Goal: Transaction & Acquisition: Purchase product/service

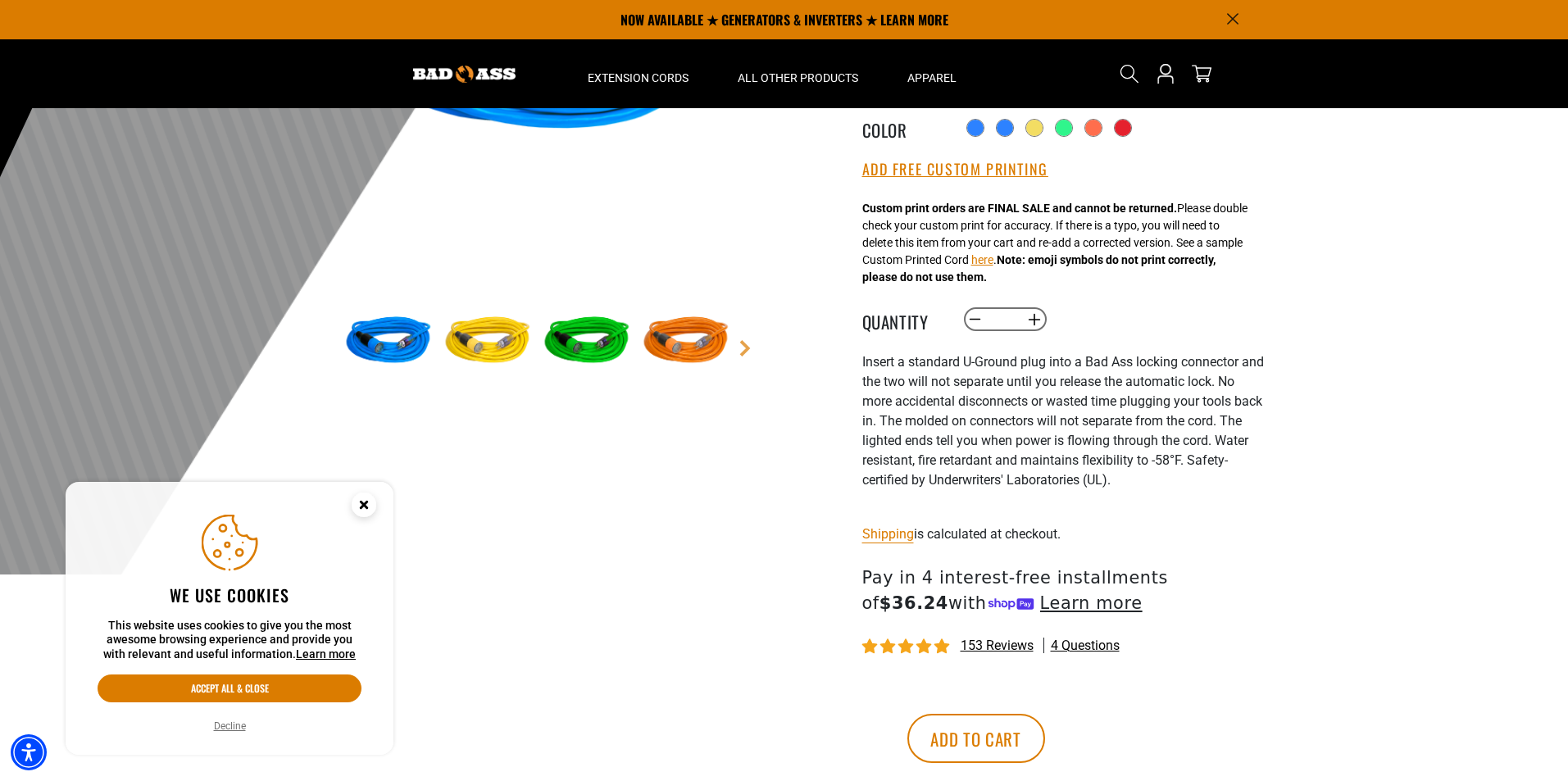
scroll to position [164, 0]
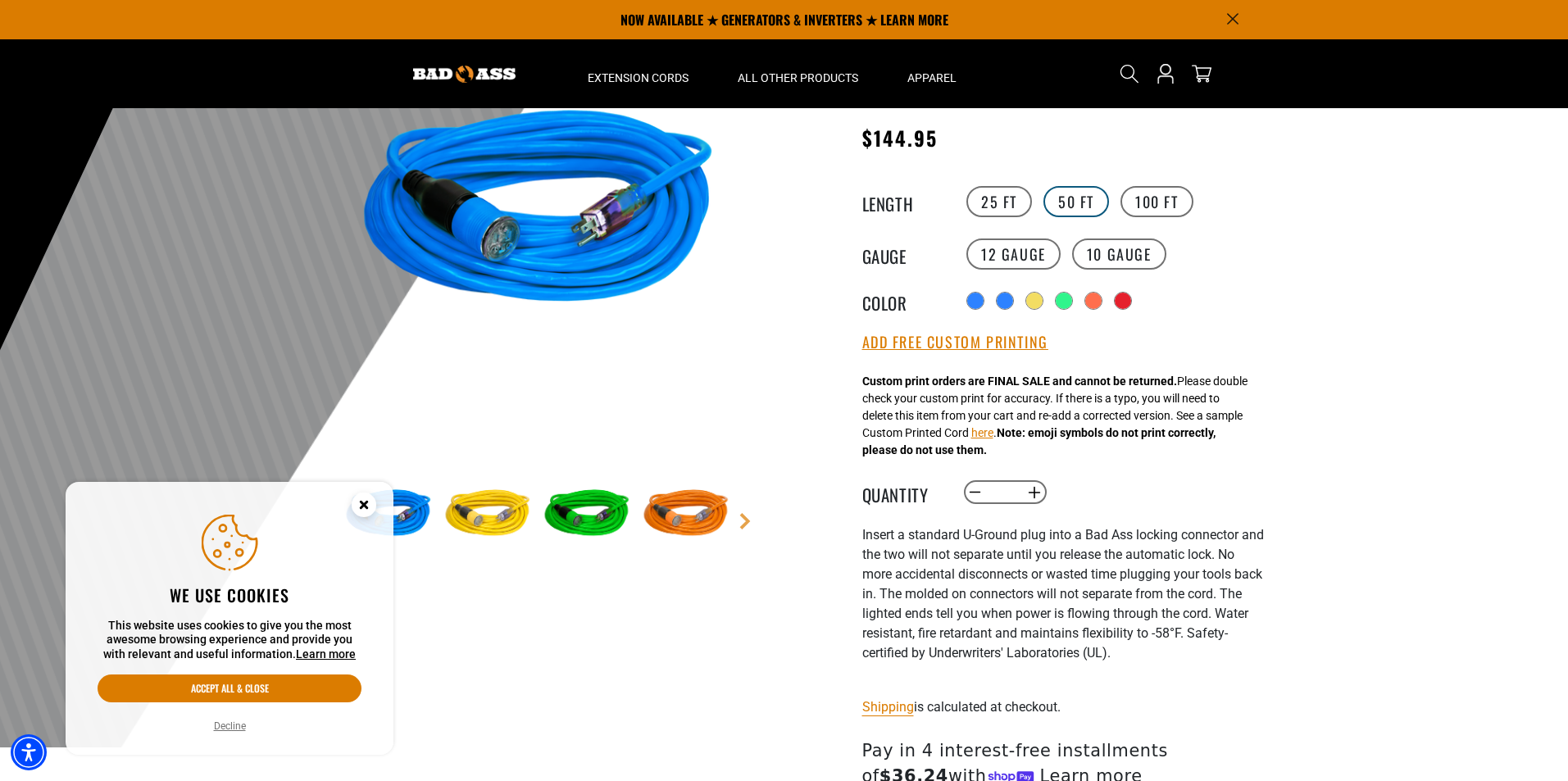
click at [1079, 195] on label "50 FT" at bounding box center [1076, 201] width 65 height 31
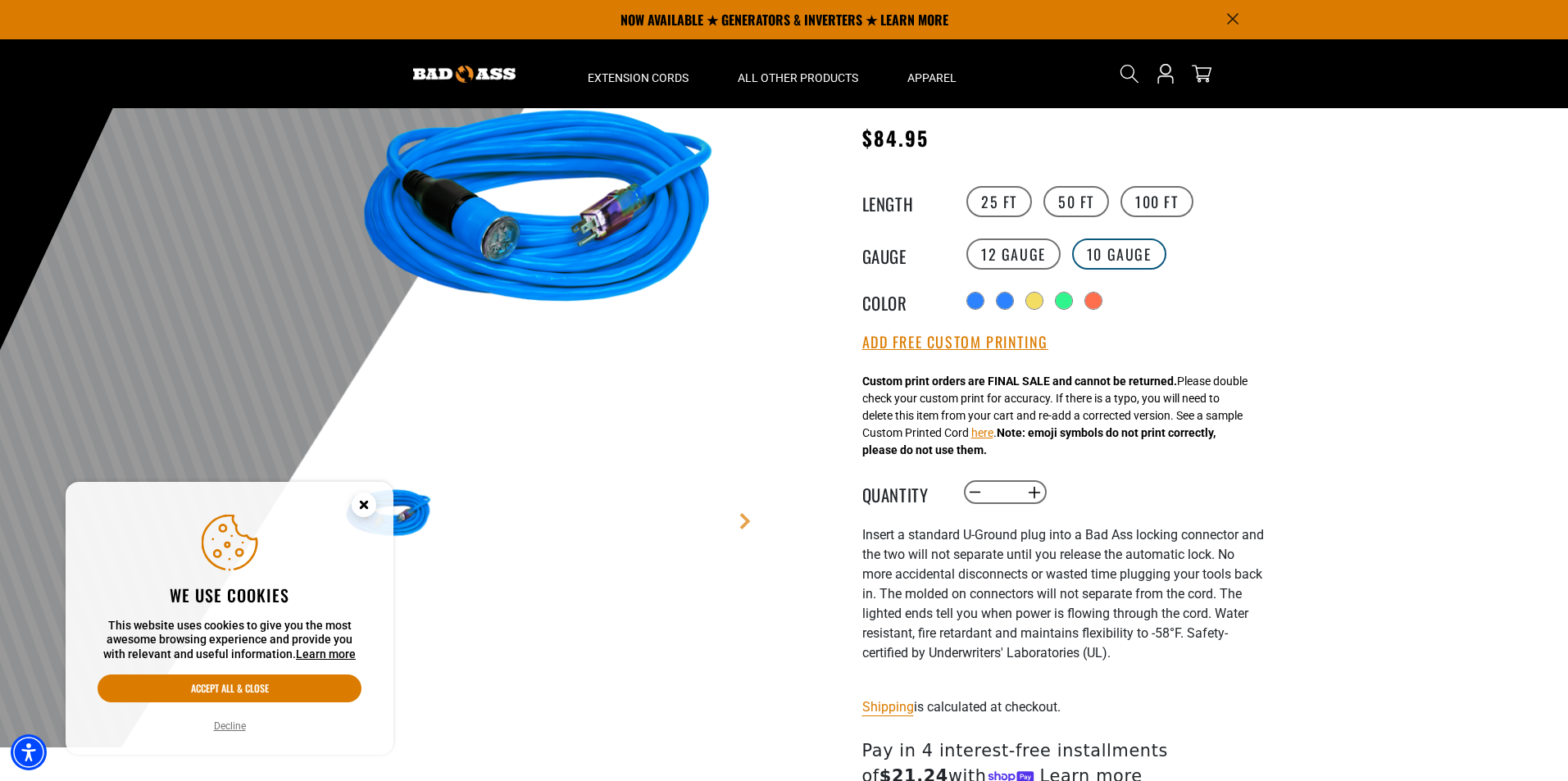
click at [1097, 247] on label "10 Gauge" at bounding box center [1119, 254] width 94 height 31
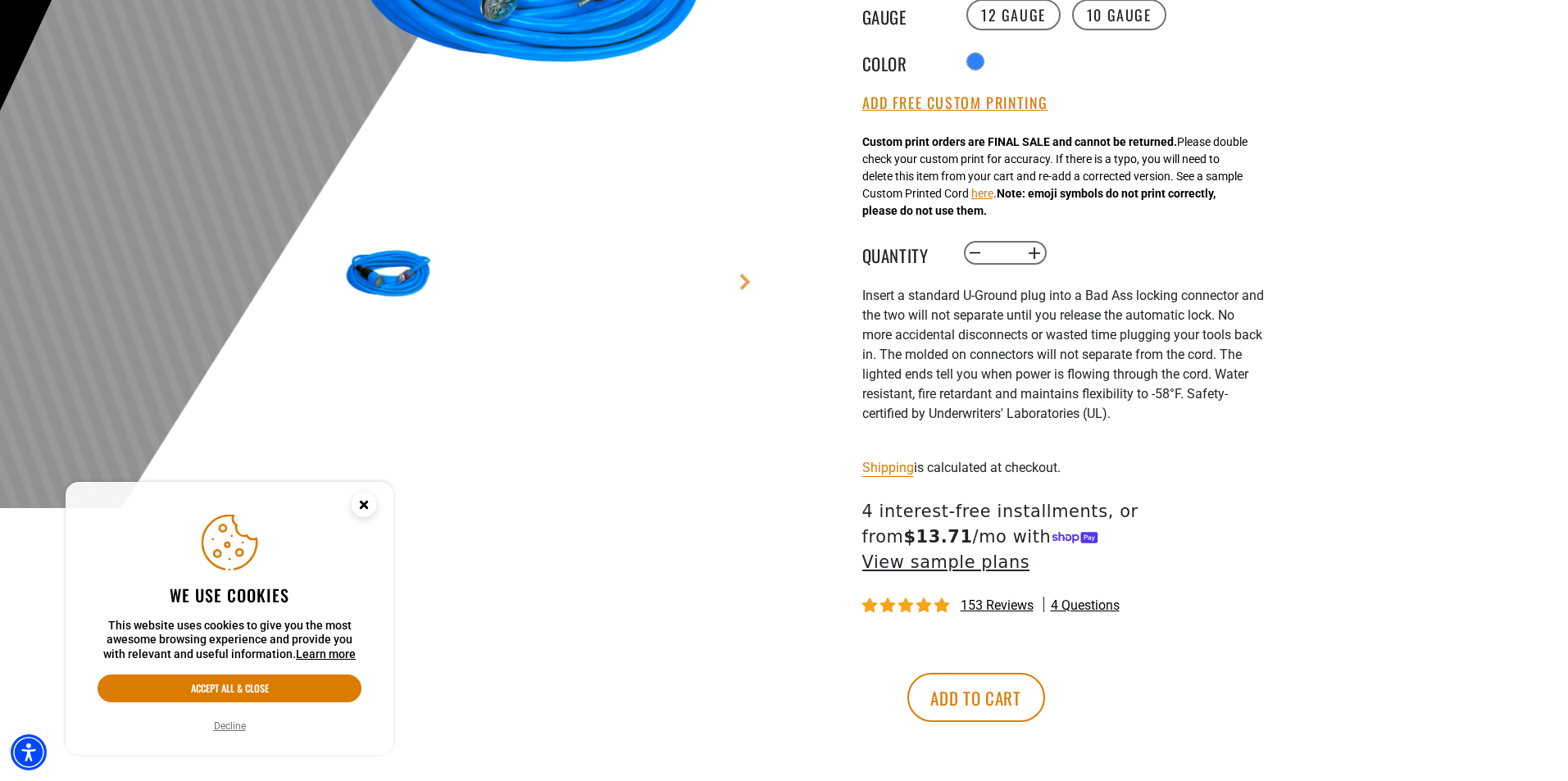
scroll to position [409, 0]
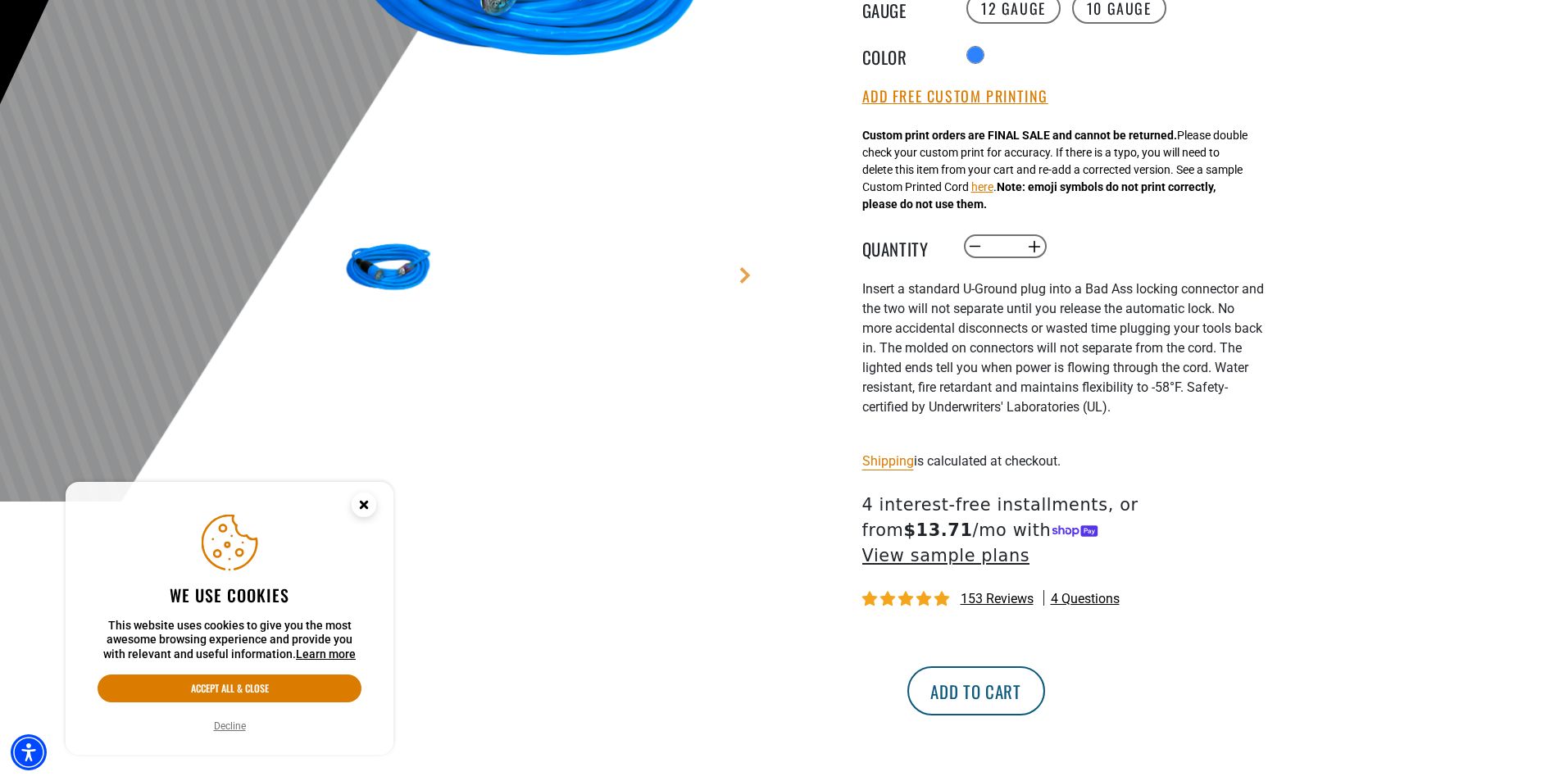
click at [1045, 670] on button "Add to cart" at bounding box center [977, 691] width 138 height 50
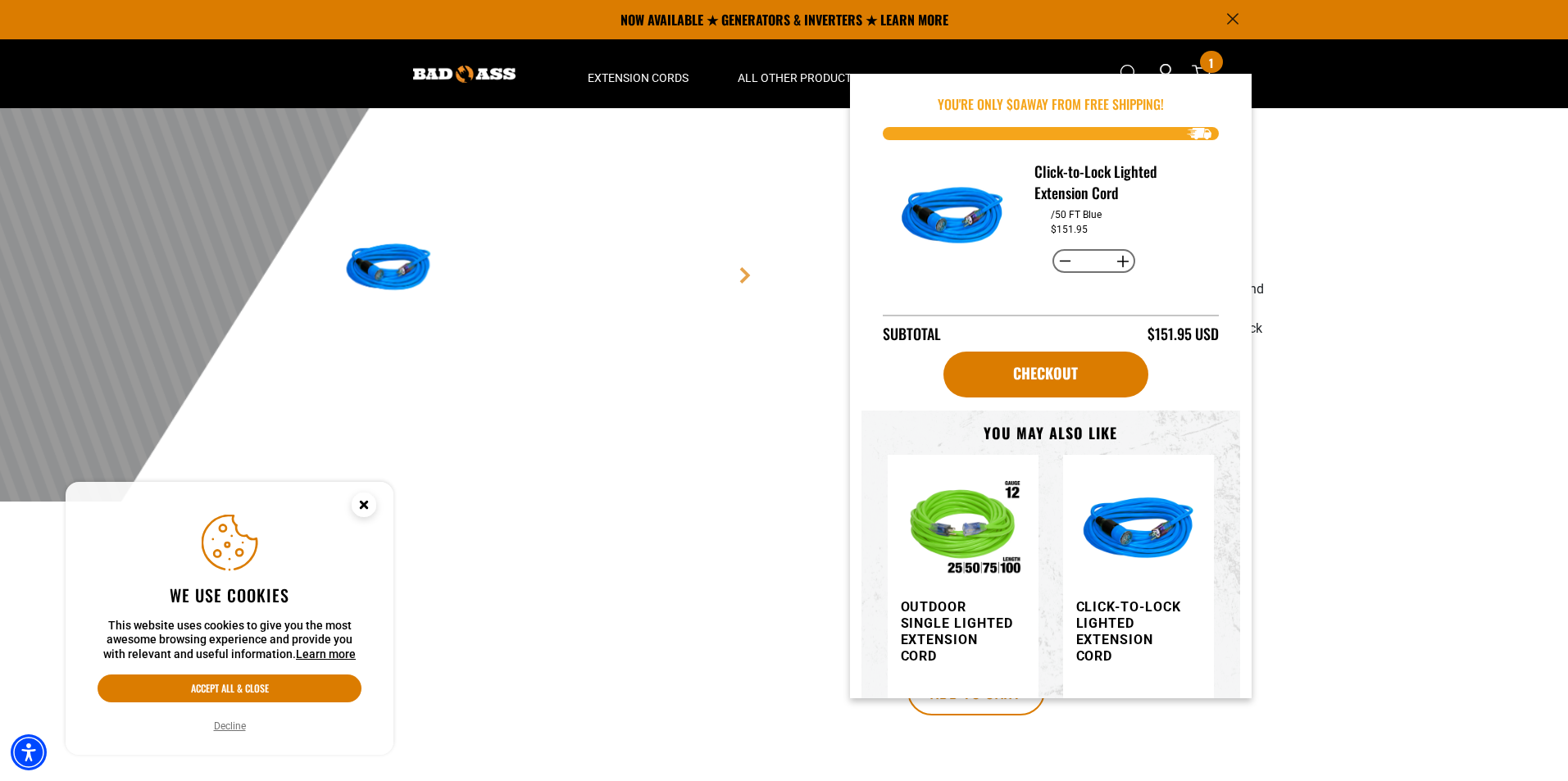
scroll to position [164, 0]
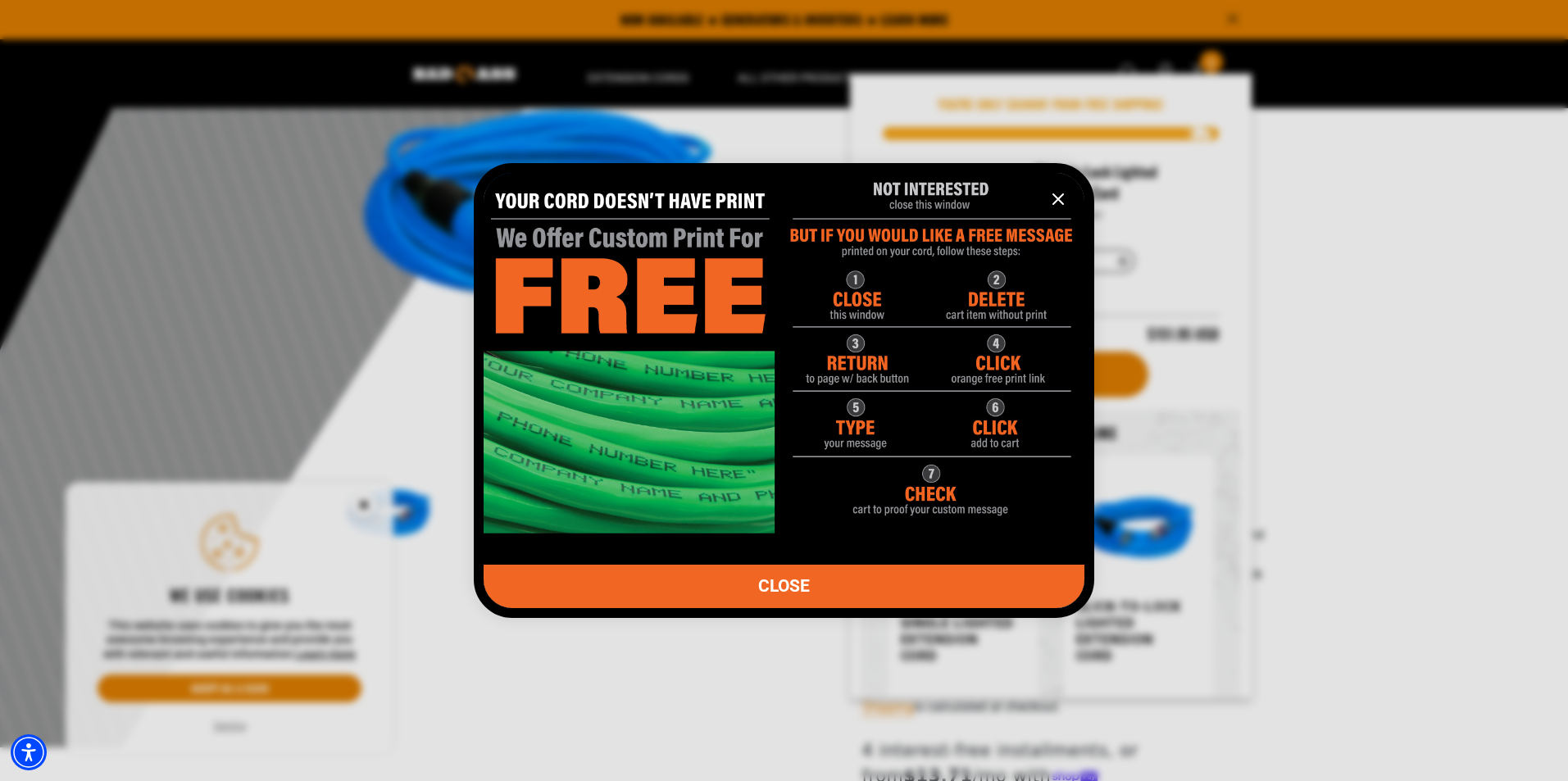
click at [1052, 196] on icon "information" at bounding box center [1058, 199] width 19 height 19
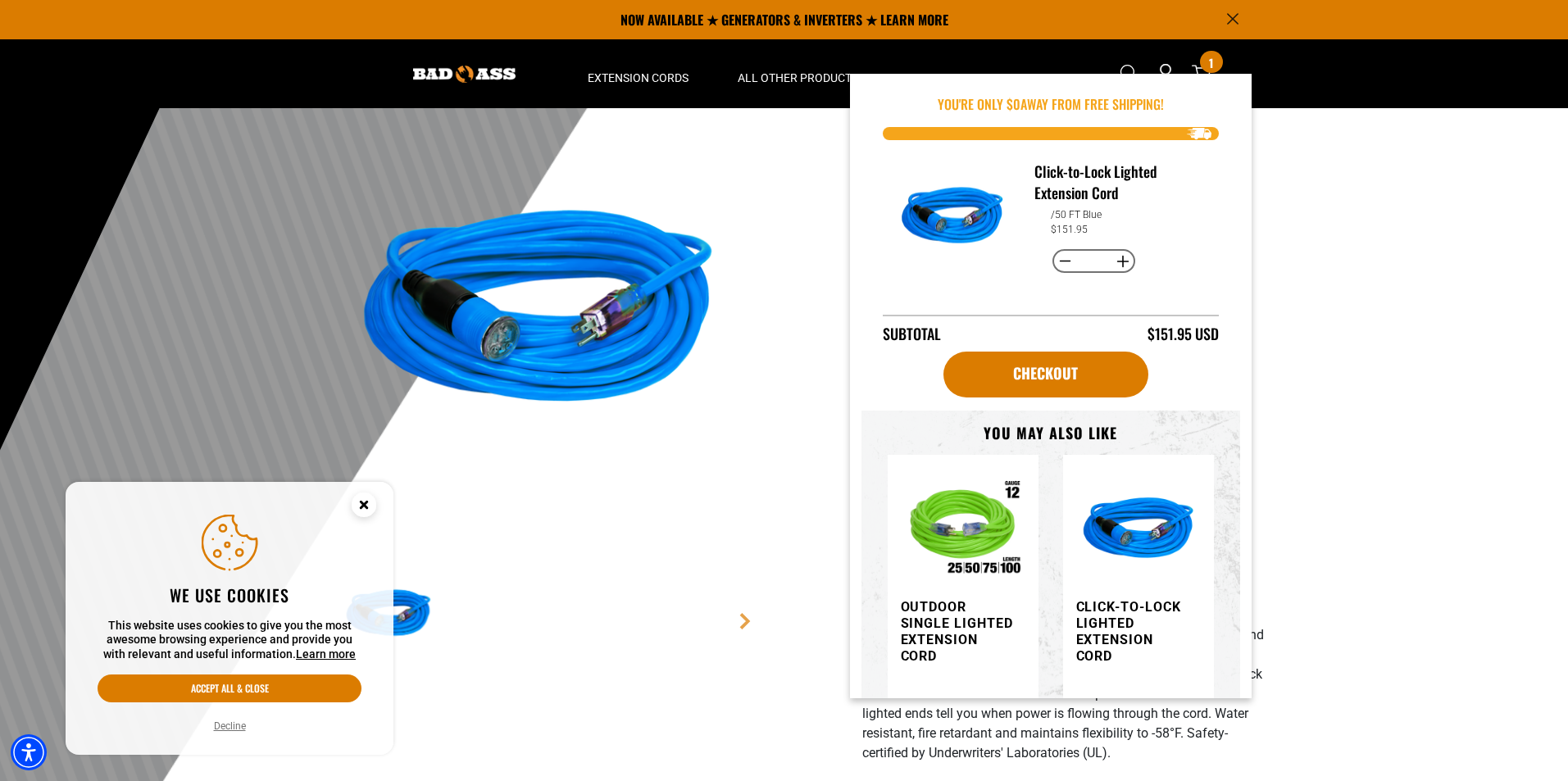
scroll to position [0, 0]
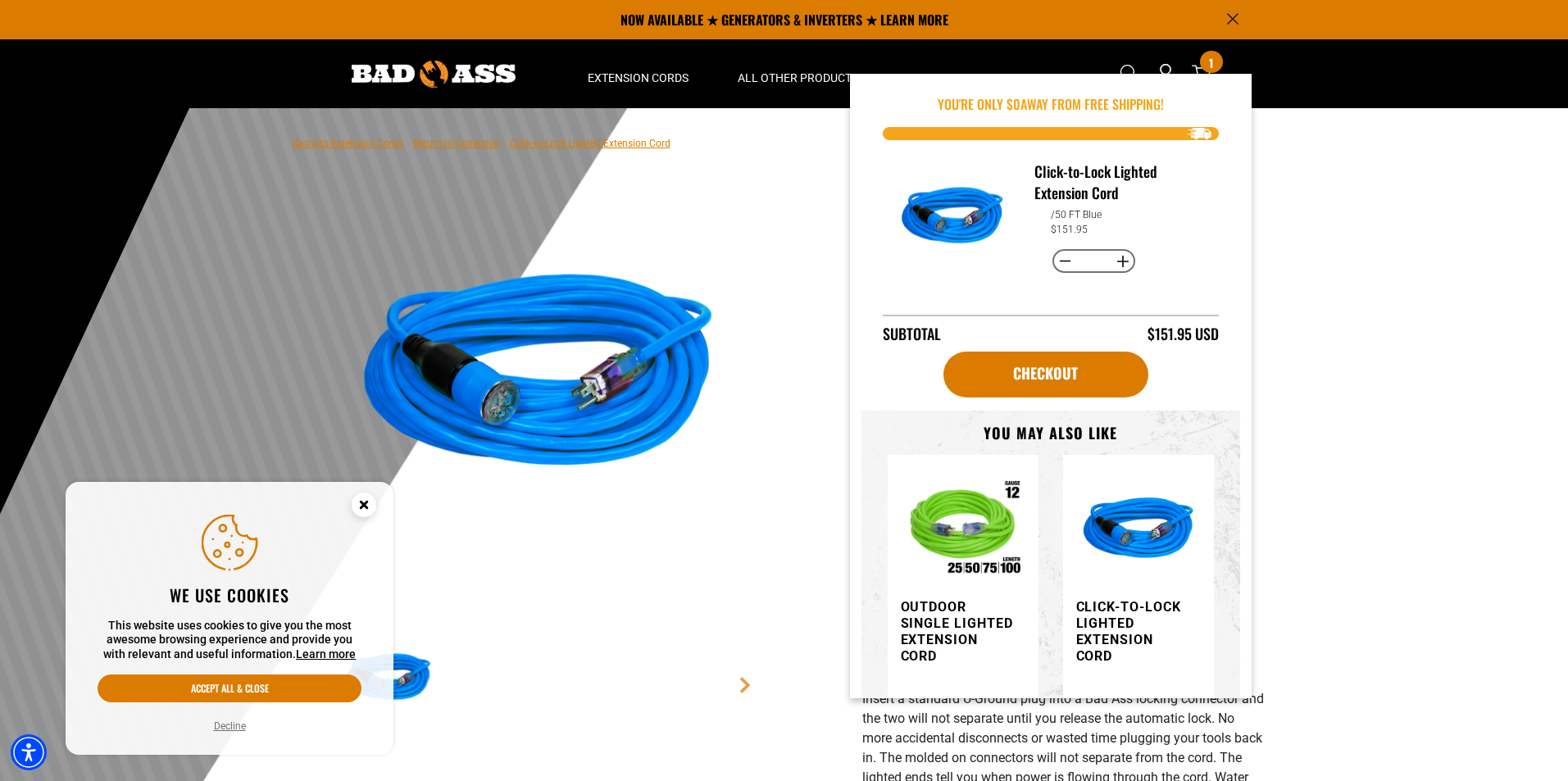
click at [1314, 228] on div at bounding box center [784, 510] width 1568 height 803
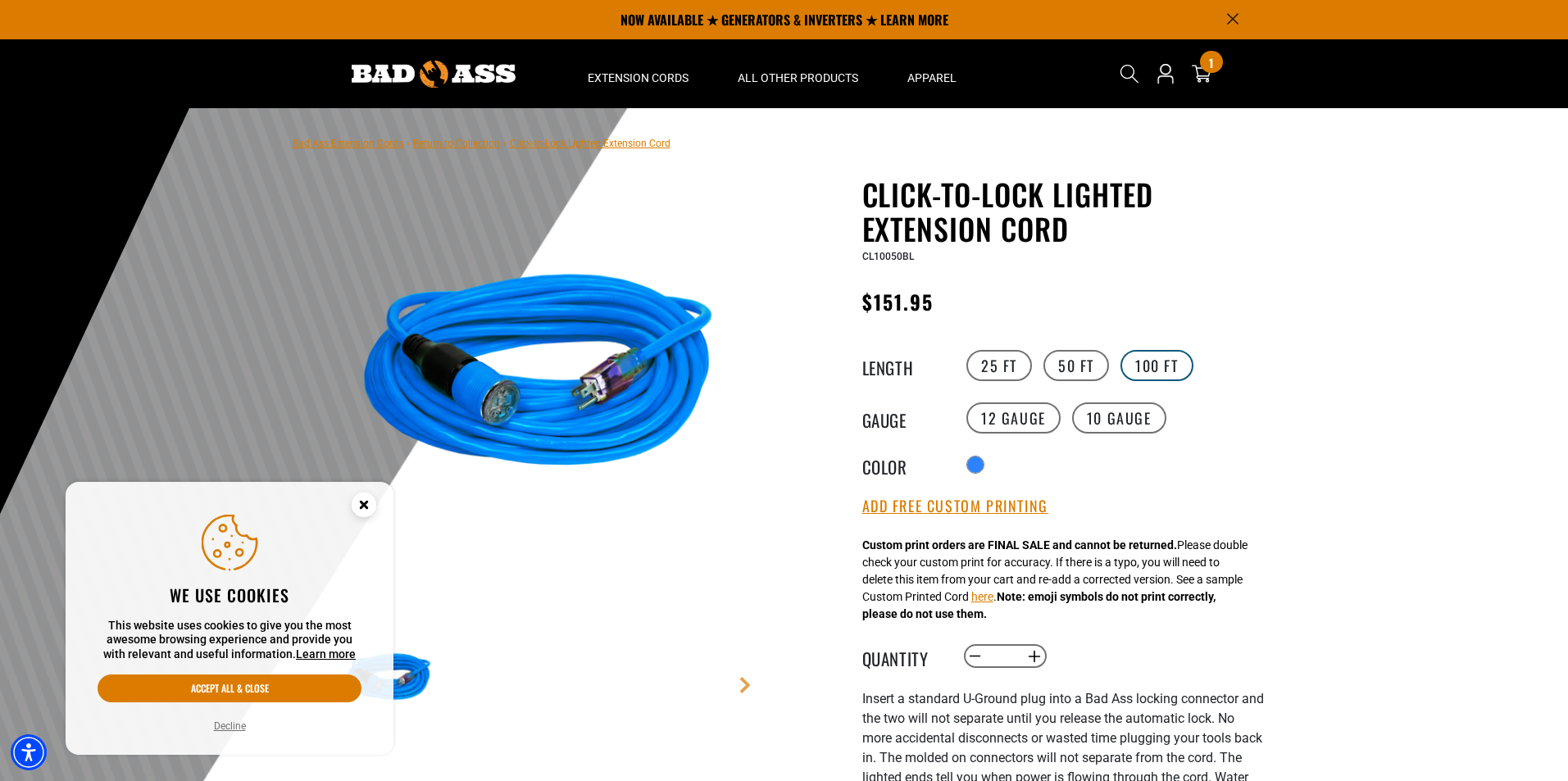
click at [1154, 357] on label "100 FT" at bounding box center [1157, 366] width 73 height 31
click at [1030, 417] on label "12 Gauge" at bounding box center [1013, 418] width 94 height 31
click at [1009, 470] on div at bounding box center [1006, 466] width 17 height 17
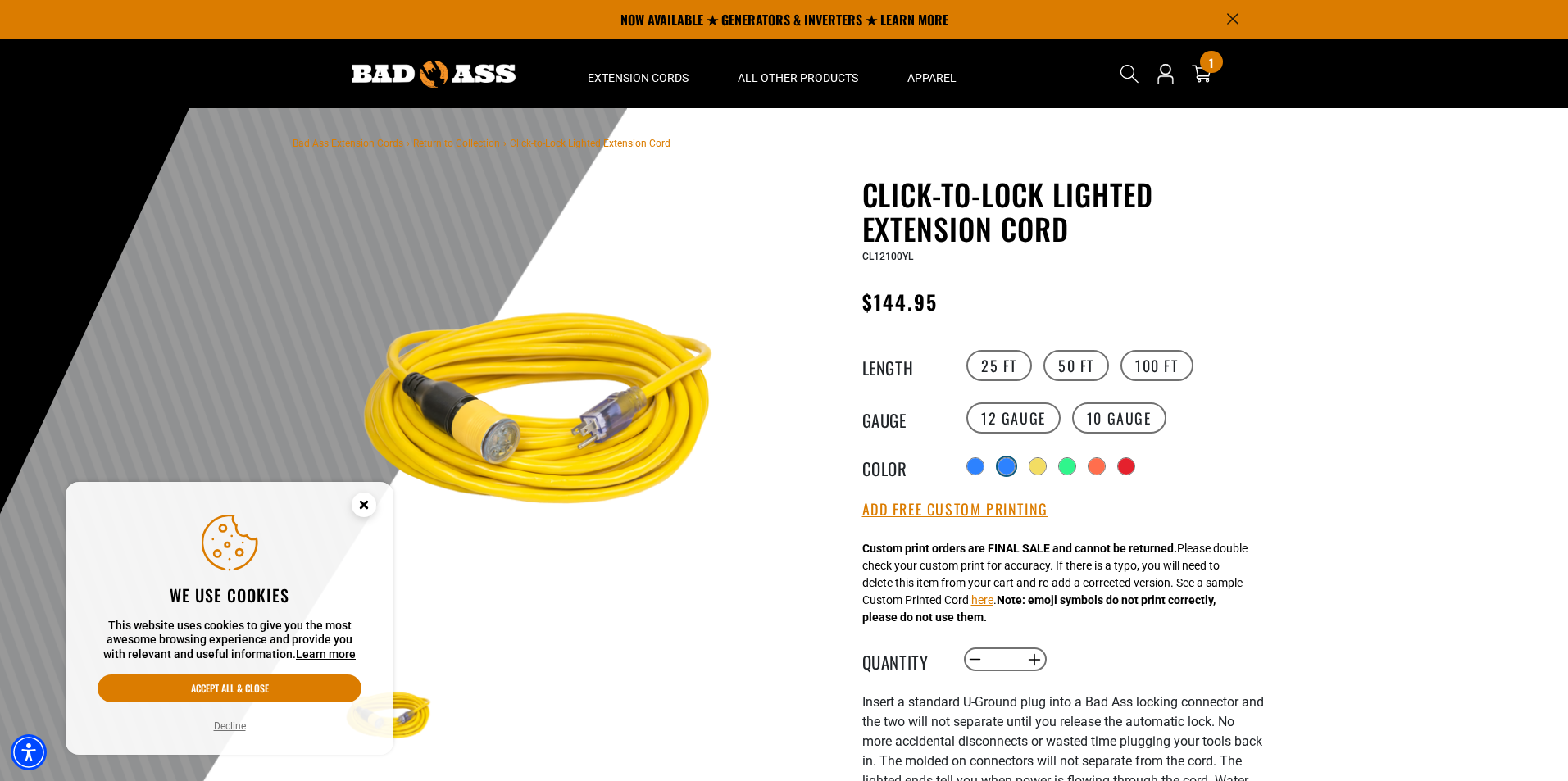
click at [1004, 466] on div at bounding box center [1006, 466] width 17 height 17
click at [974, 466] on div at bounding box center [977, 466] width 17 height 17
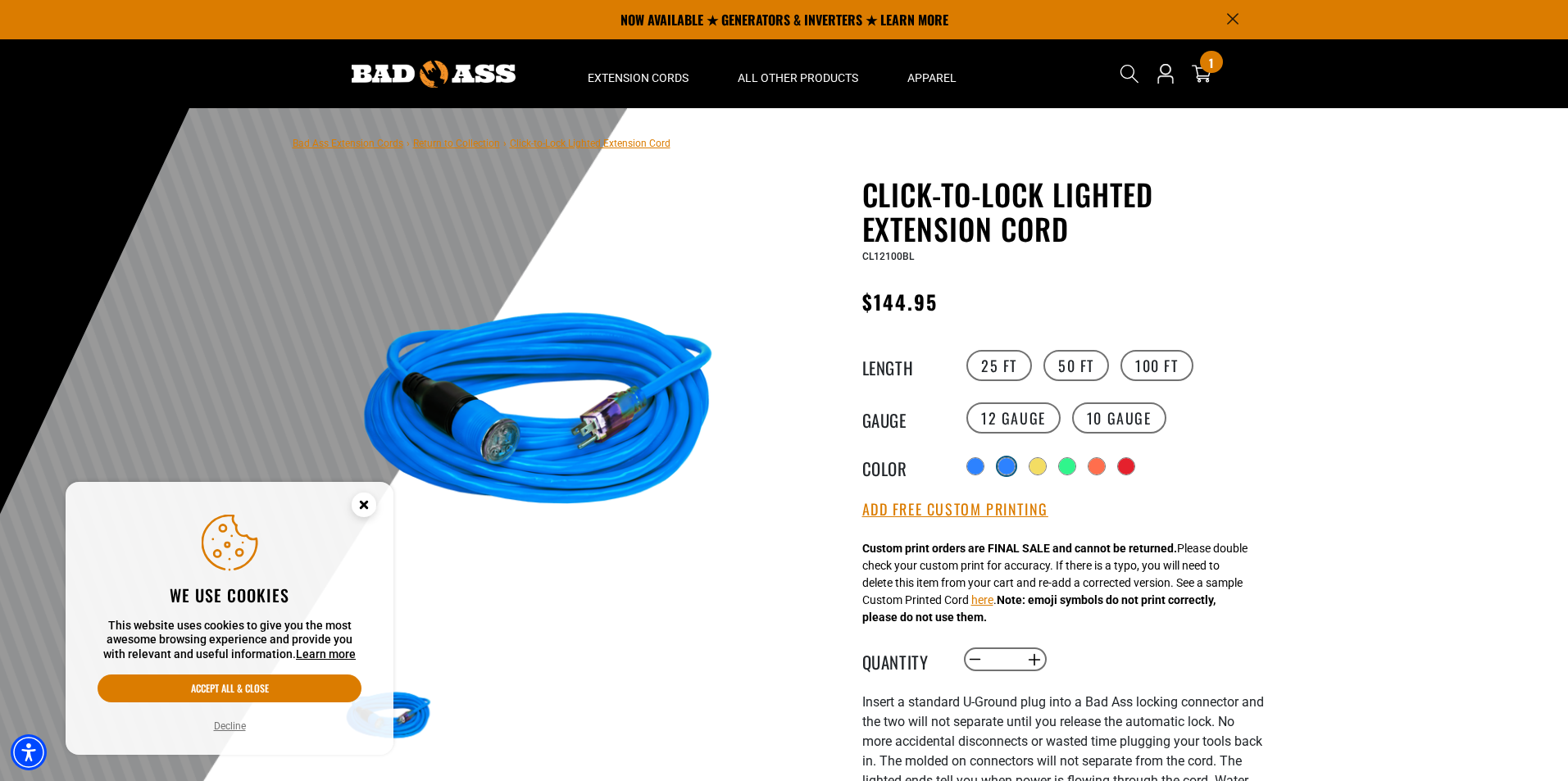
click at [1013, 466] on div at bounding box center [1006, 466] width 17 height 17
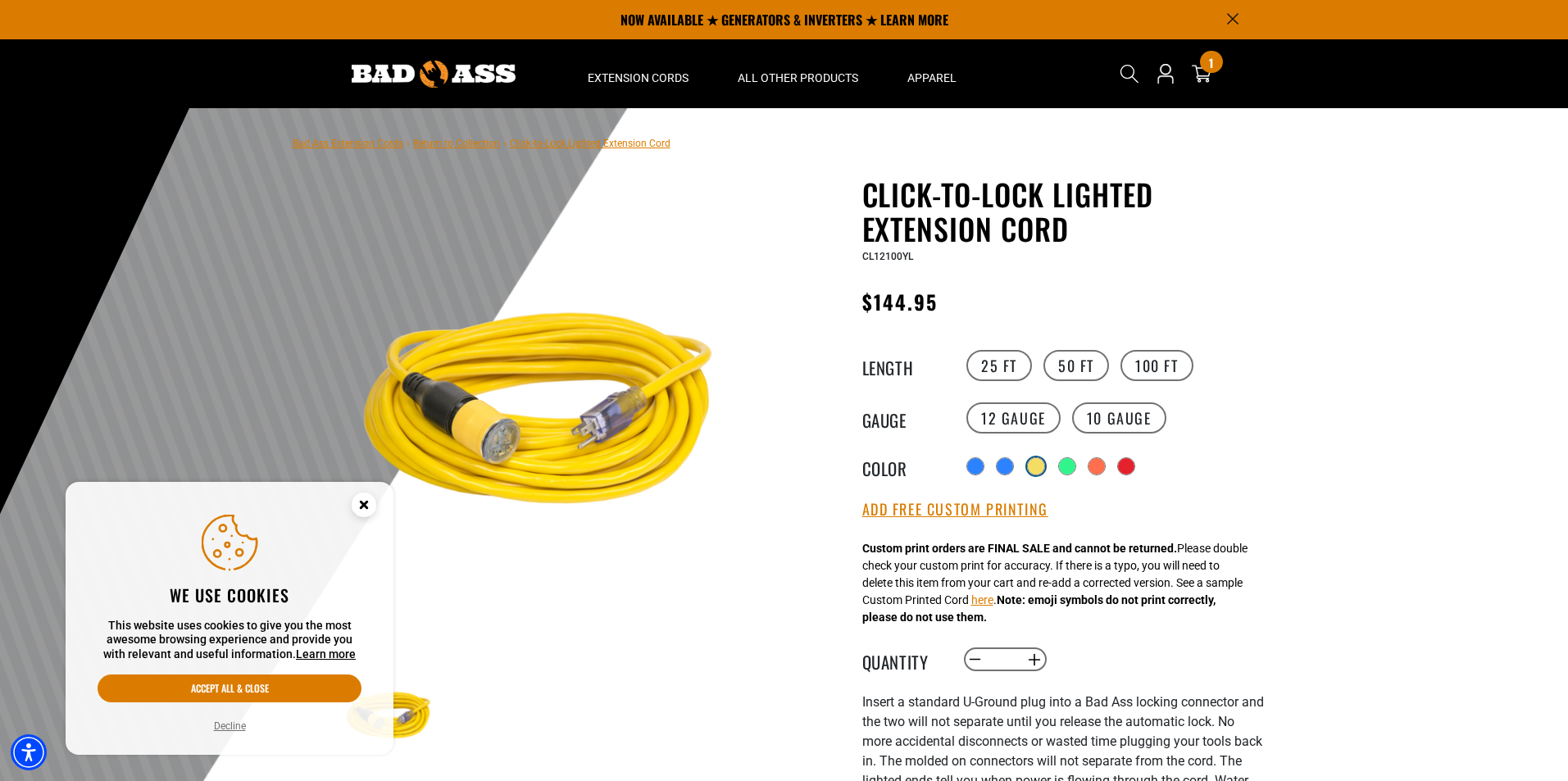
click at [1043, 466] on div at bounding box center [1036, 466] width 17 height 17
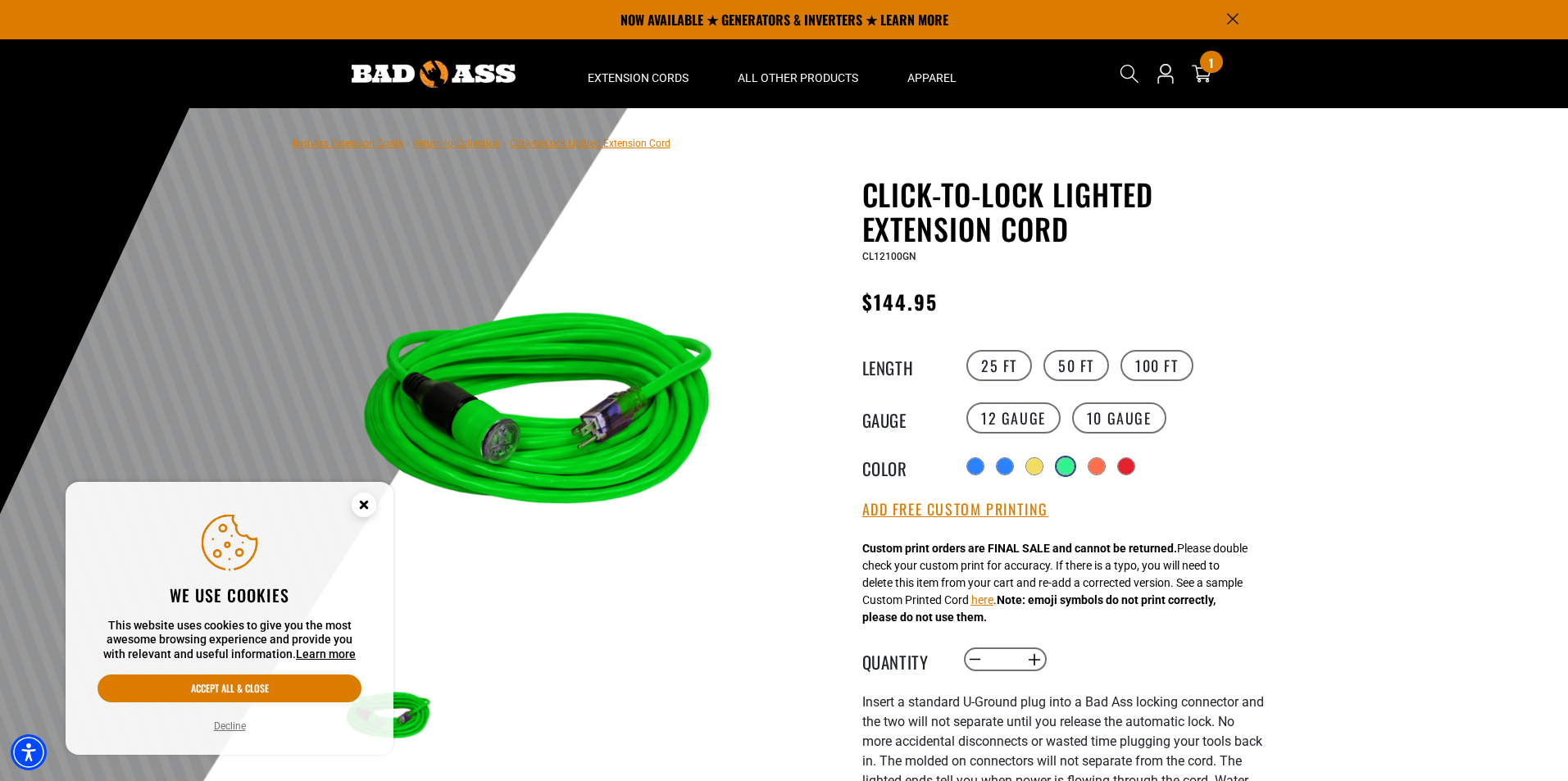
click at [1067, 467] on div at bounding box center [1065, 466] width 17 height 17
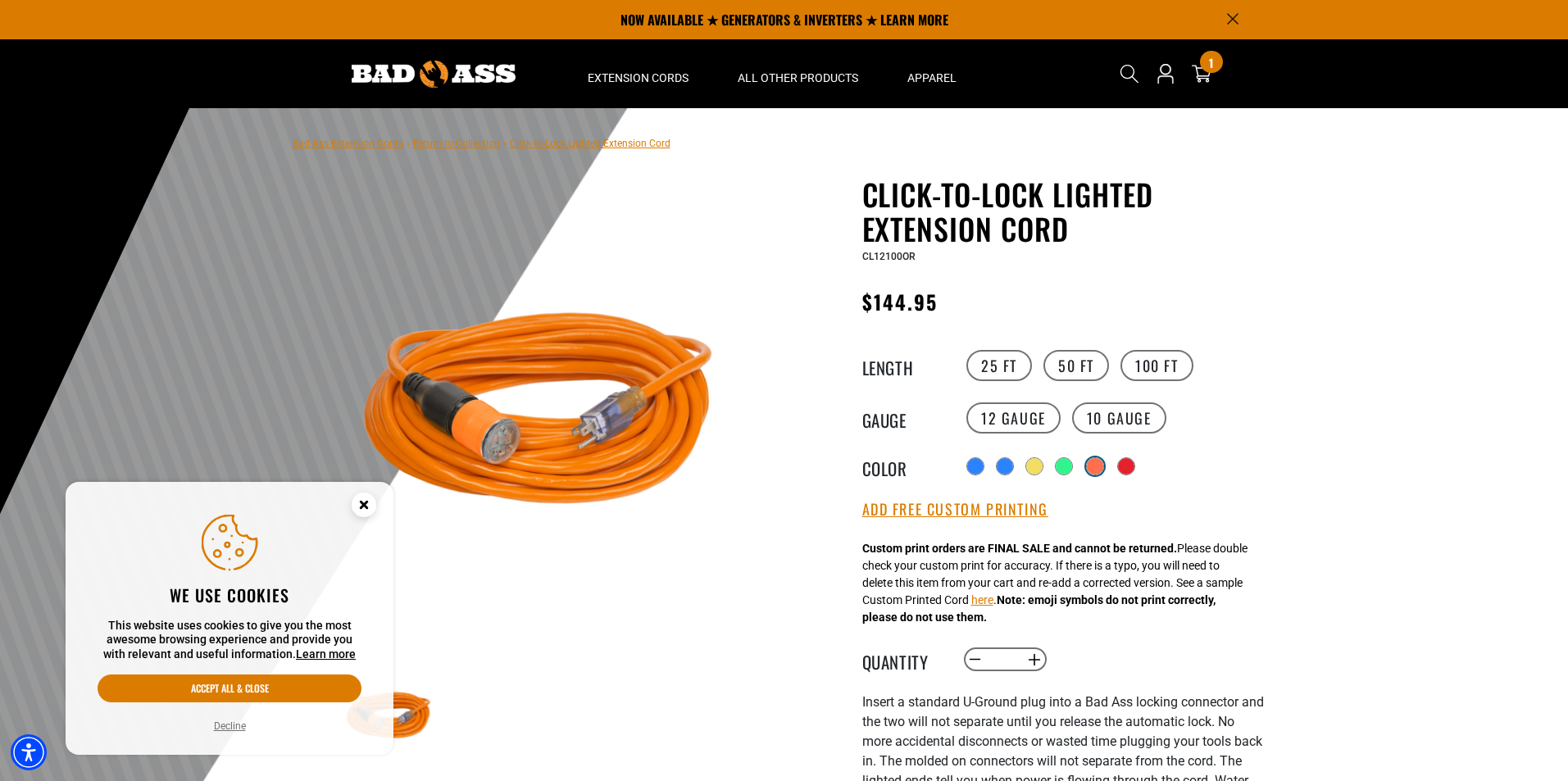
click at [1103, 466] on div at bounding box center [1094, 466] width 17 height 17
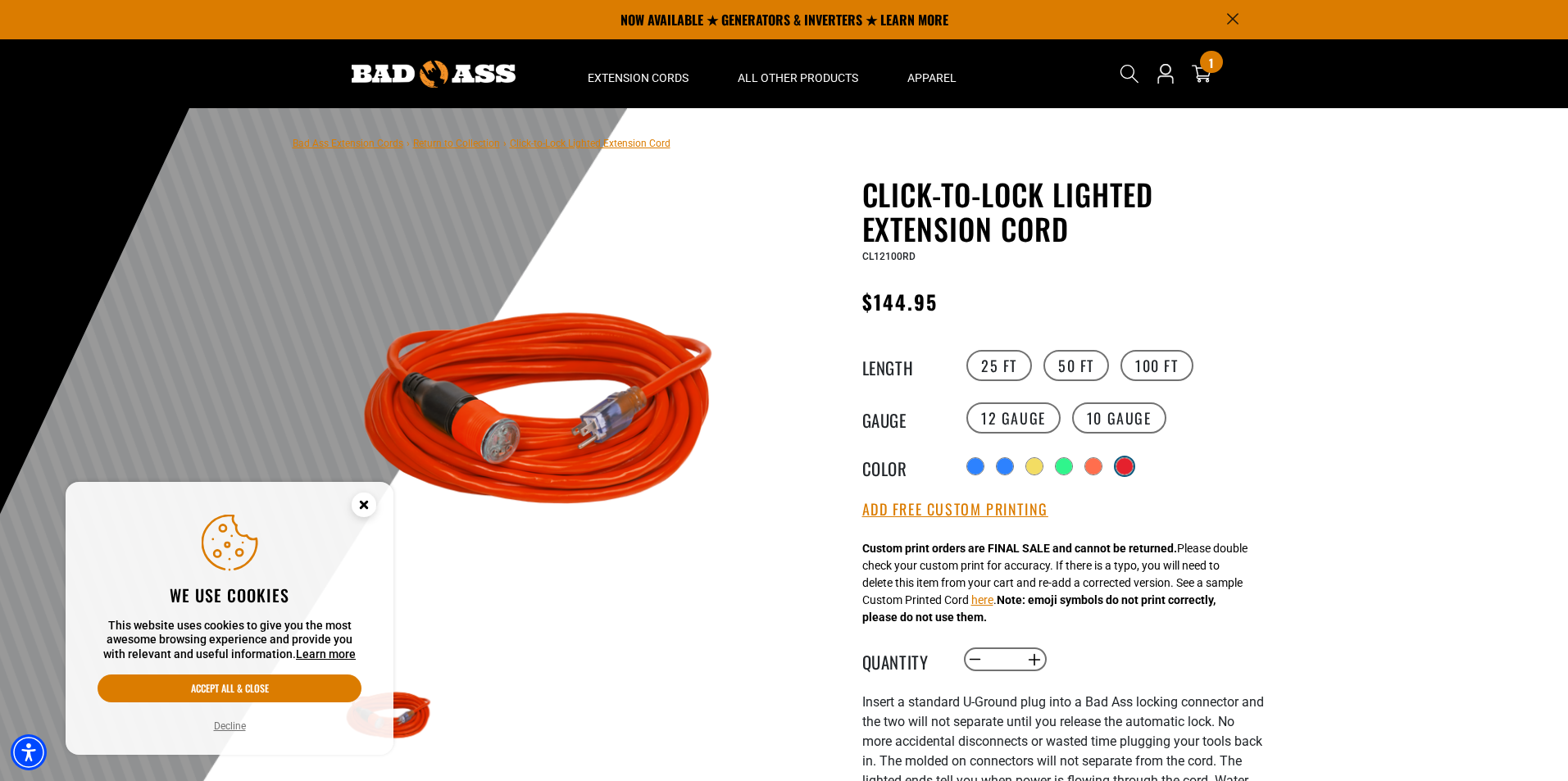
click at [1131, 467] on div at bounding box center [1124, 466] width 17 height 17
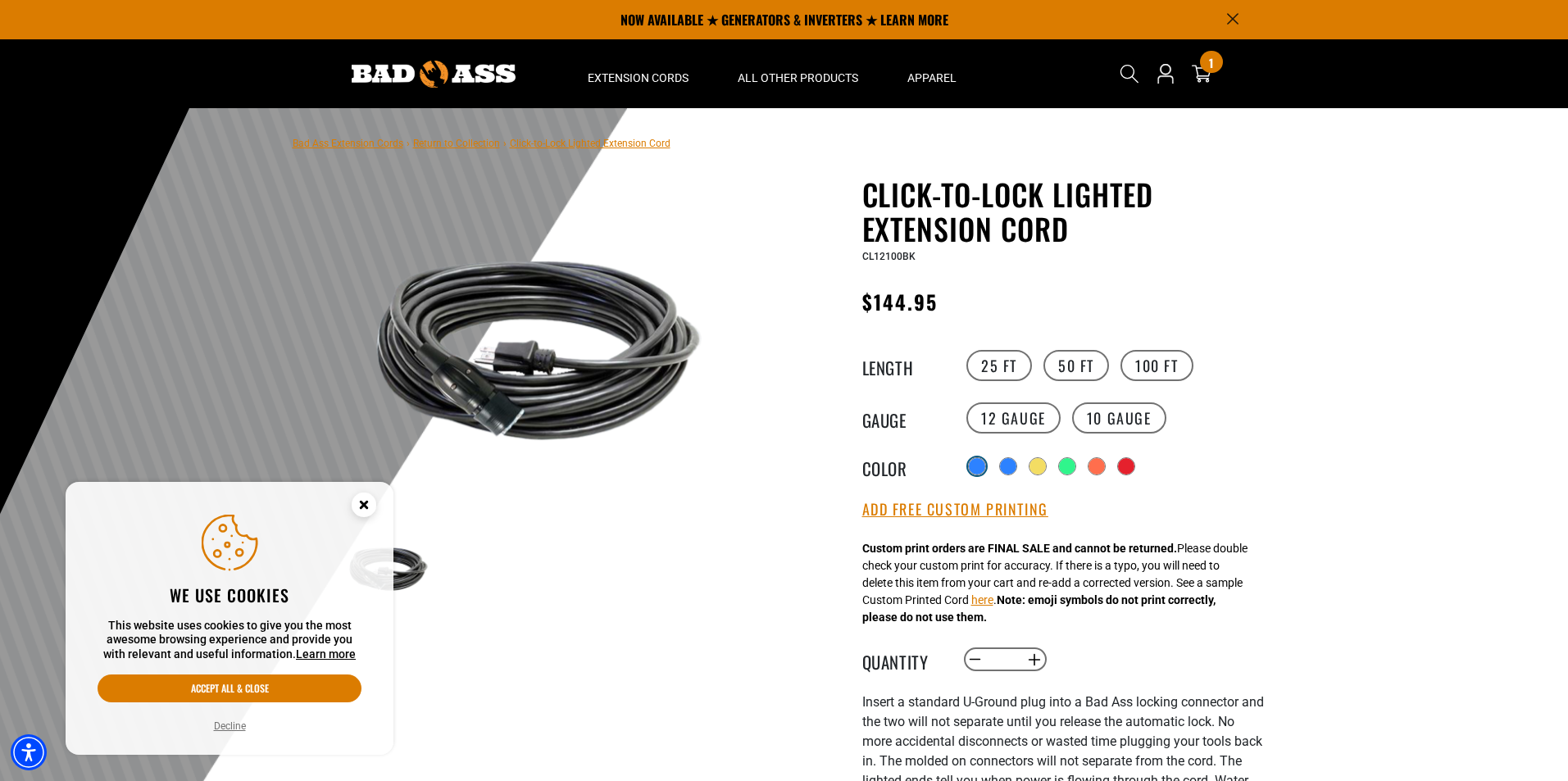
click at [981, 464] on div at bounding box center [977, 466] width 17 height 17
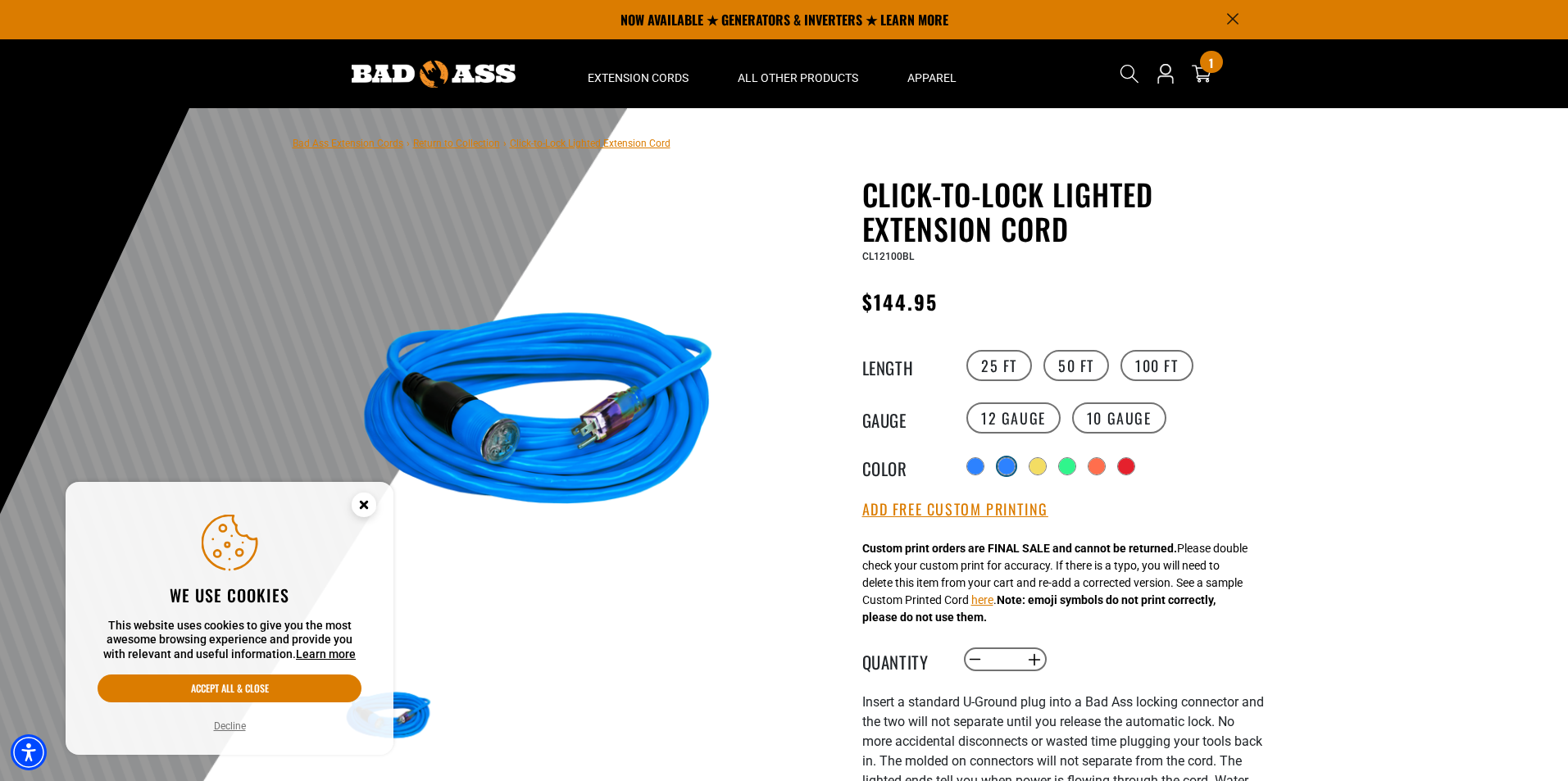
click at [1010, 466] on div at bounding box center [1006, 466] width 17 height 17
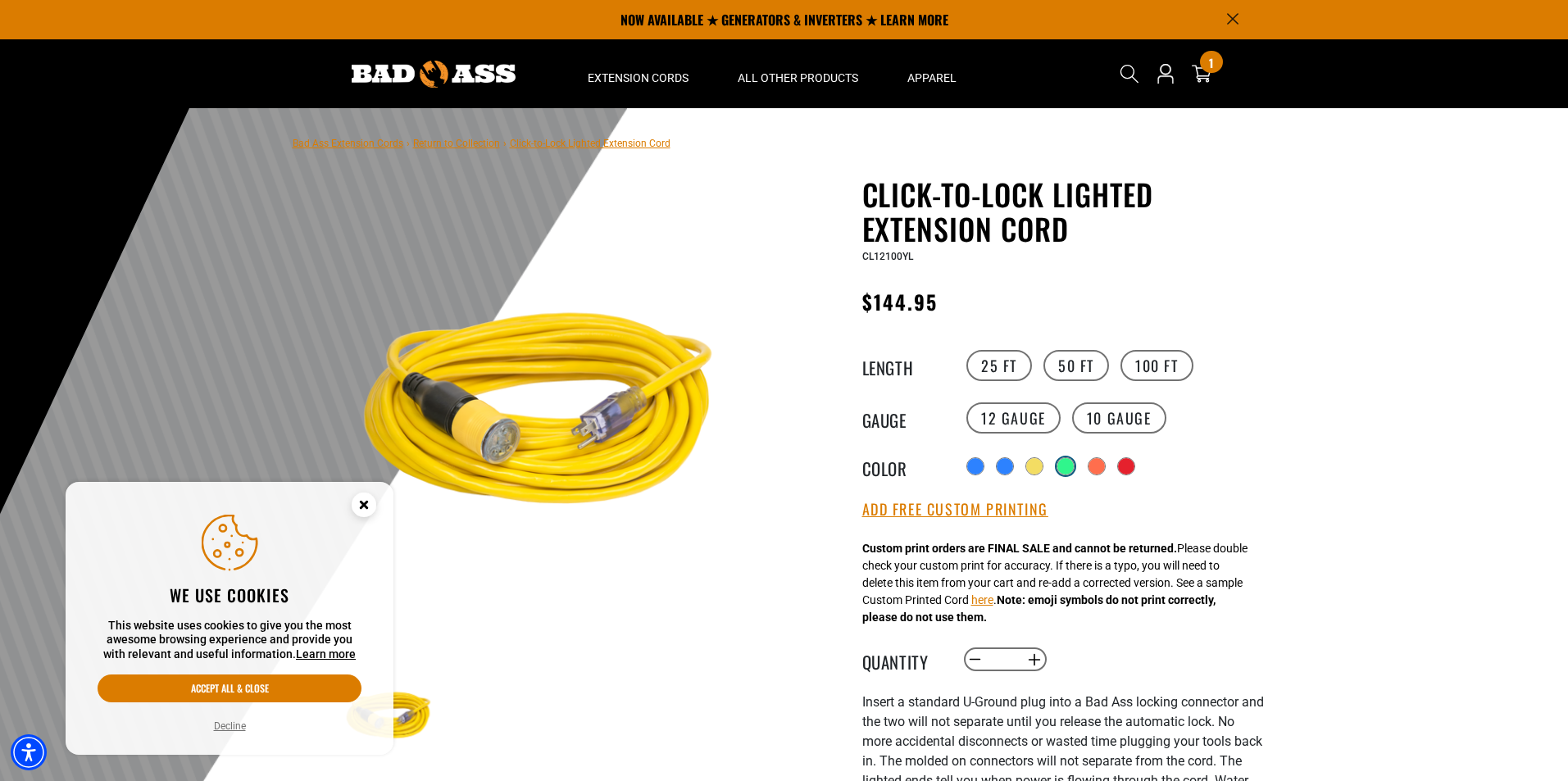
click at [1074, 471] on div at bounding box center [1065, 466] width 17 height 17
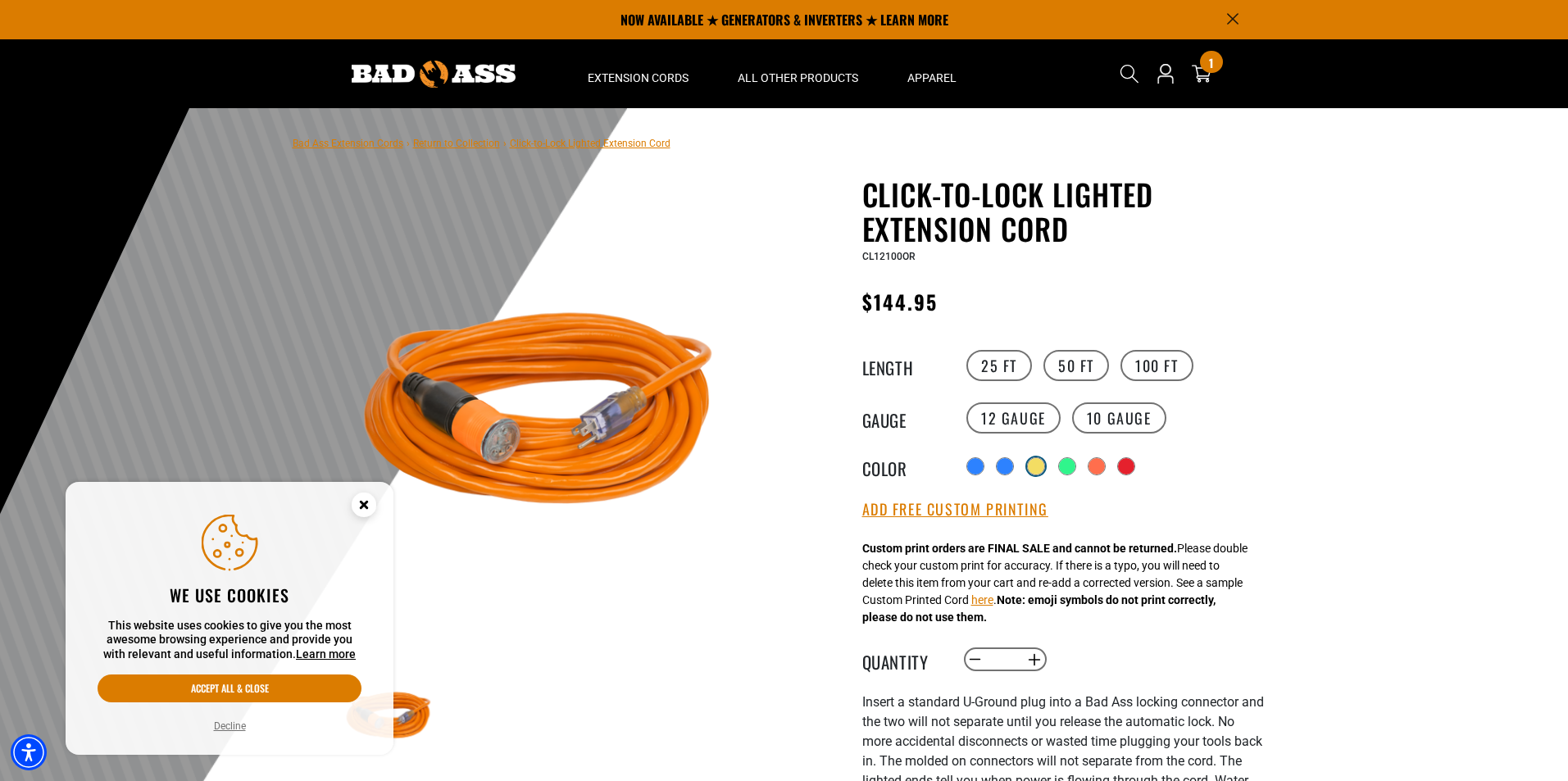
click at [1030, 466] on div at bounding box center [1036, 466] width 17 height 17
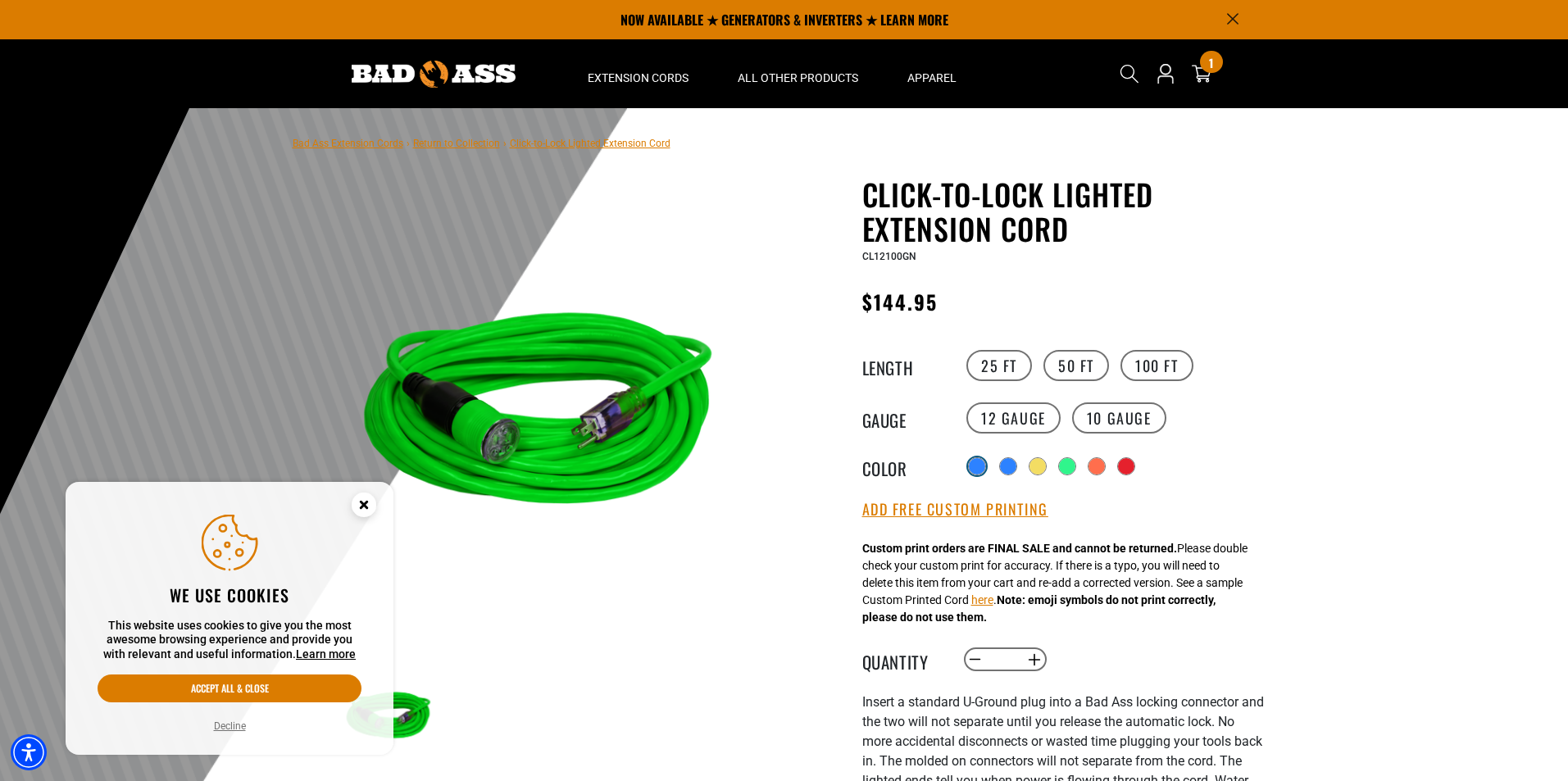
click at [969, 473] on div at bounding box center [977, 466] width 18 height 18
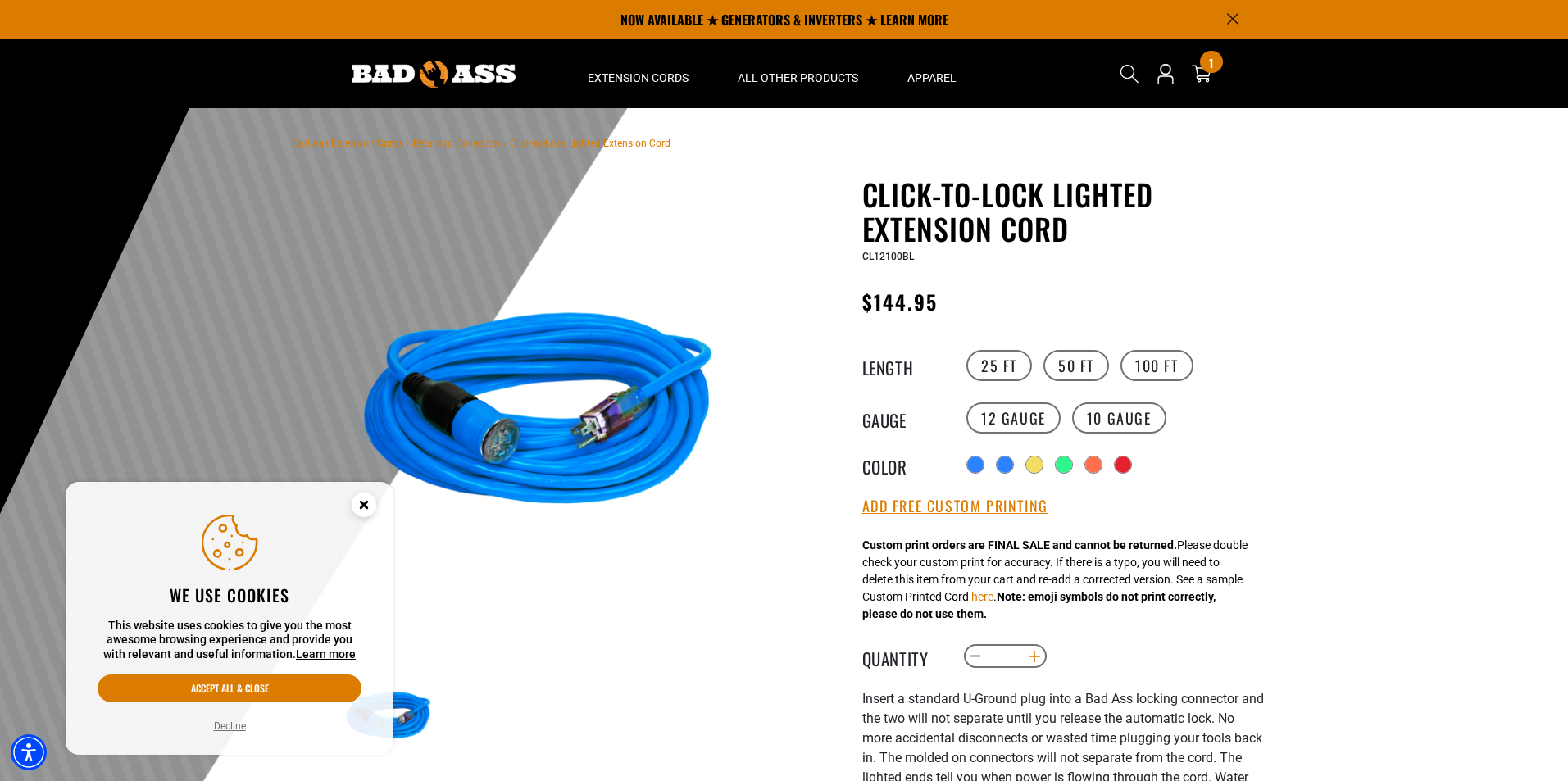
click at [1039, 663] on button "Increase quantity for Click-to-Lock Lighted Extension Cord" at bounding box center [1034, 657] width 25 height 28
type input "*"
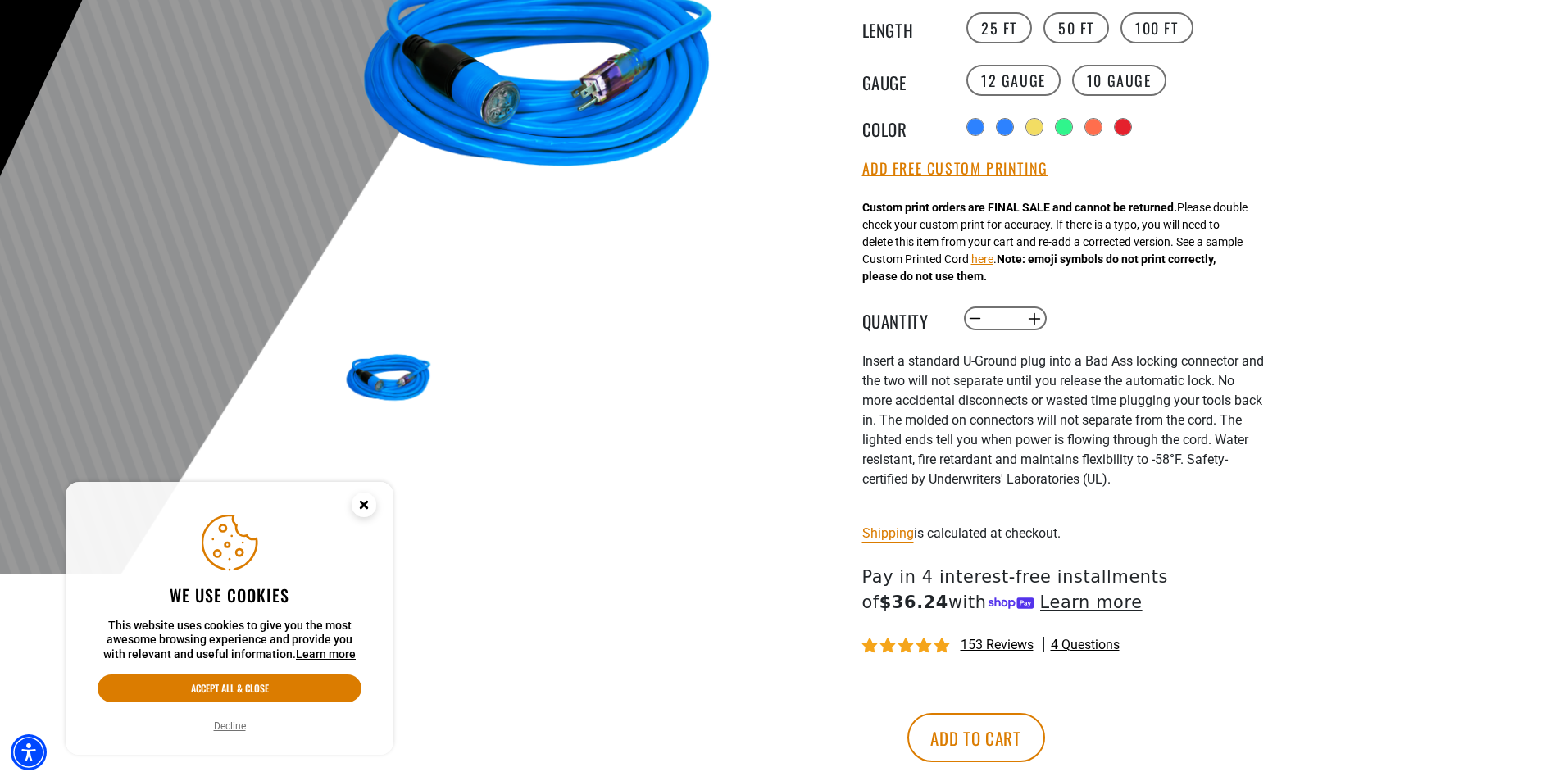
scroll to position [409, 0]
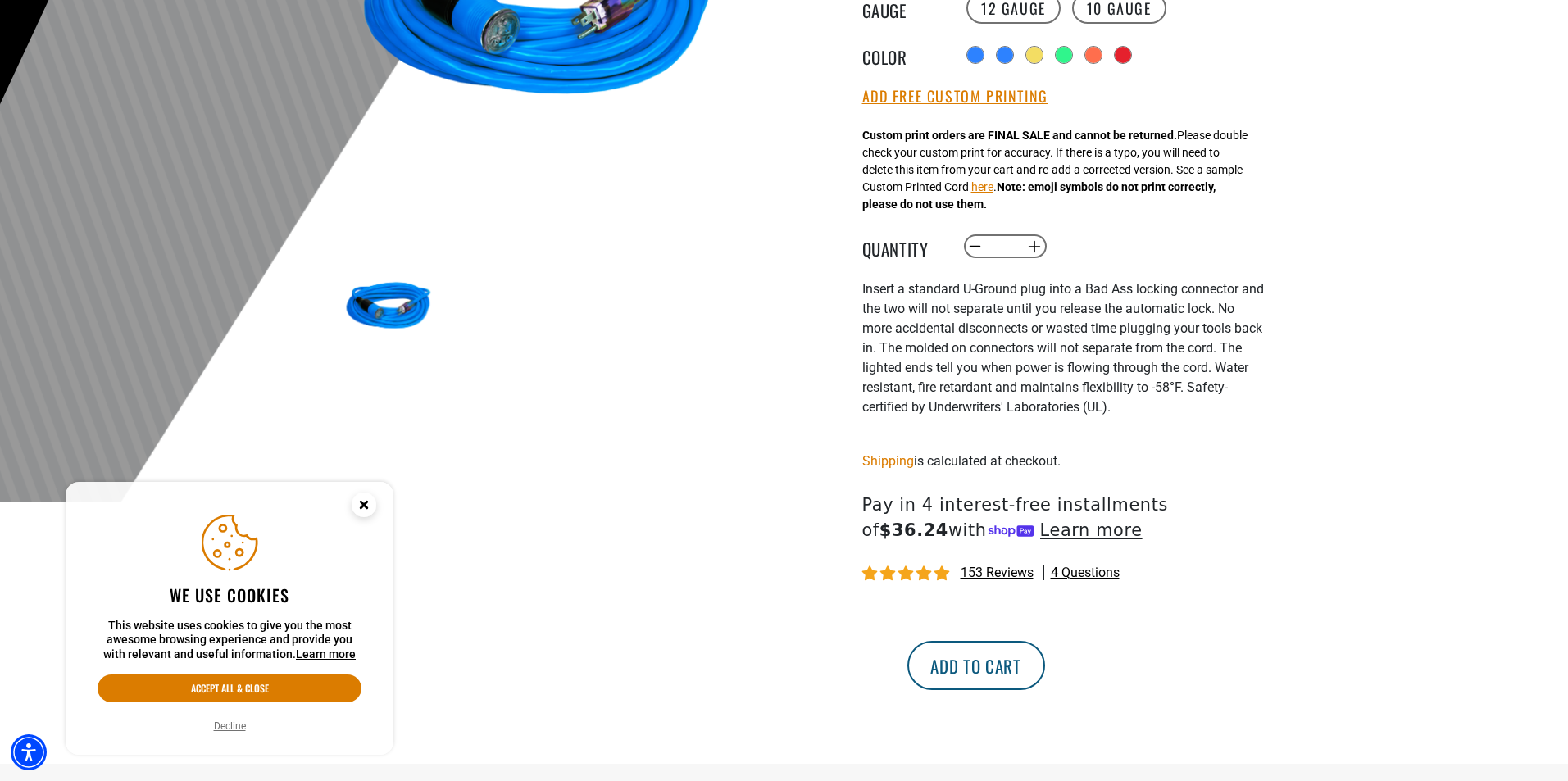
click at [1045, 666] on button "Add to cart" at bounding box center [977, 665] width 138 height 50
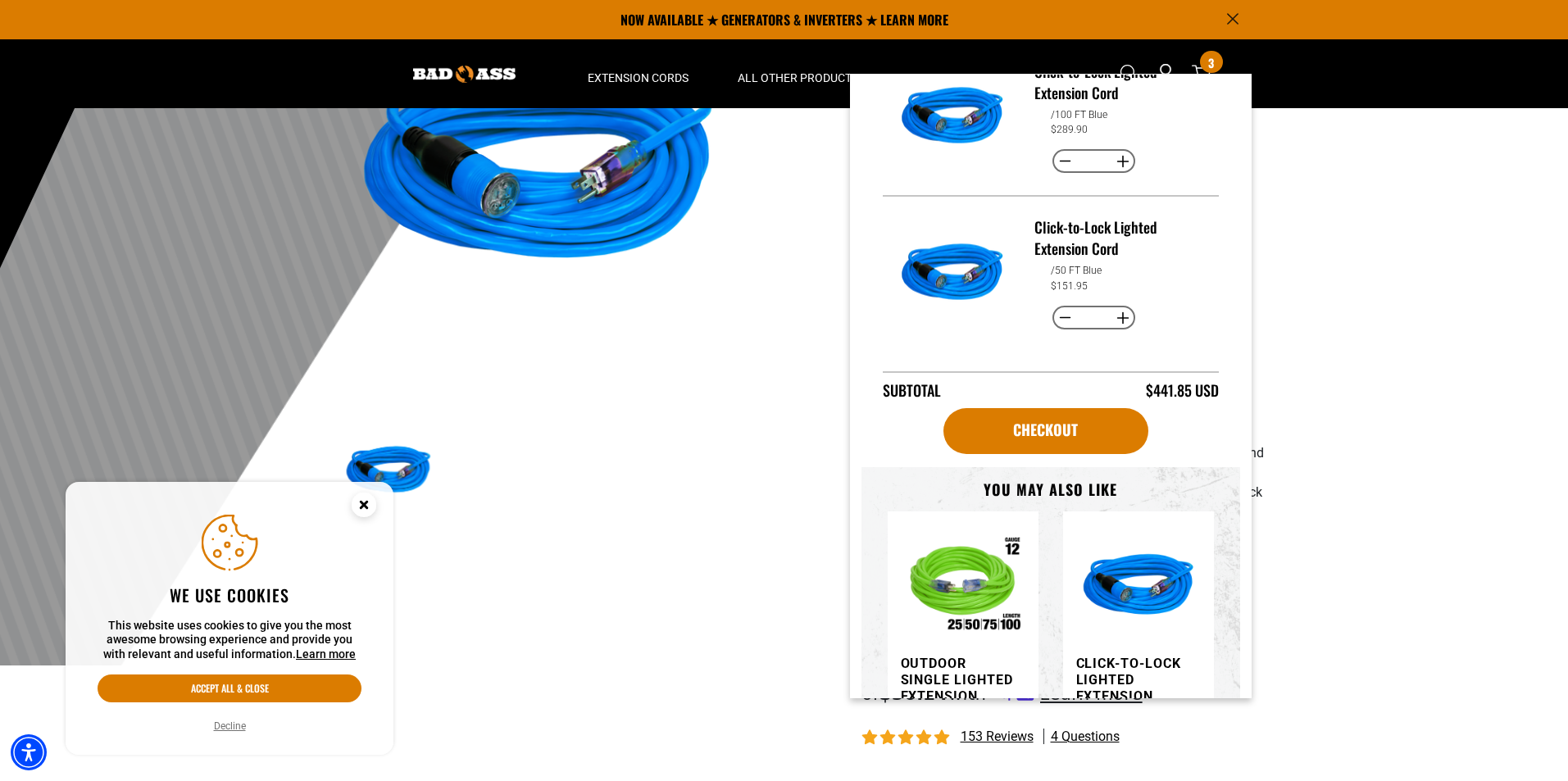
scroll to position [246, 0]
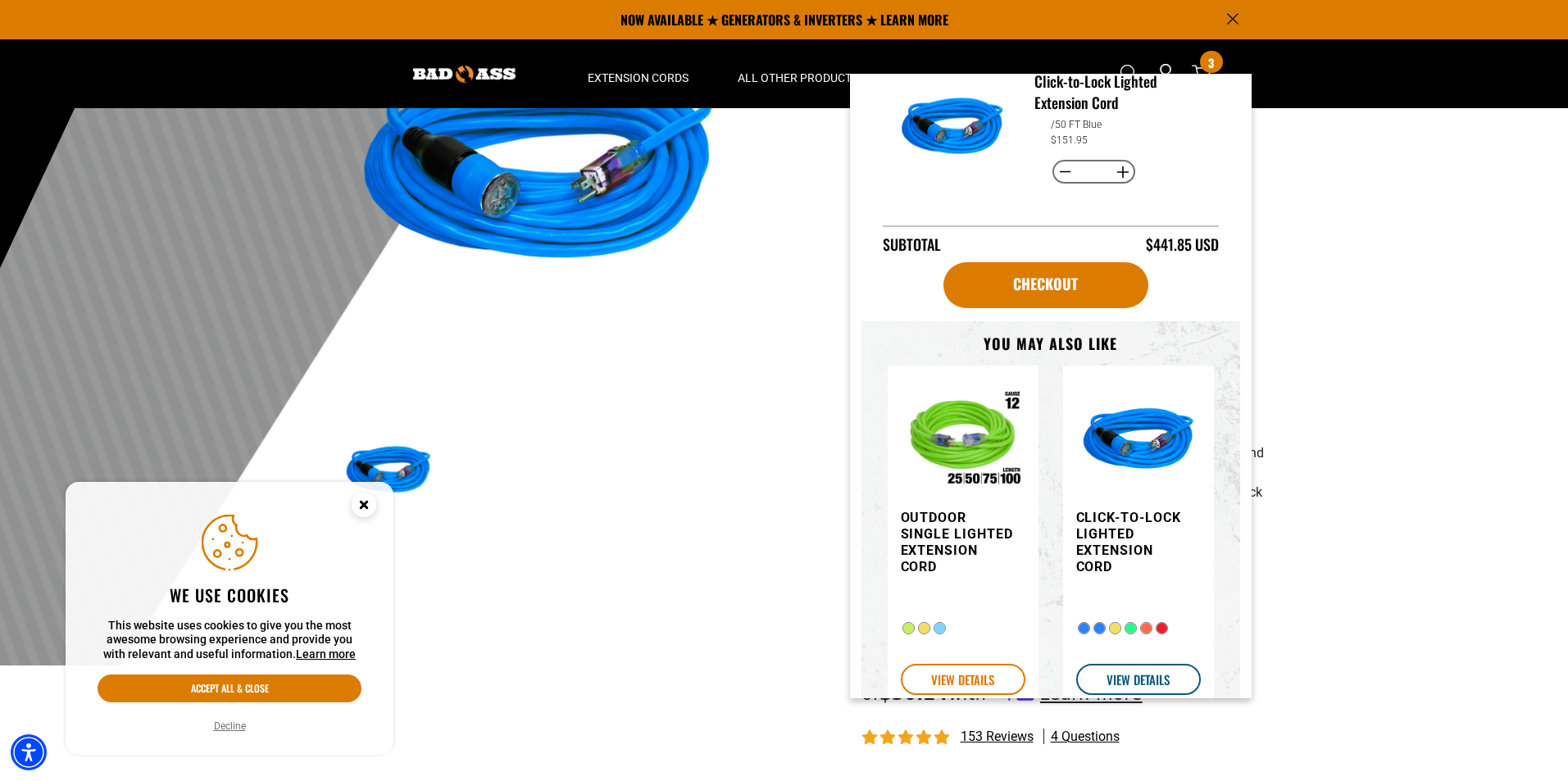
click at [963, 675] on link "VIEW DETAILS" at bounding box center [963, 679] width 125 height 31
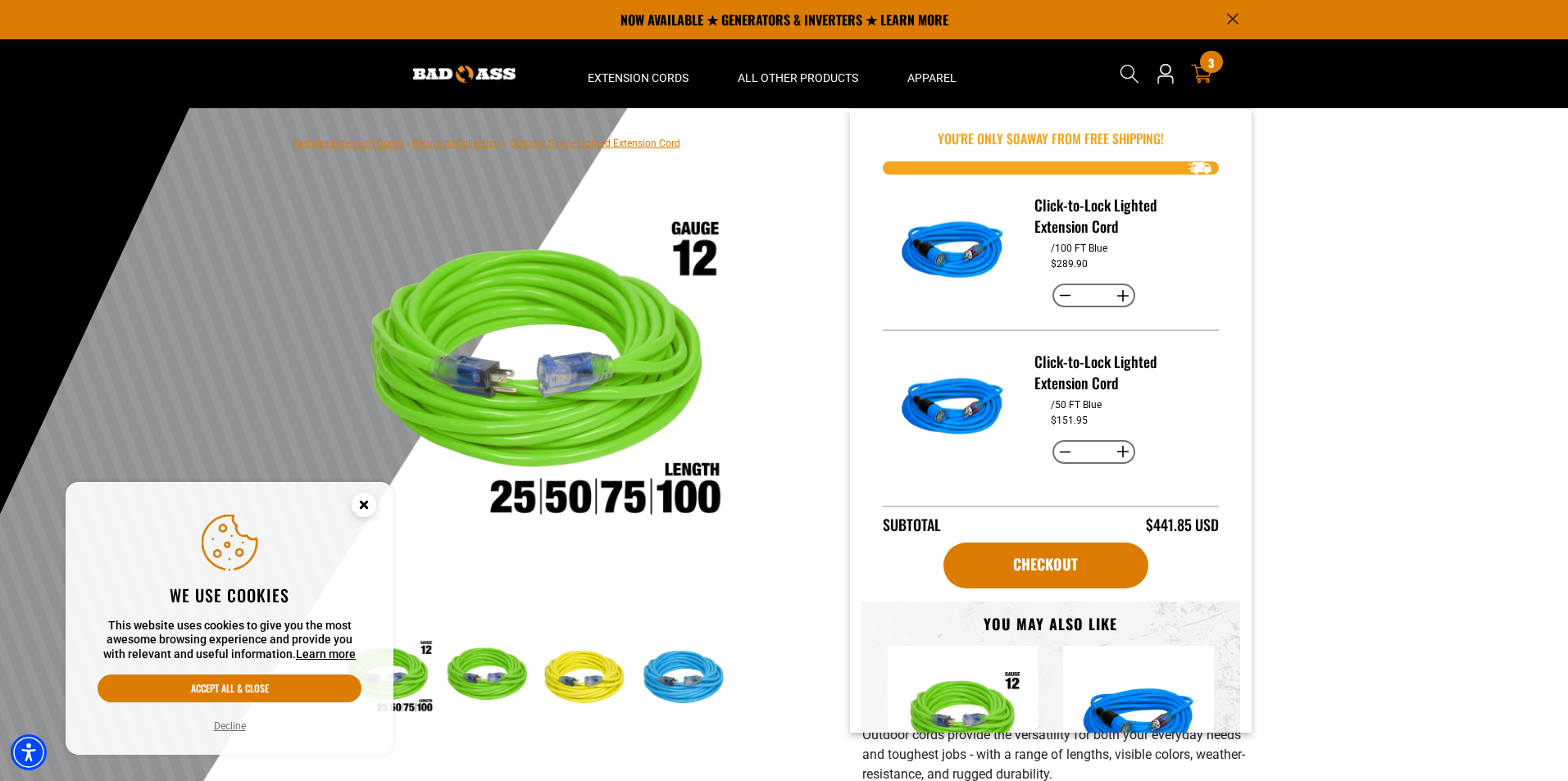
click at [1200, 71] on icon at bounding box center [1201, 74] width 21 height 21
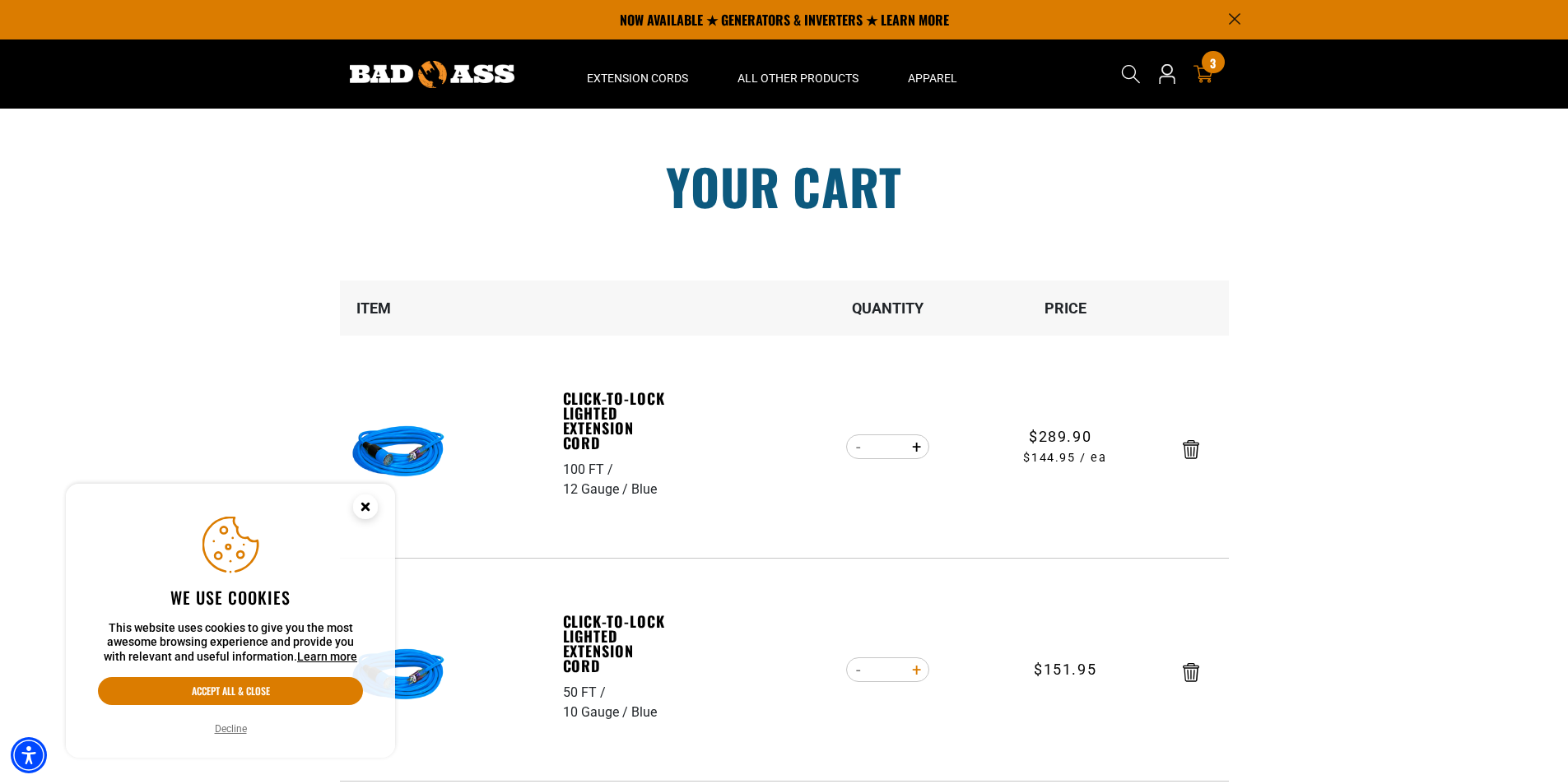
click at [920, 672] on button "Increase quantity for Click-to-Lock Lighted Extension Cord" at bounding box center [916, 670] width 25 height 28
type input "*"
click at [362, 515] on circle "Close this option" at bounding box center [364, 506] width 24 height 24
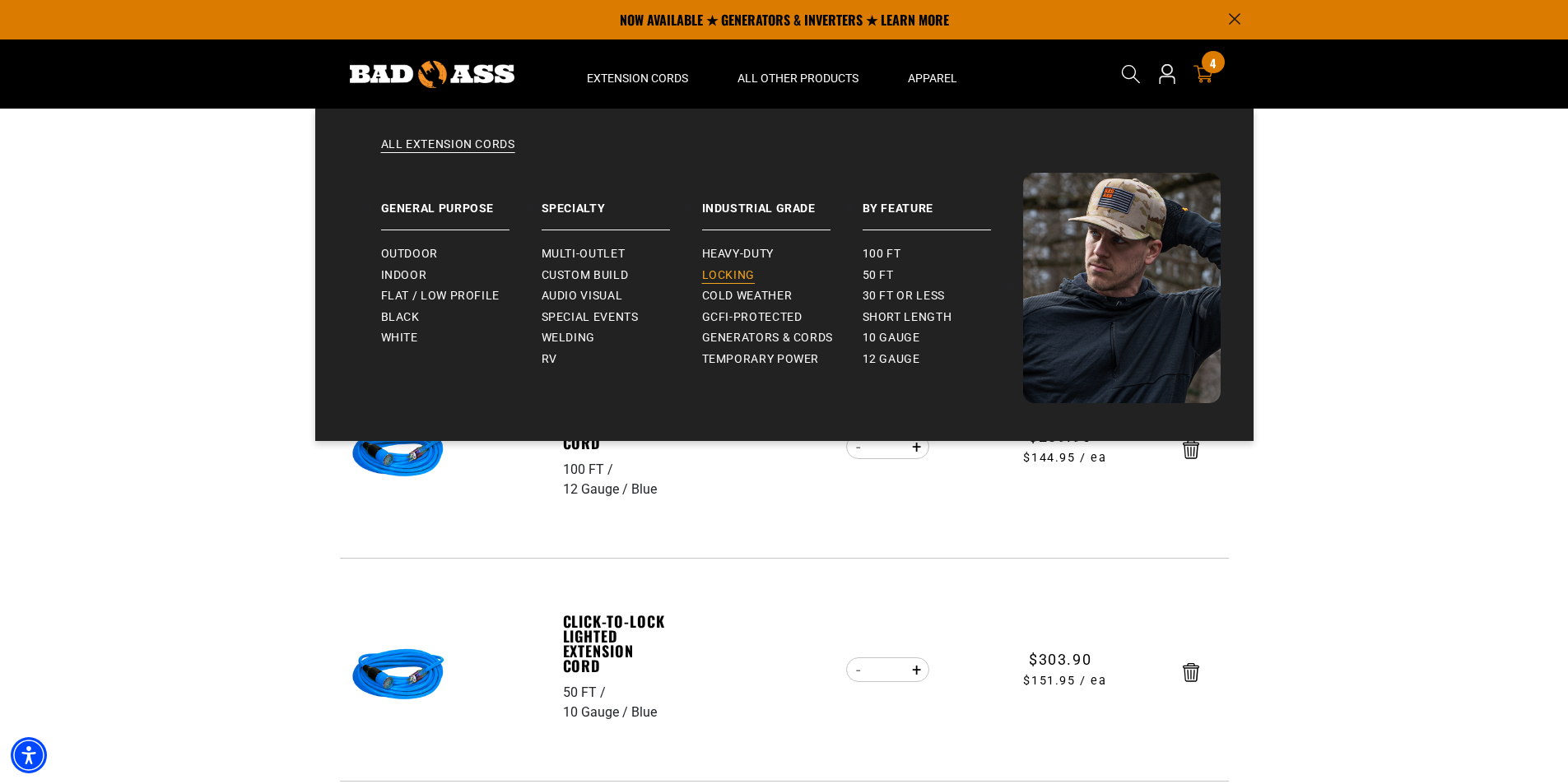
click at [720, 275] on span "Locking" at bounding box center [729, 275] width 53 height 15
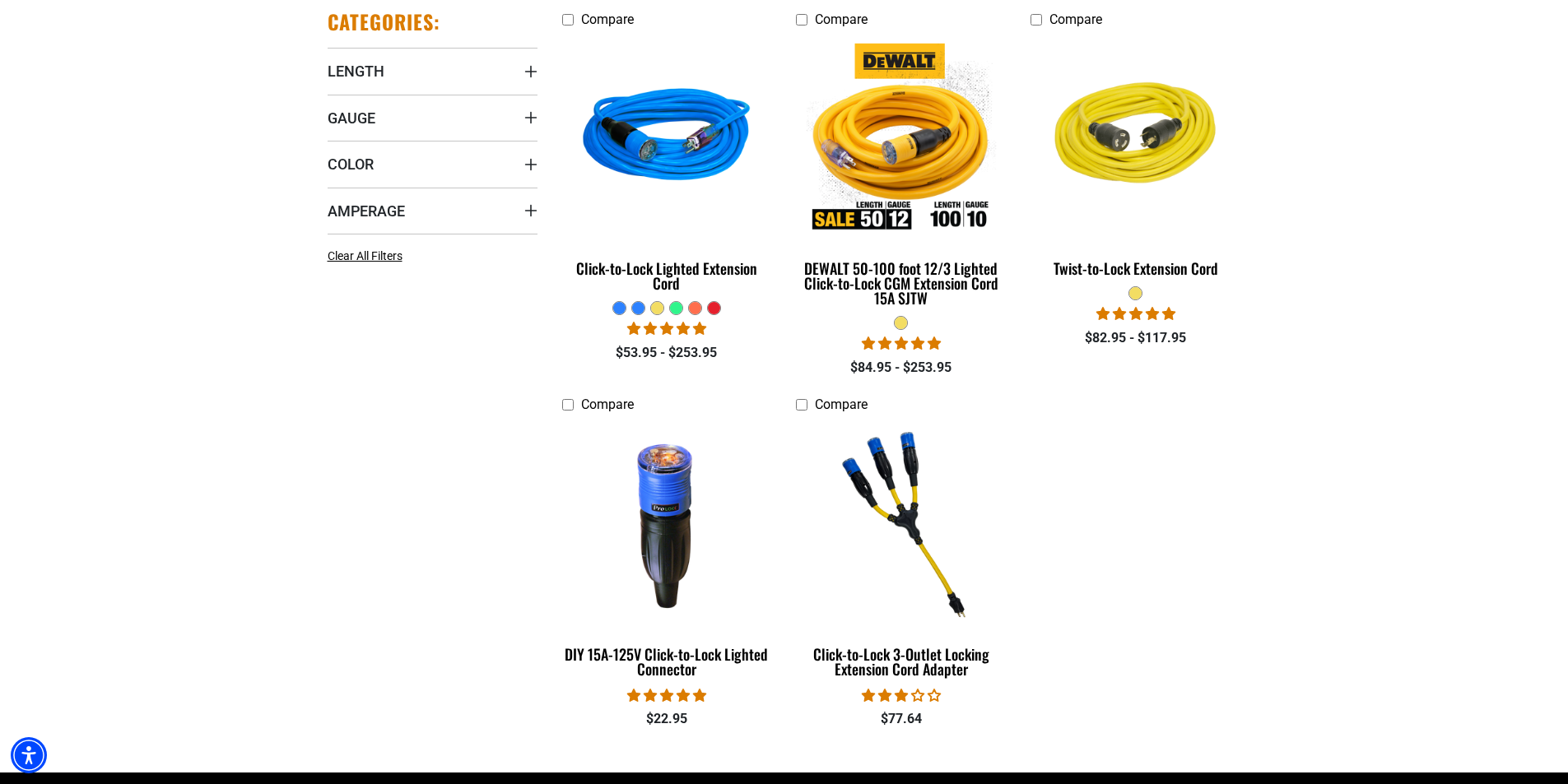
scroll to position [494, 0]
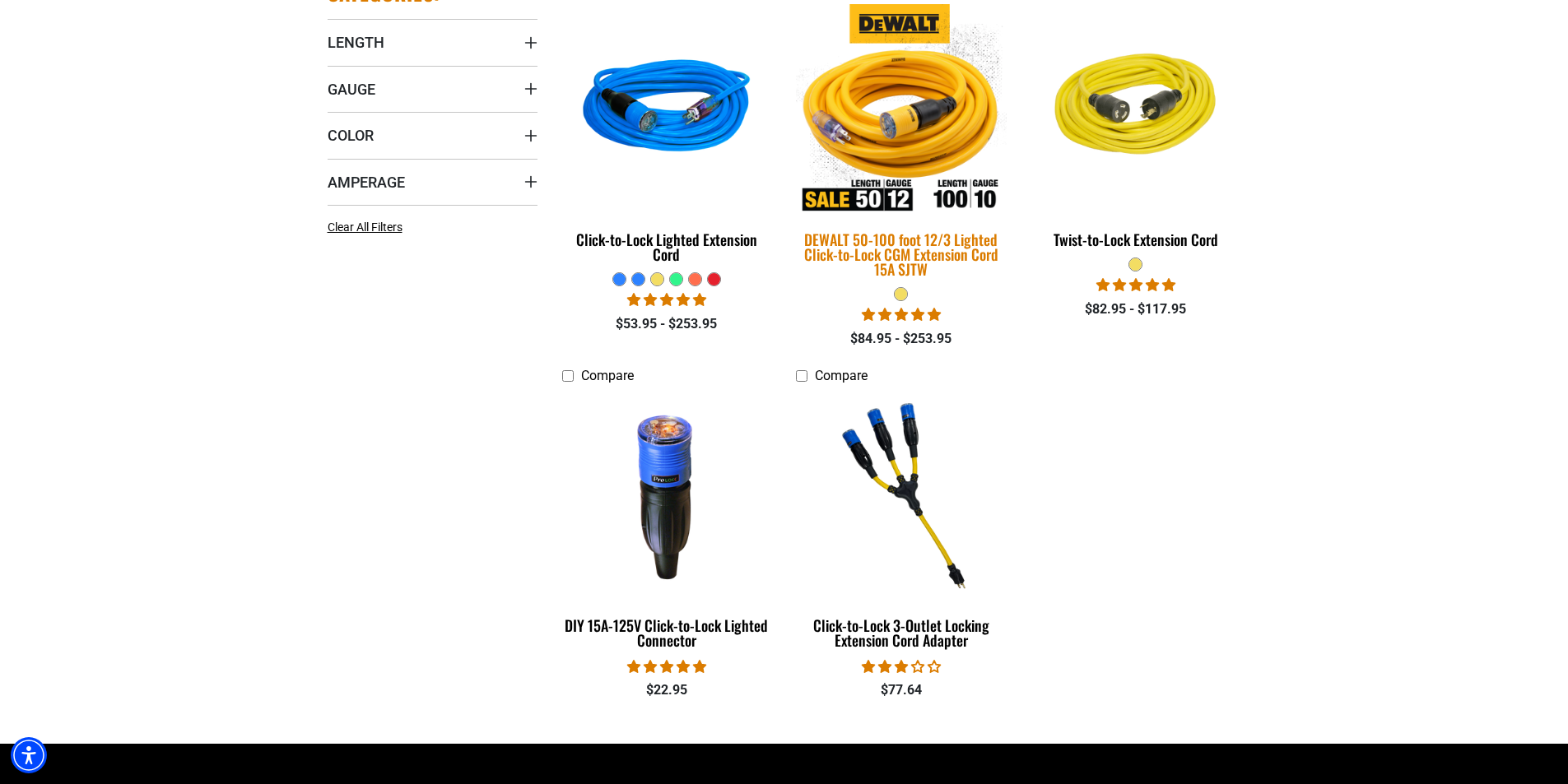
click at [891, 247] on div "DEWALT 50-100 foot 12/3 Lighted Click-to-Lock CGM Extension Cord 15A SJTW" at bounding box center [901, 254] width 210 height 44
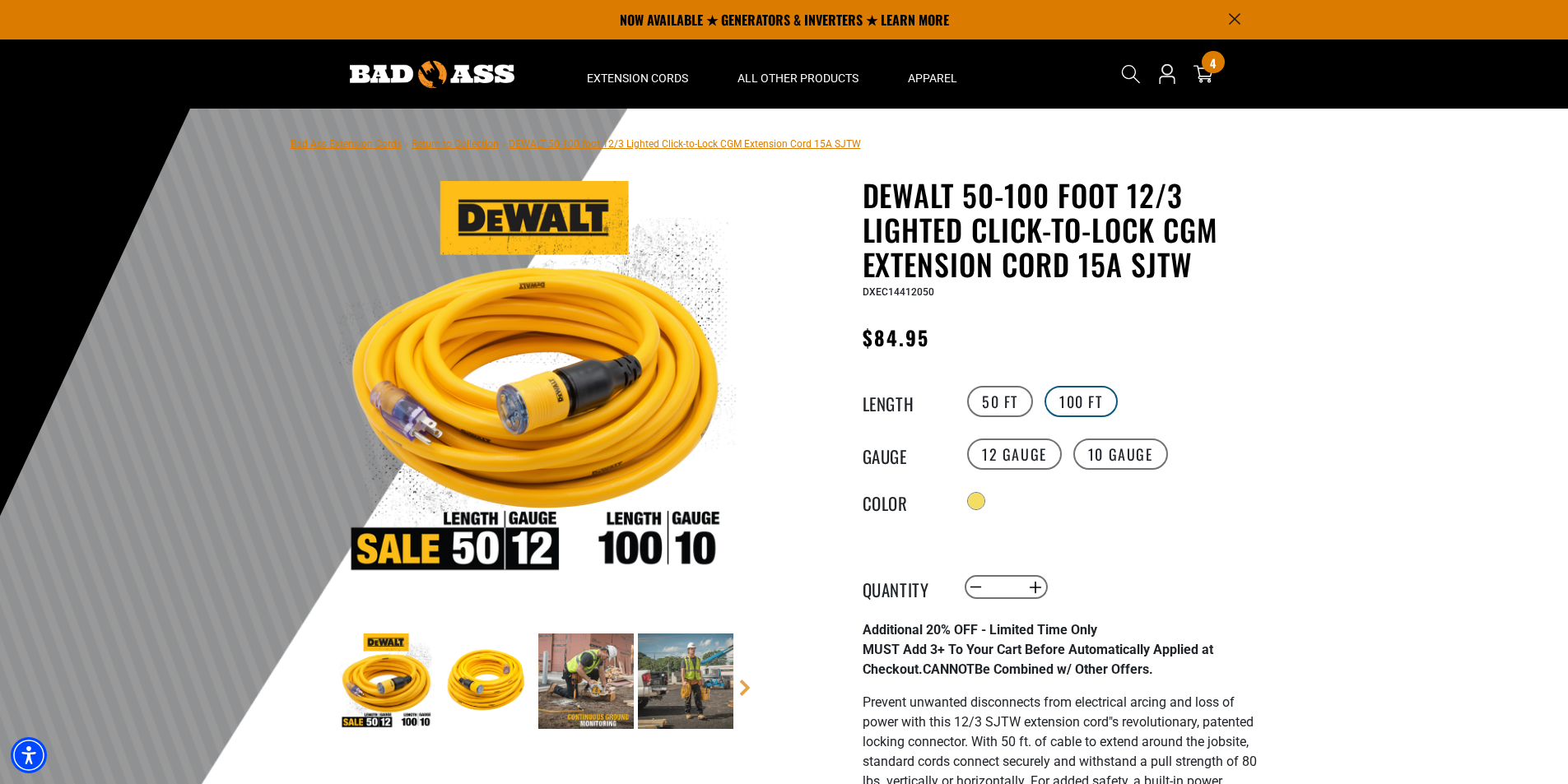
click at [1084, 401] on label "100 FT" at bounding box center [1081, 401] width 73 height 31
click at [1017, 401] on label "50 FT" at bounding box center [999, 401] width 65 height 31
click at [1109, 456] on label "10 Gauge" at bounding box center [1121, 454] width 95 height 31
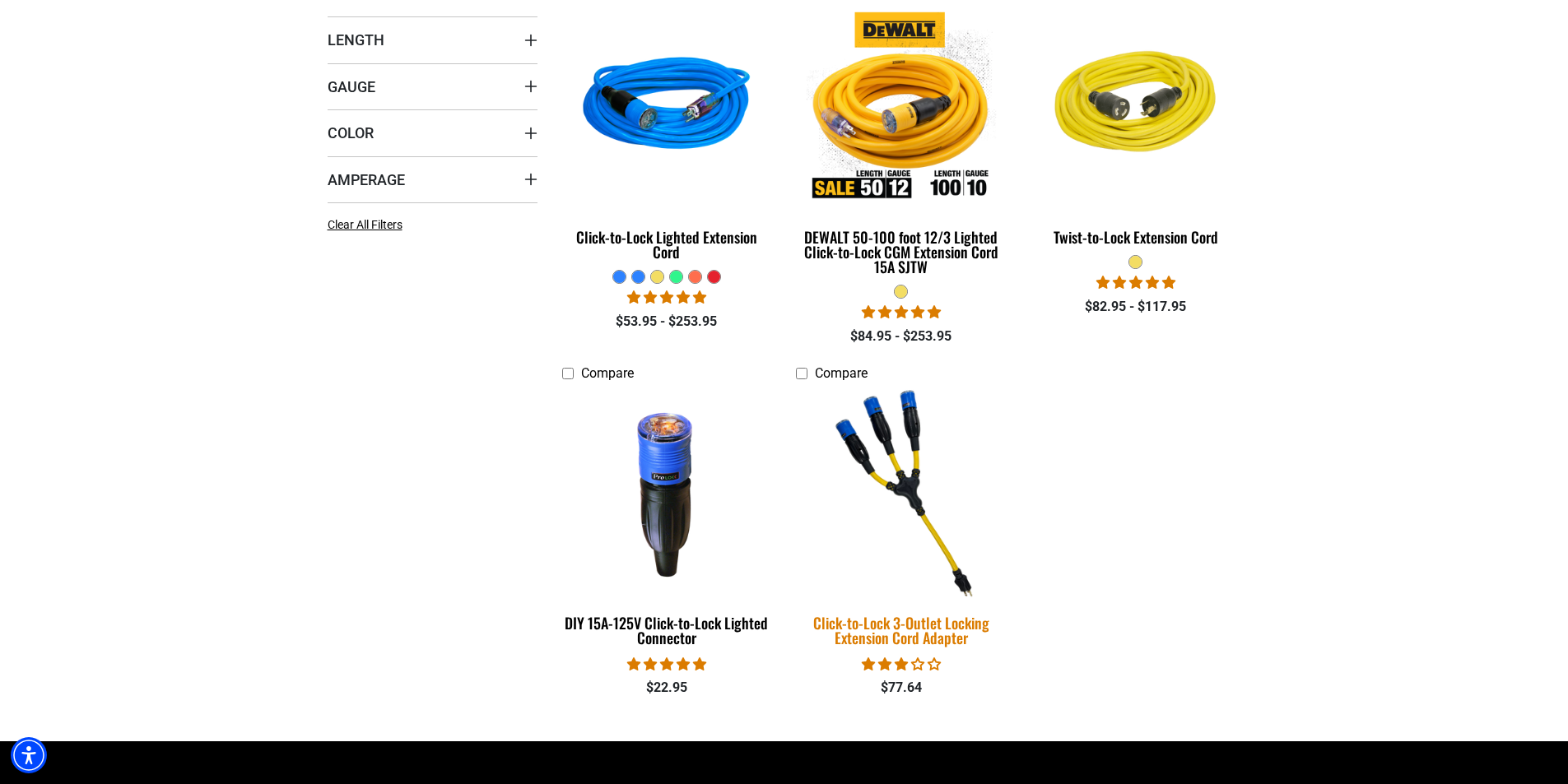
click at [899, 475] on img at bounding box center [902, 493] width 231 height 211
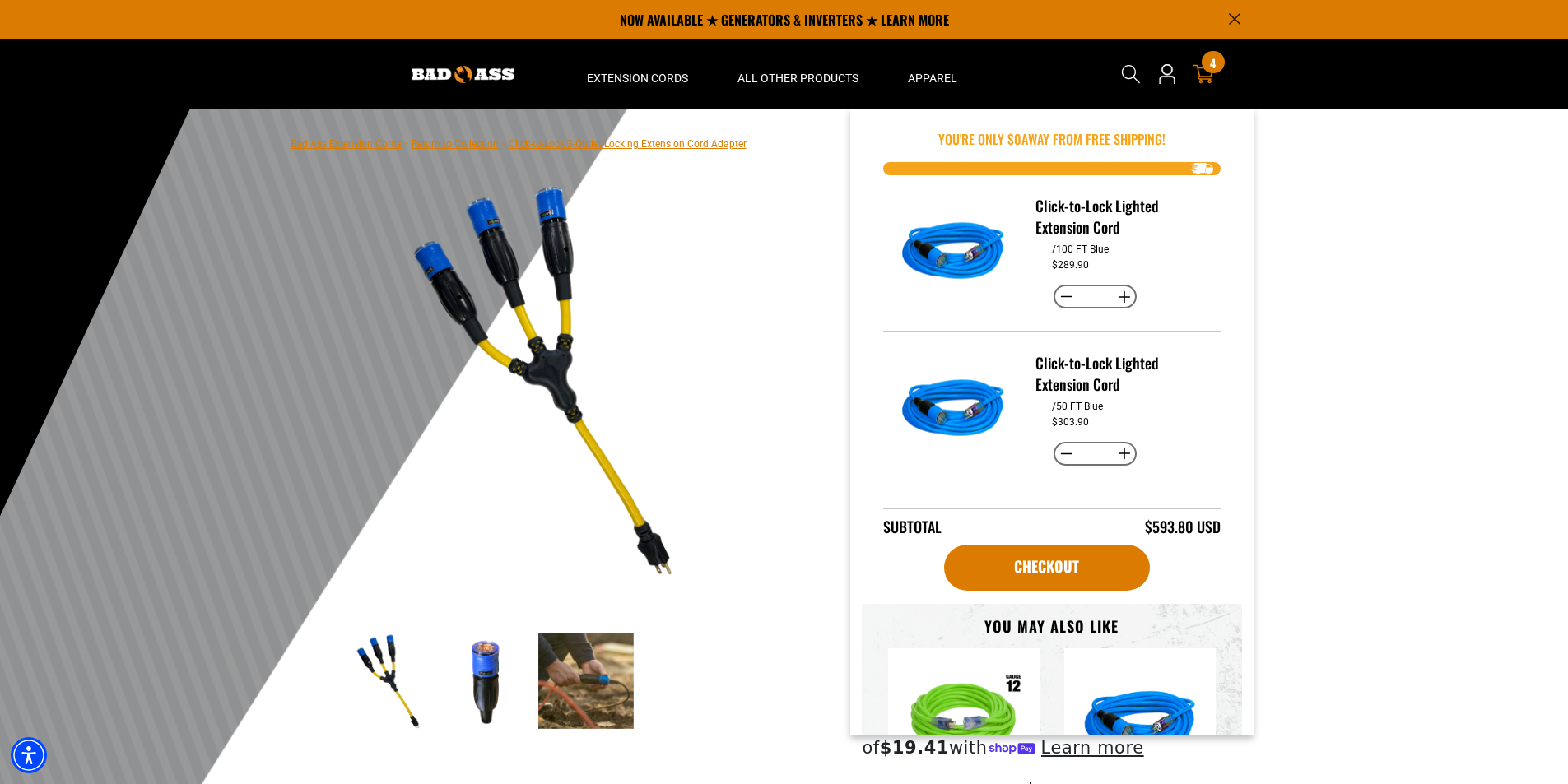
click at [1199, 70] on icon at bounding box center [1204, 74] width 21 height 19
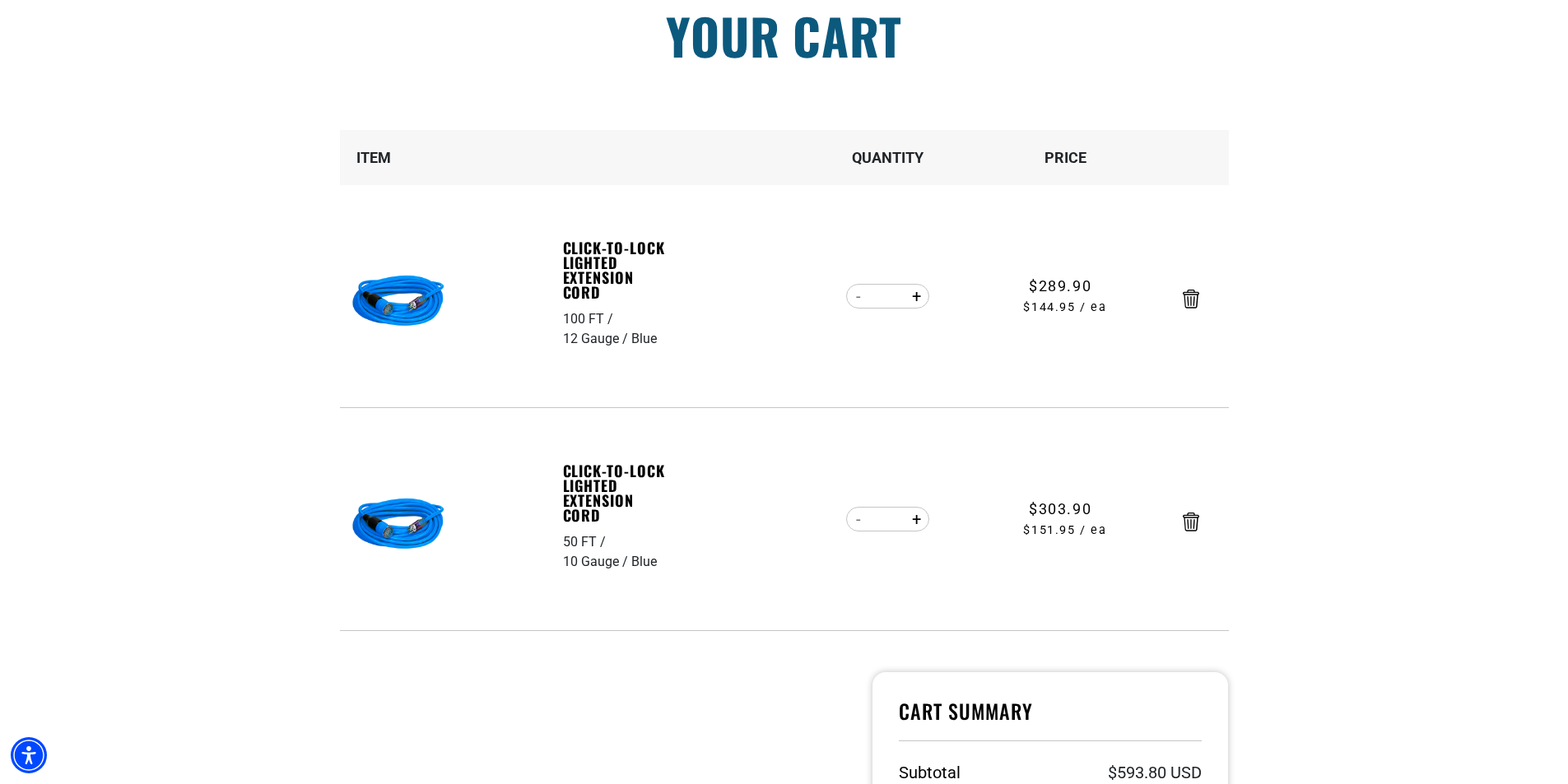
scroll to position [165, 0]
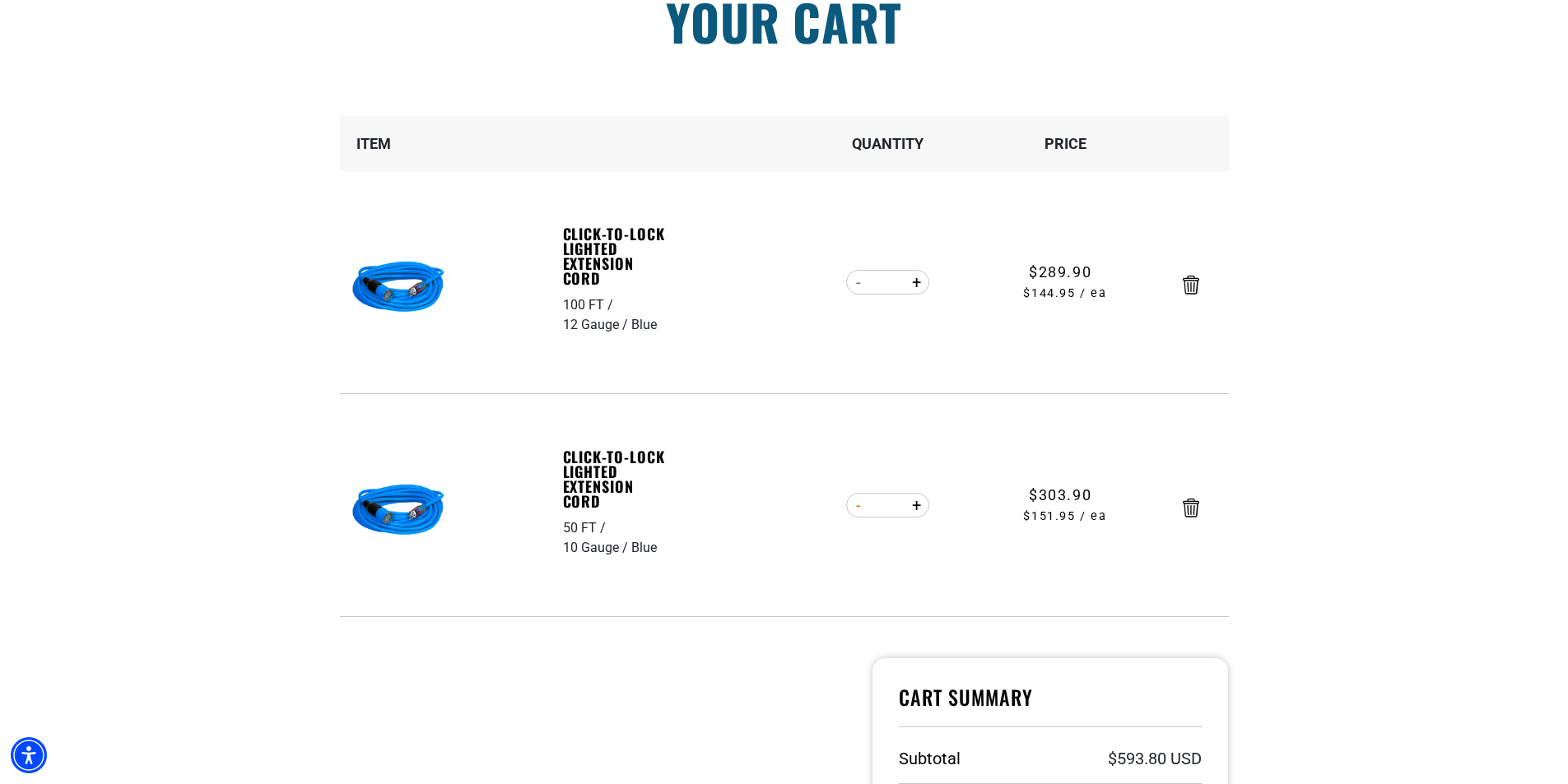
click at [857, 503] on button "Decrease quantity for Click-to-Lock Lighted Extension Cord" at bounding box center [859, 505] width 25 height 28
type input "*"
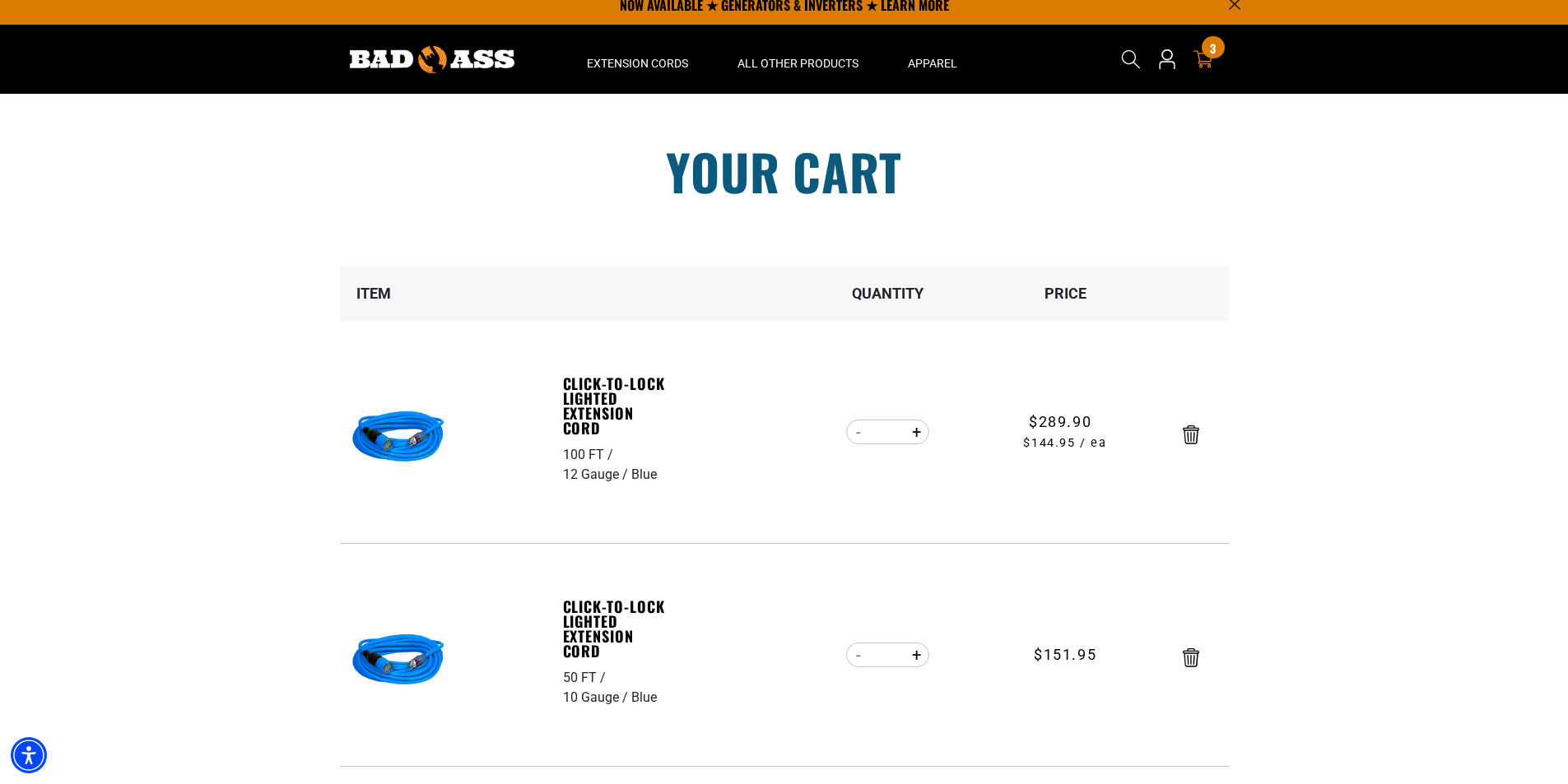
scroll to position [0, 0]
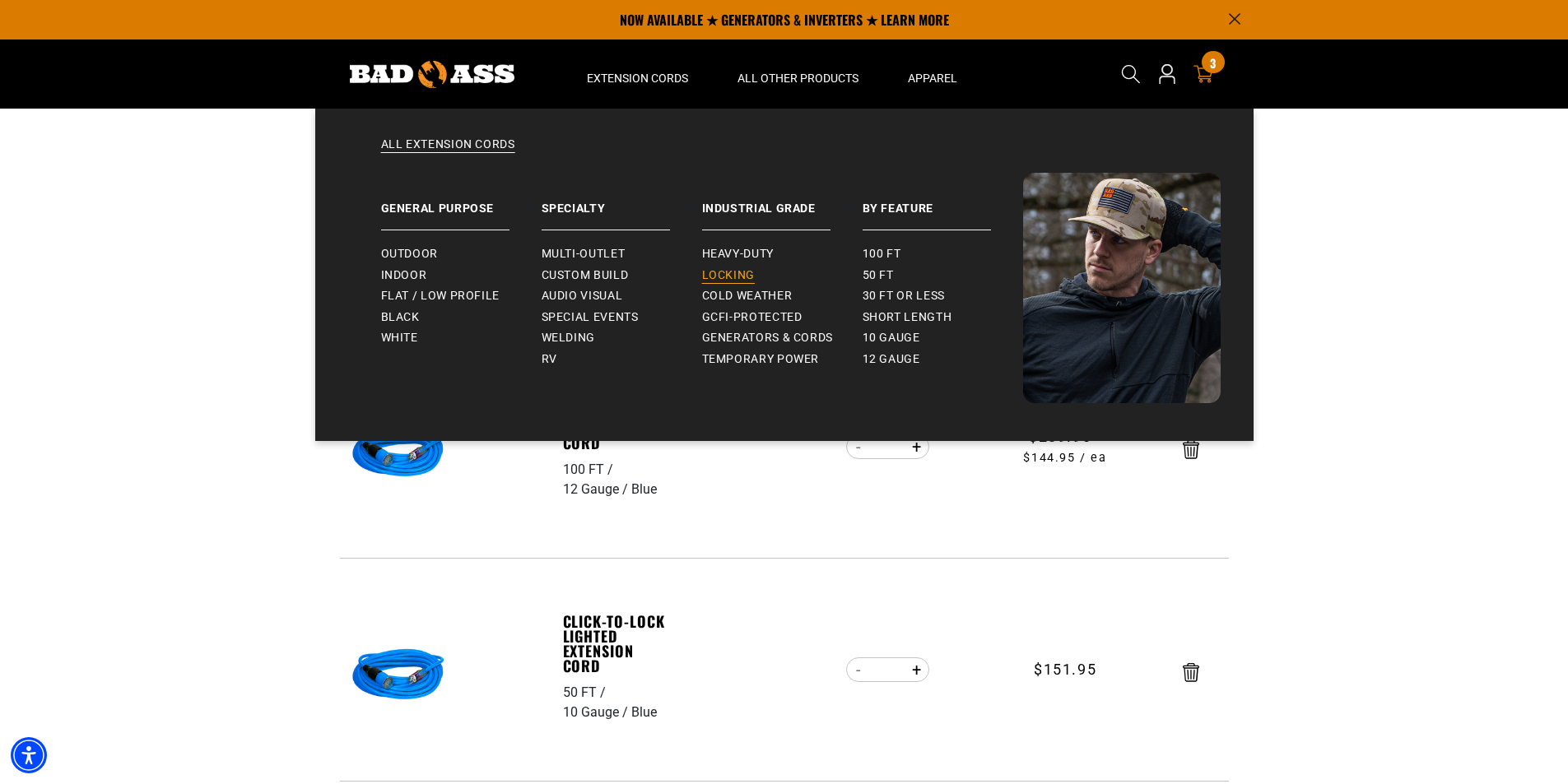
click at [740, 269] on span "Locking" at bounding box center [729, 275] width 53 height 15
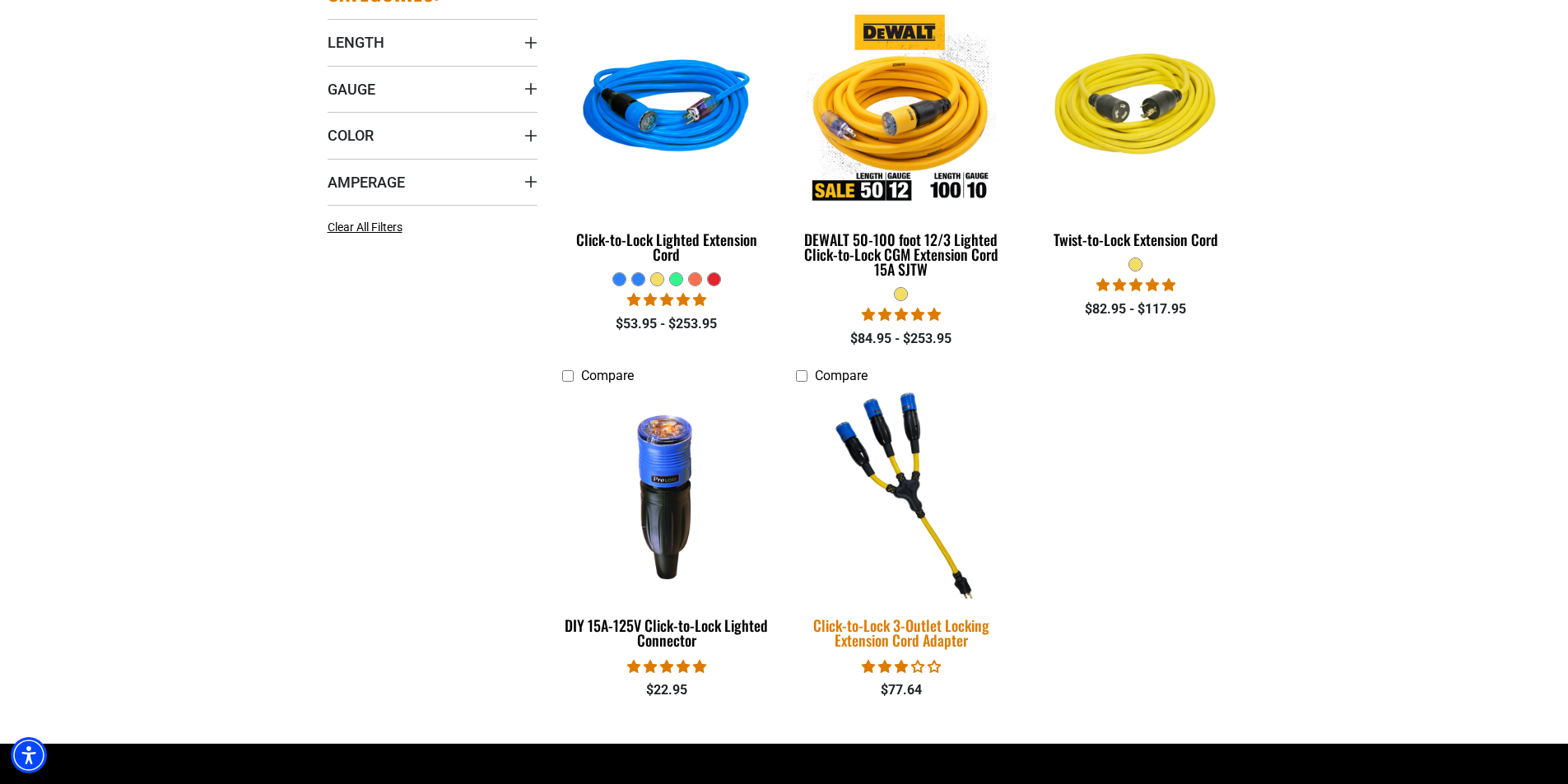
click at [912, 457] on img at bounding box center [902, 495] width 231 height 211
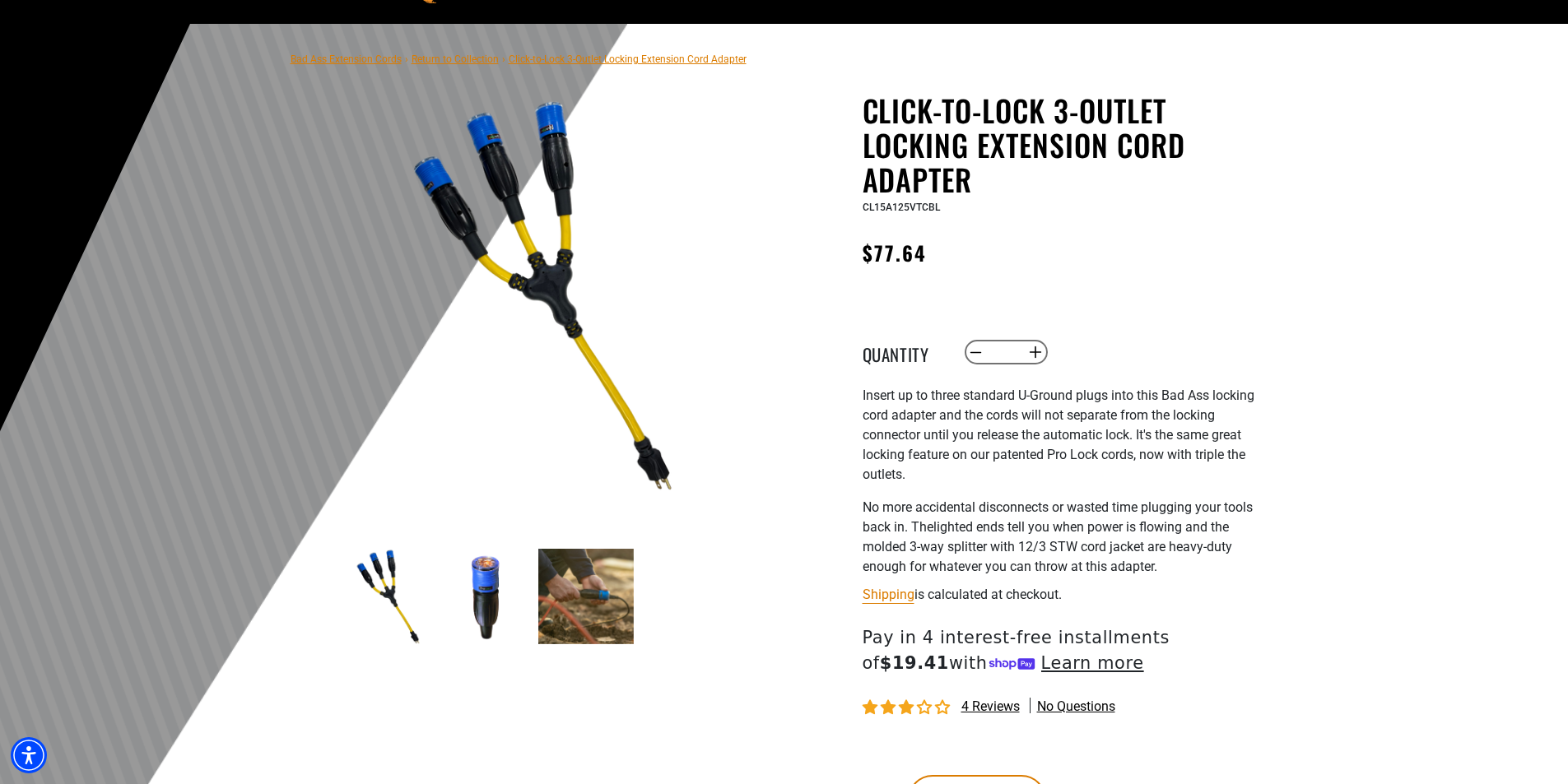
scroll to position [165, 0]
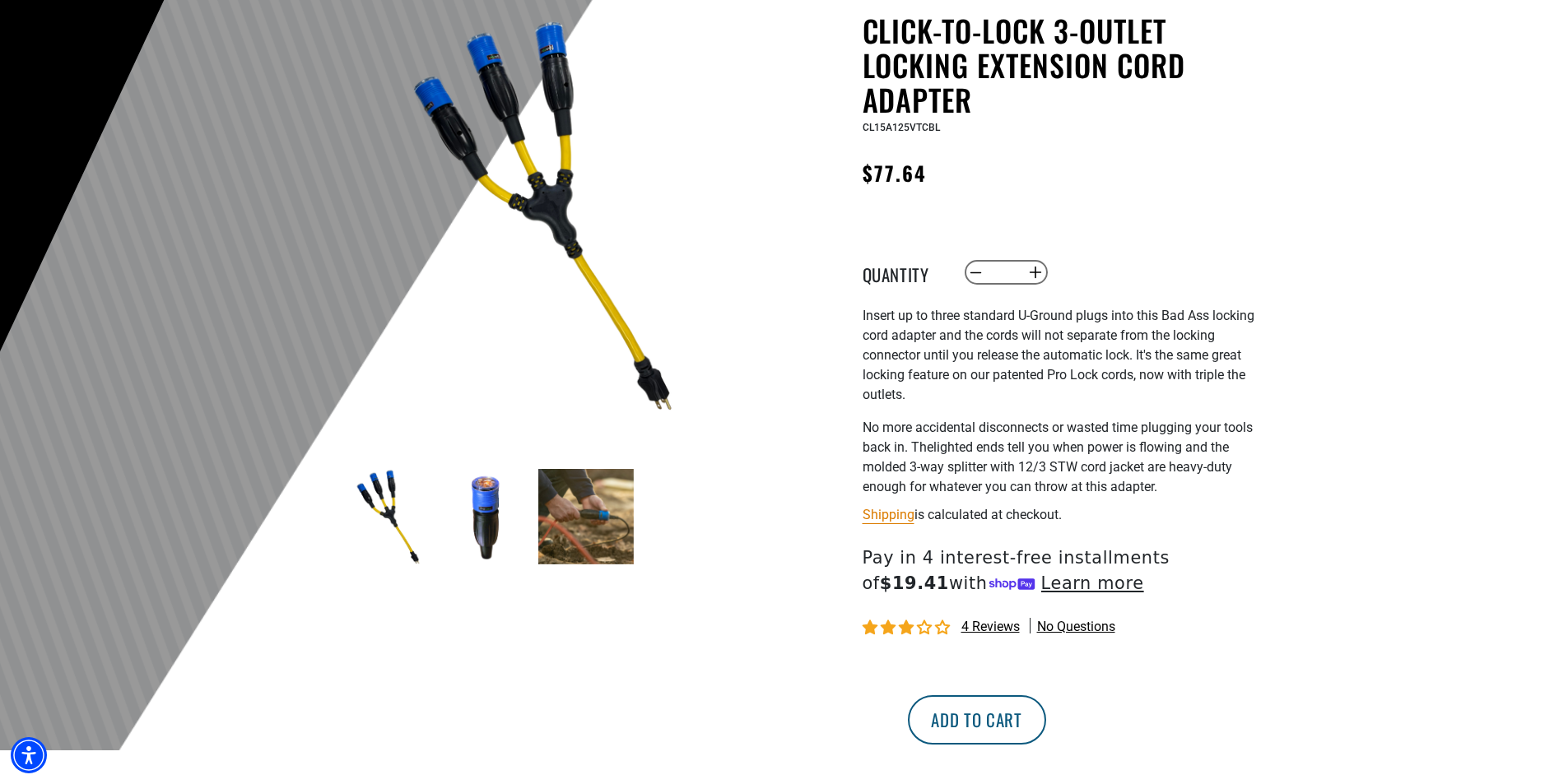
click at [1046, 712] on button "Add to cart" at bounding box center [977, 720] width 139 height 50
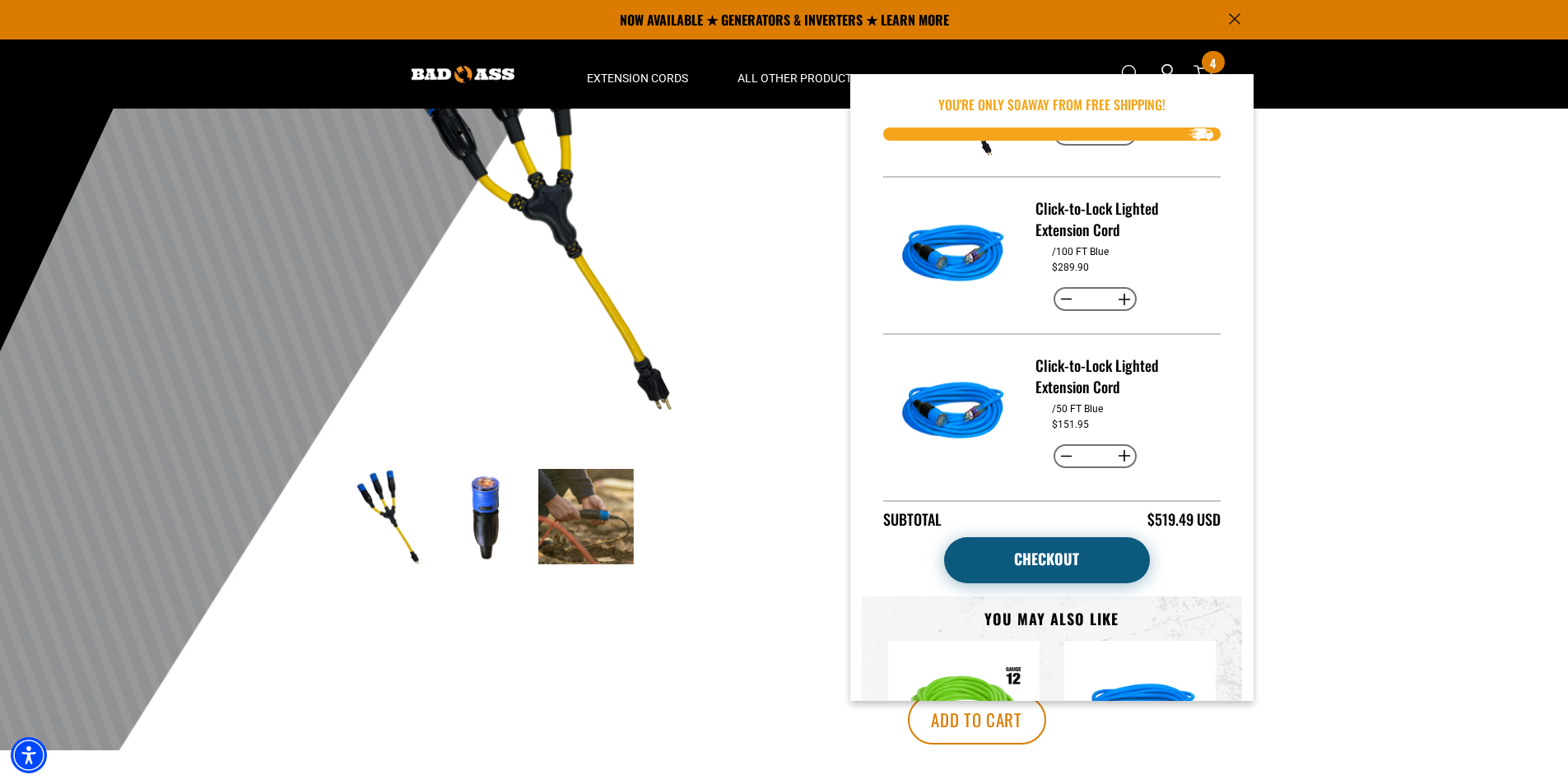
scroll to position [122, 0]
click at [1038, 566] on link "Checkout" at bounding box center [1046, 559] width 206 height 46
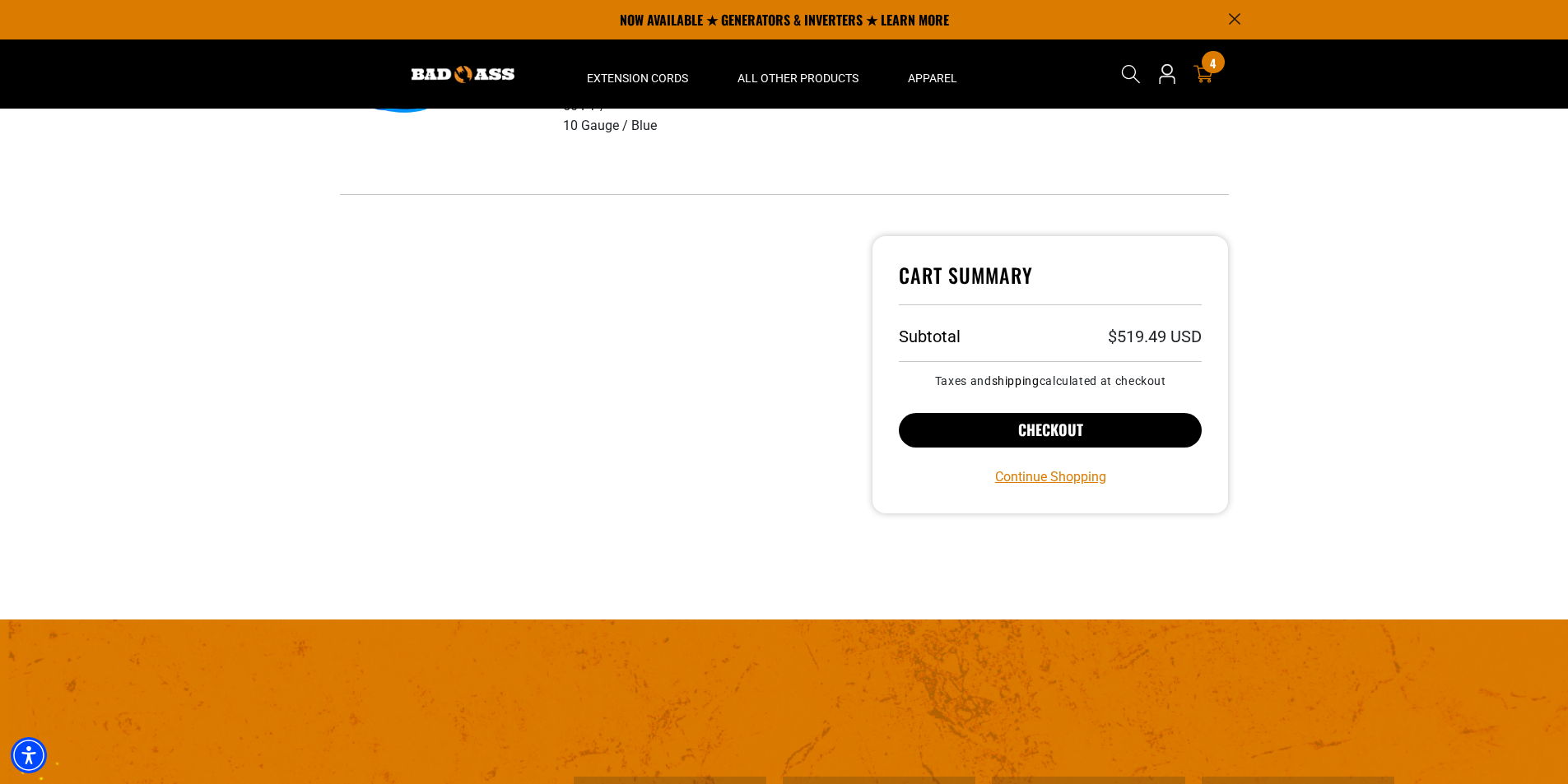
scroll to position [775, 0]
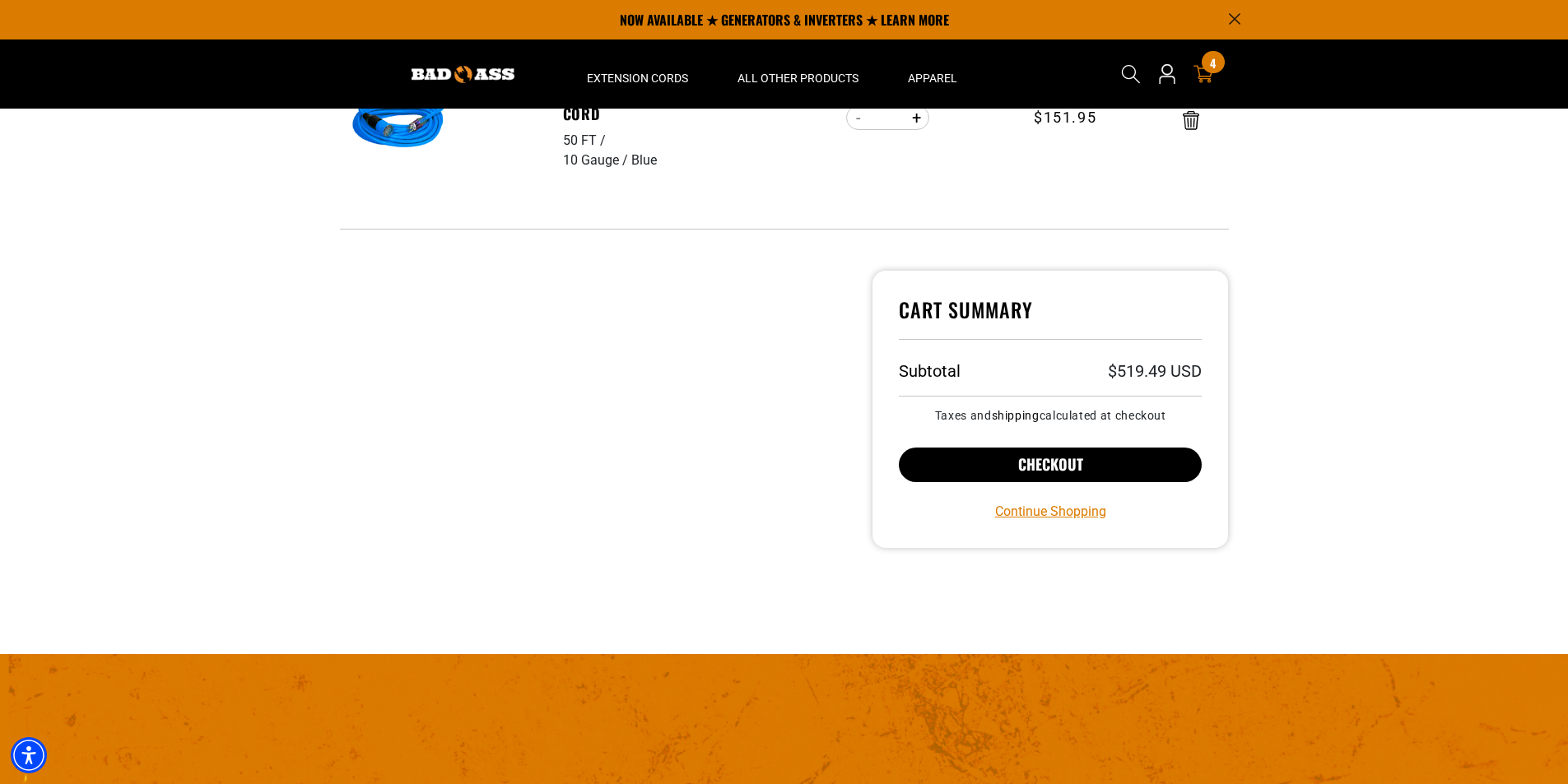
click at [1073, 455] on button "Checkout" at bounding box center [1050, 464] width 304 height 34
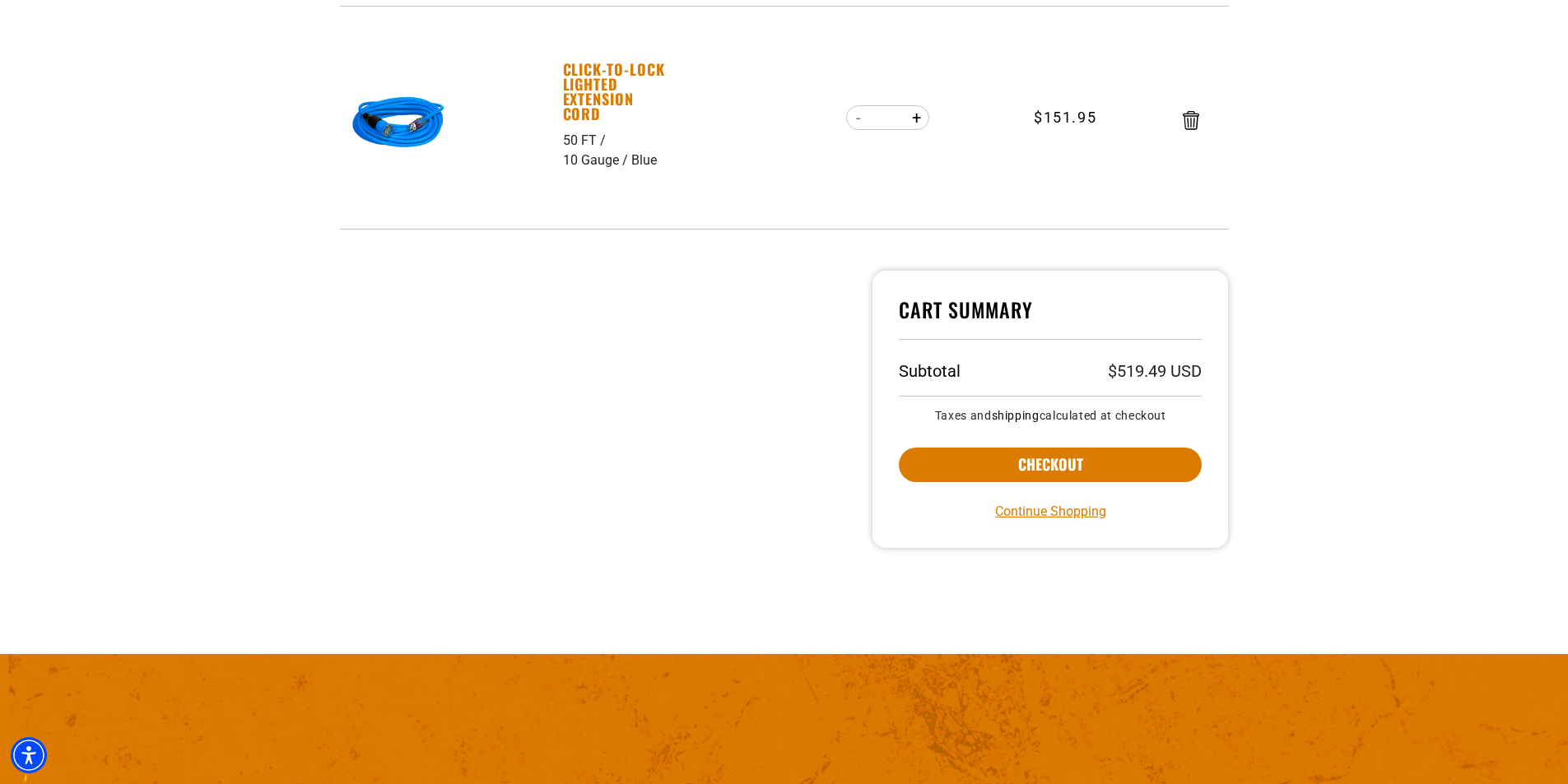
click at [597, 116] on link "Click-to-Lock Lighted Extension Cord" at bounding box center [619, 91] width 113 height 60
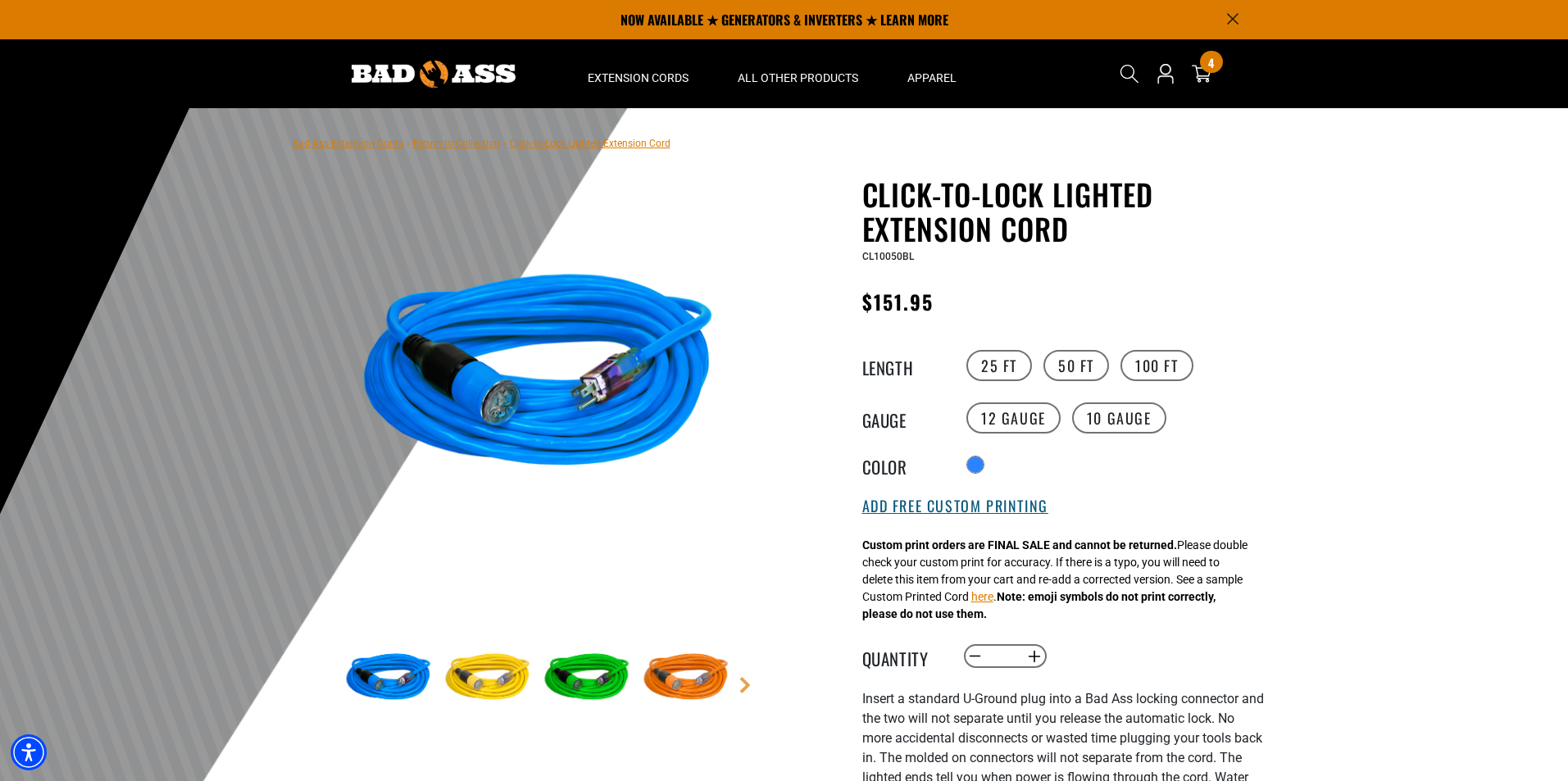
click at [894, 512] on button "Add Free Custom Printing" at bounding box center [954, 506] width 186 height 18
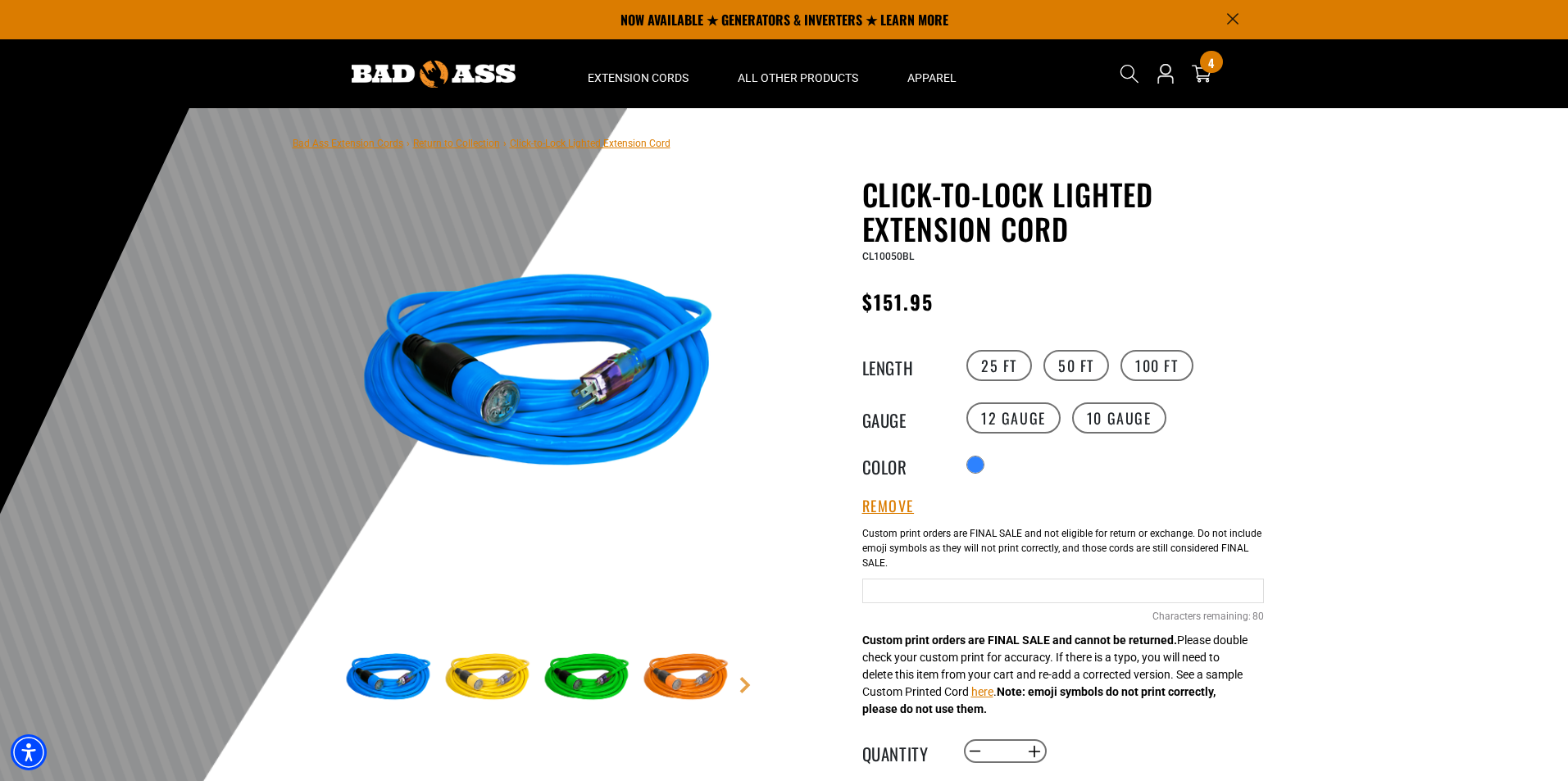
click at [950, 593] on input "Blue Cables" at bounding box center [1062, 590] width 402 height 24
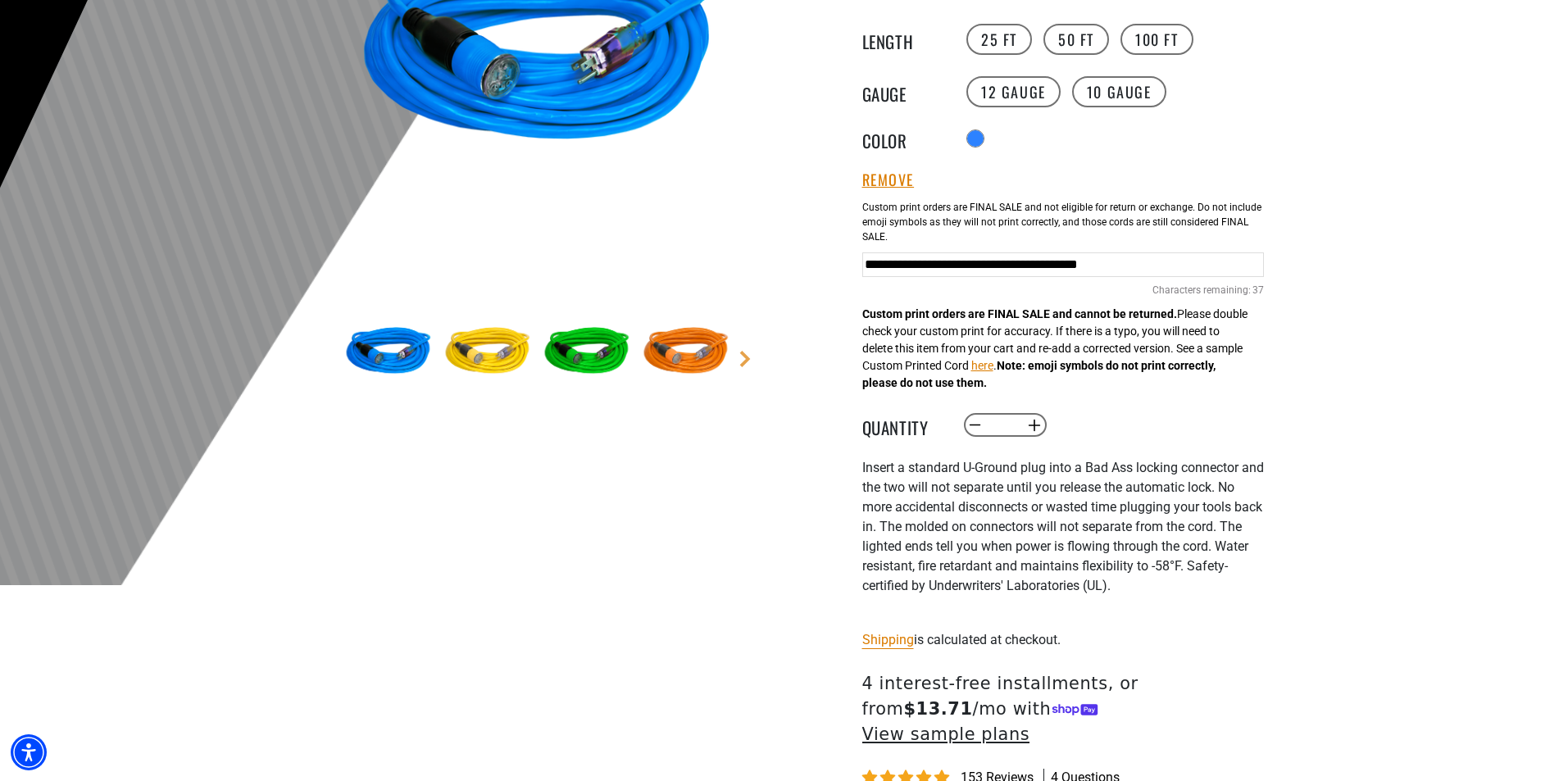
scroll to position [492, 0]
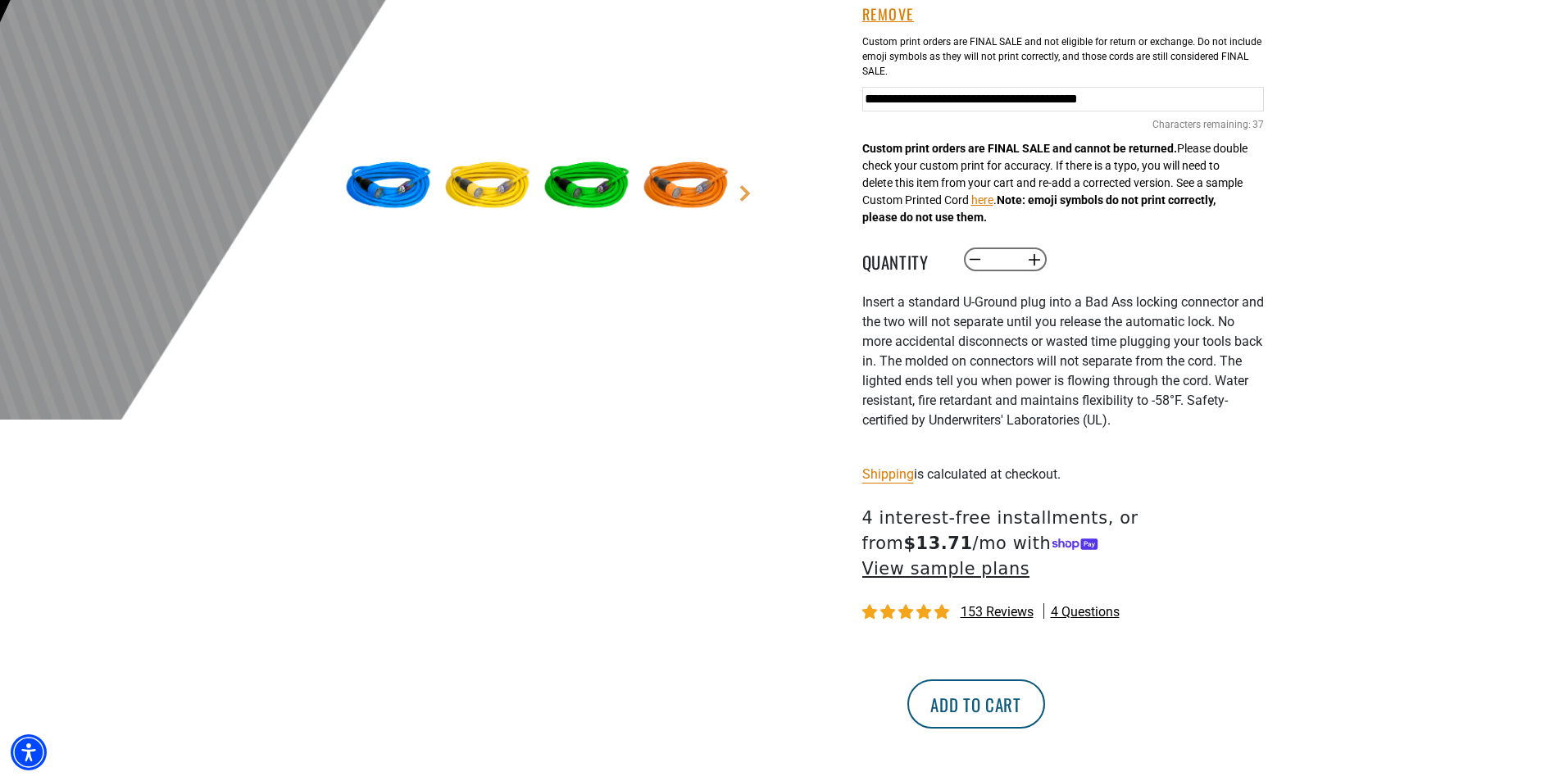
type input "**********"
click at [1104, 691] on div "Click-to-Lock Lighted Extension Cord Click-to-Lock Lighted Extension Cord CL100…" at bounding box center [1062, 231] width 402 height 1092
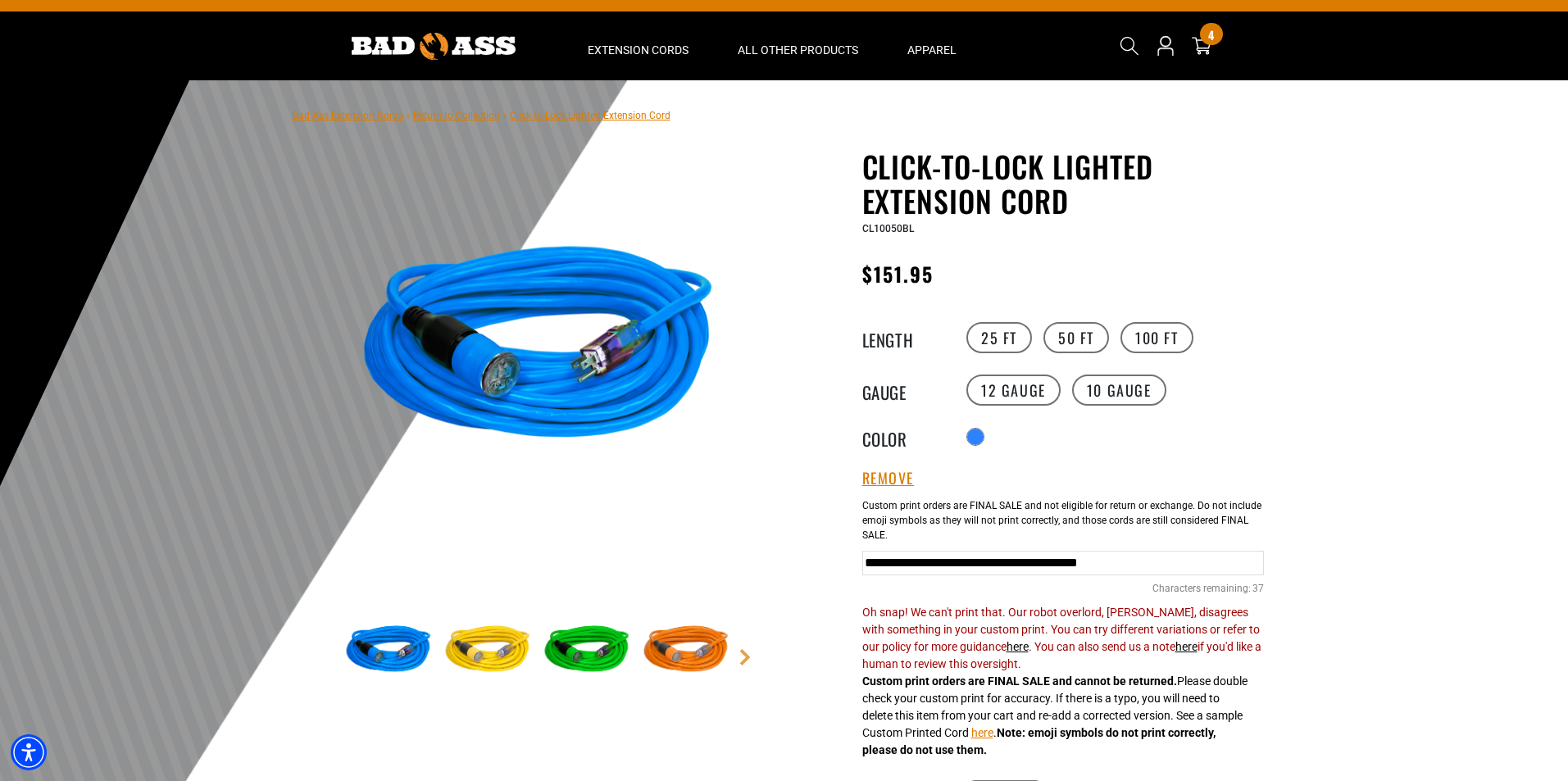
scroll to position [0, 0]
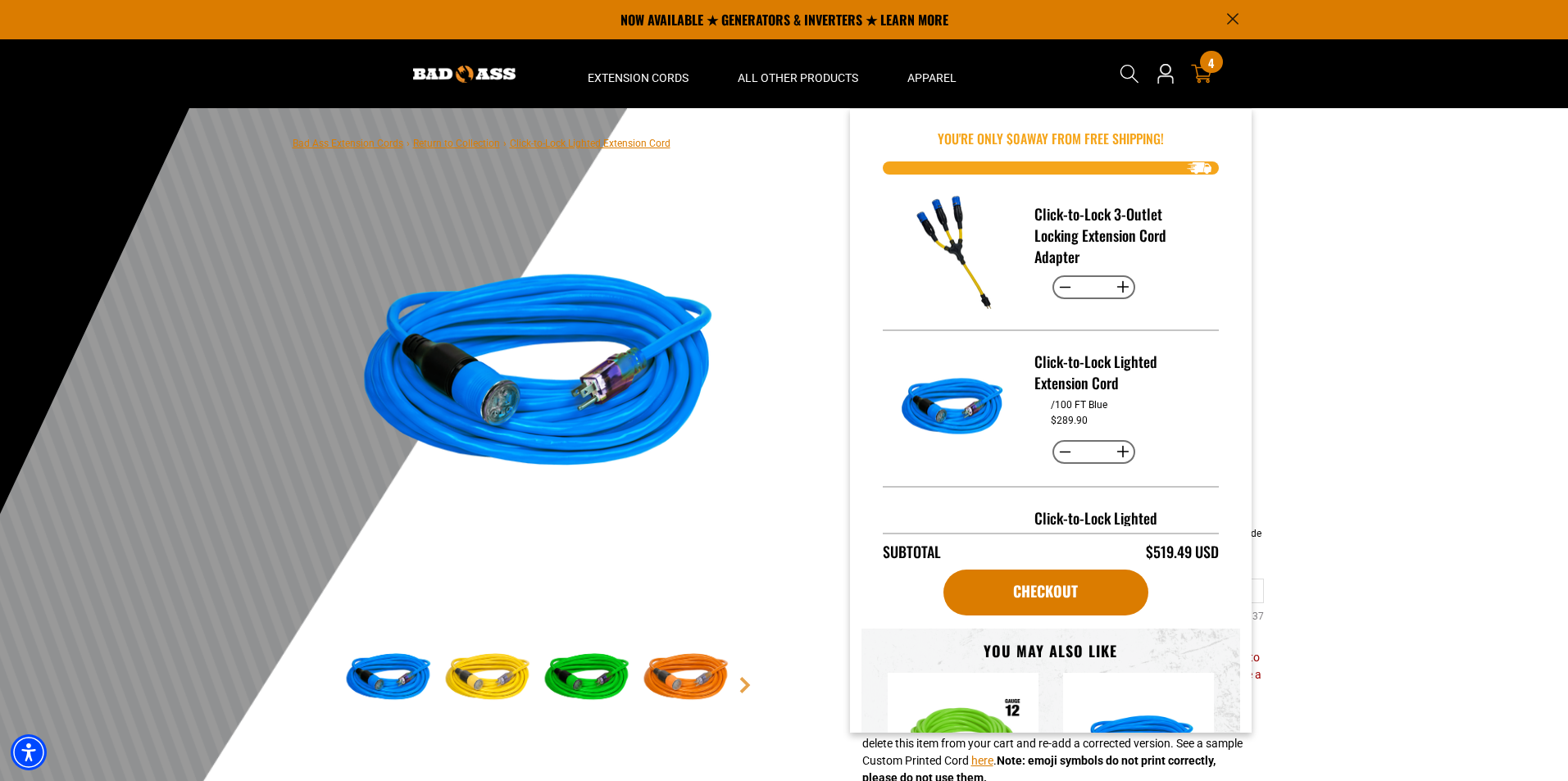
click at [1205, 70] on div "4 4 items" at bounding box center [1211, 61] width 22 height 22
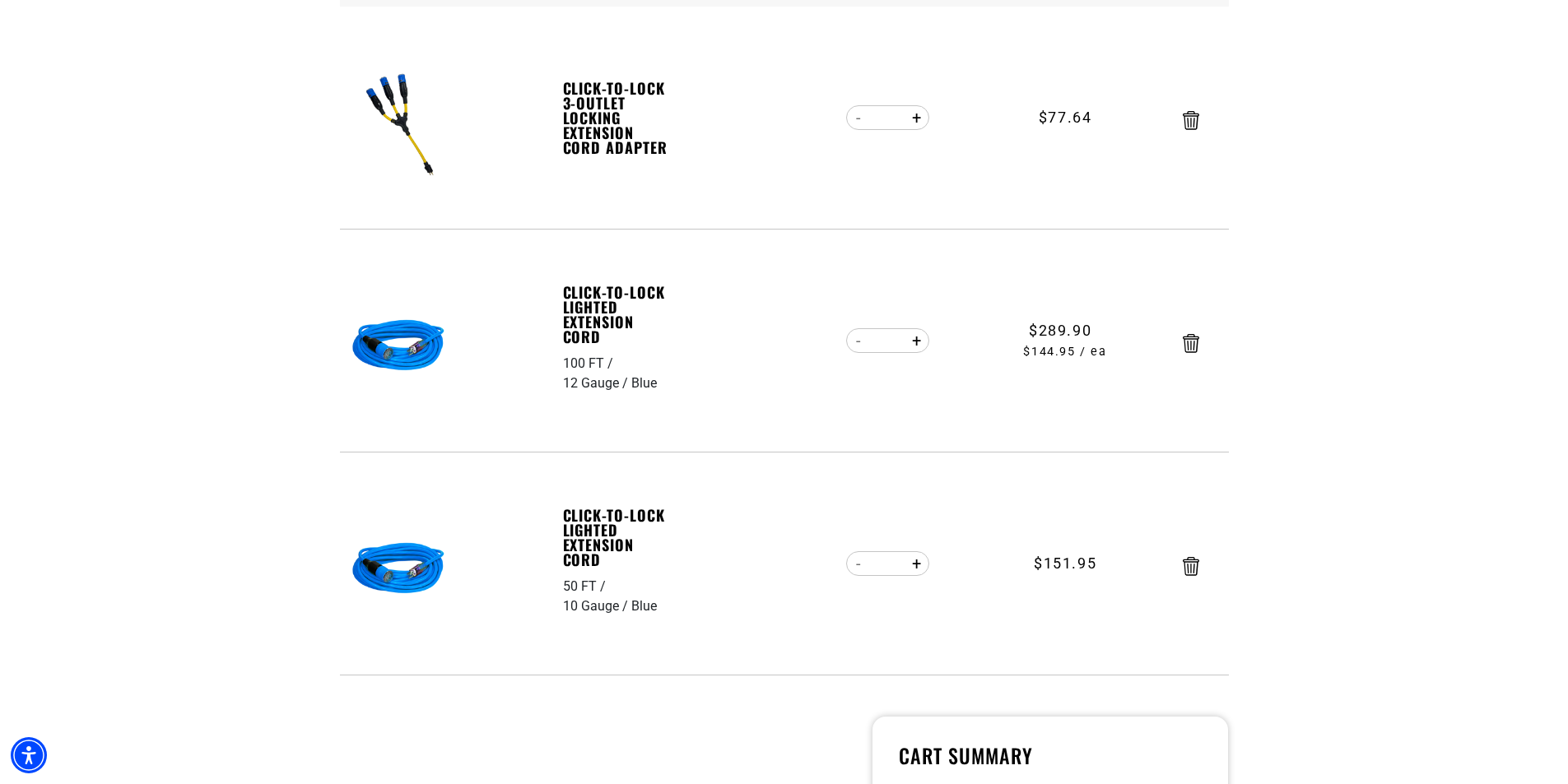
scroll to position [576, 0]
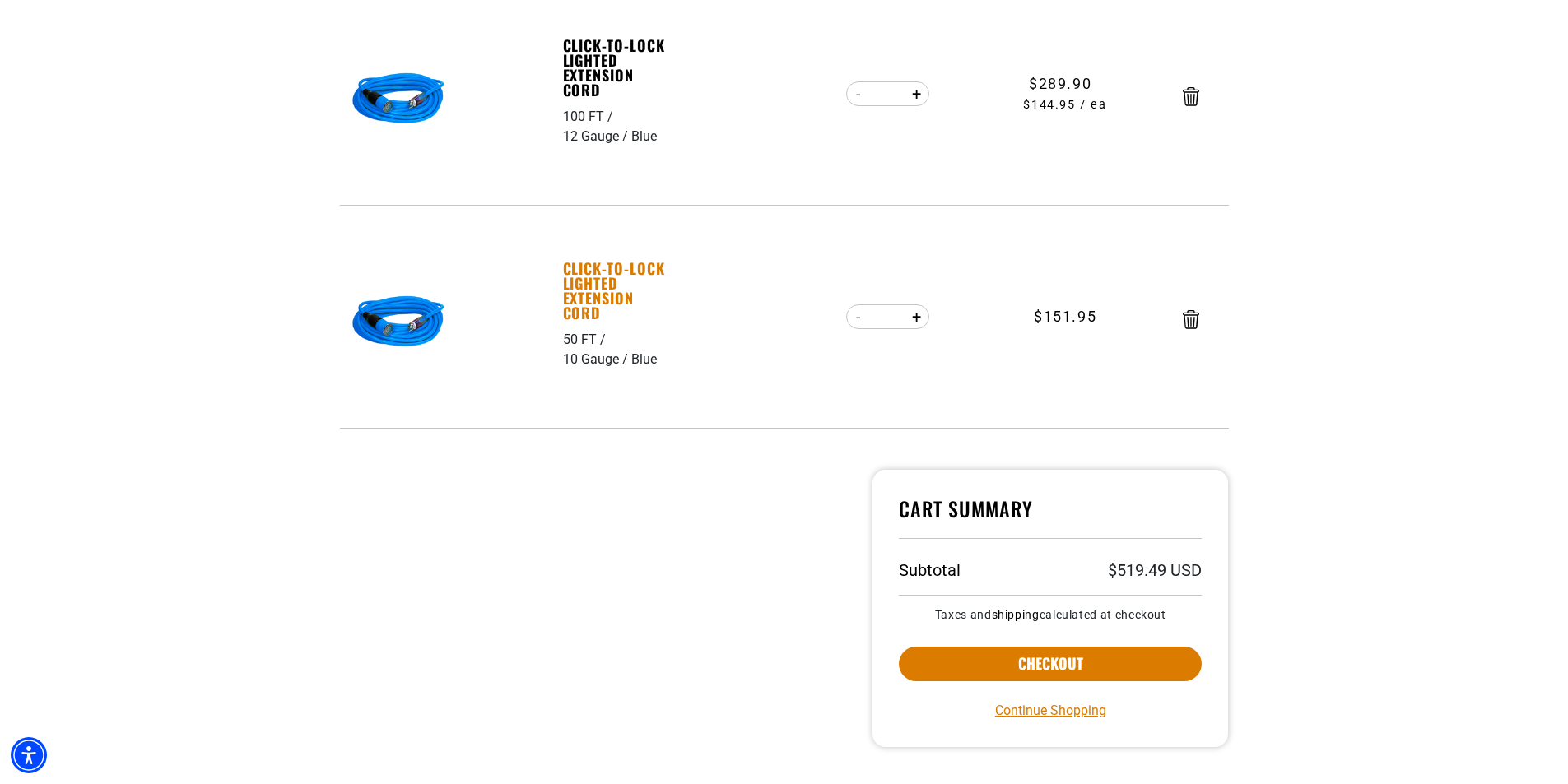
click at [582, 290] on link "Click-to-Lock Lighted Extension Cord" at bounding box center [619, 290] width 113 height 60
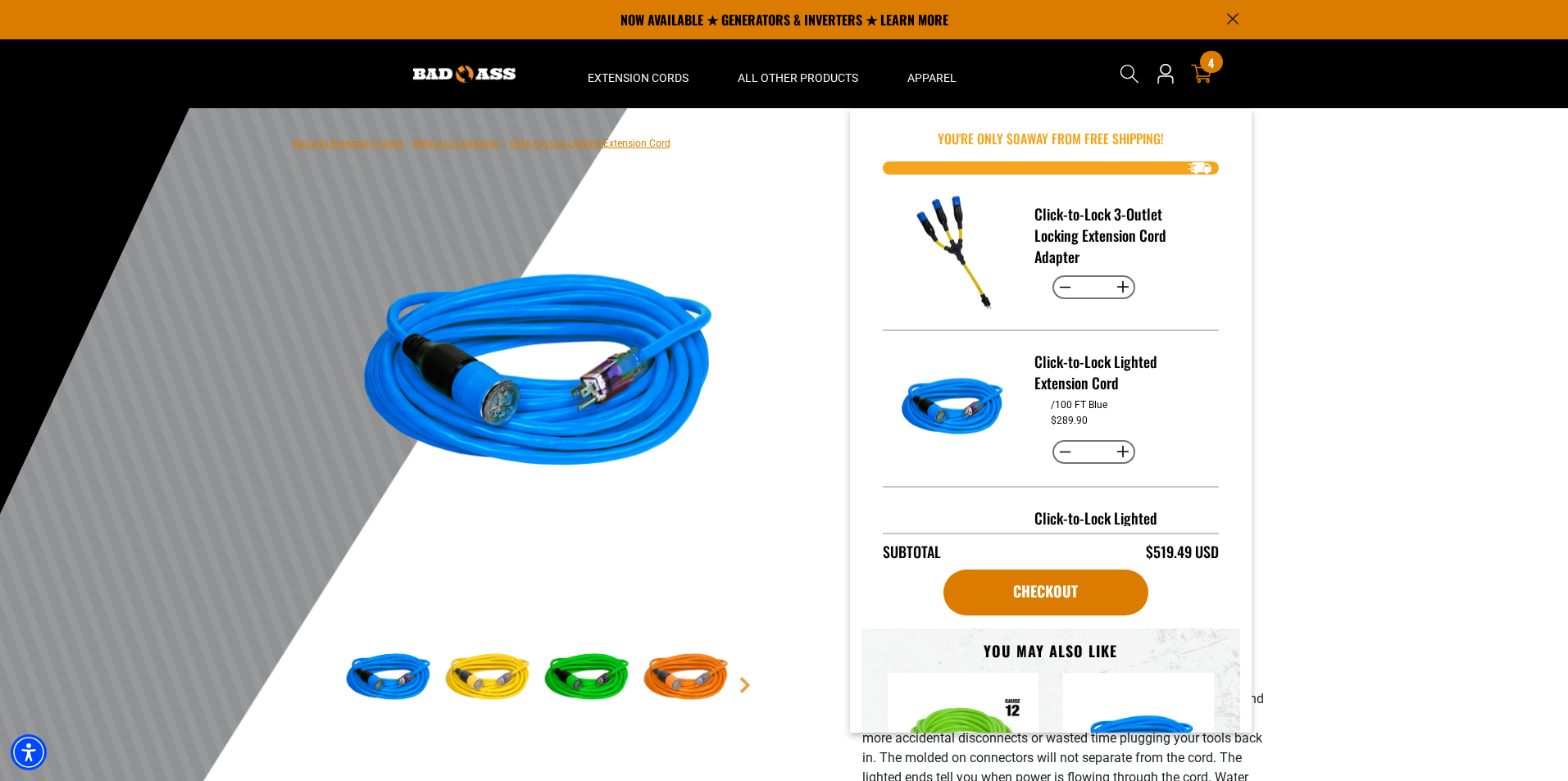
click at [1204, 75] on icon at bounding box center [1201, 74] width 21 height 21
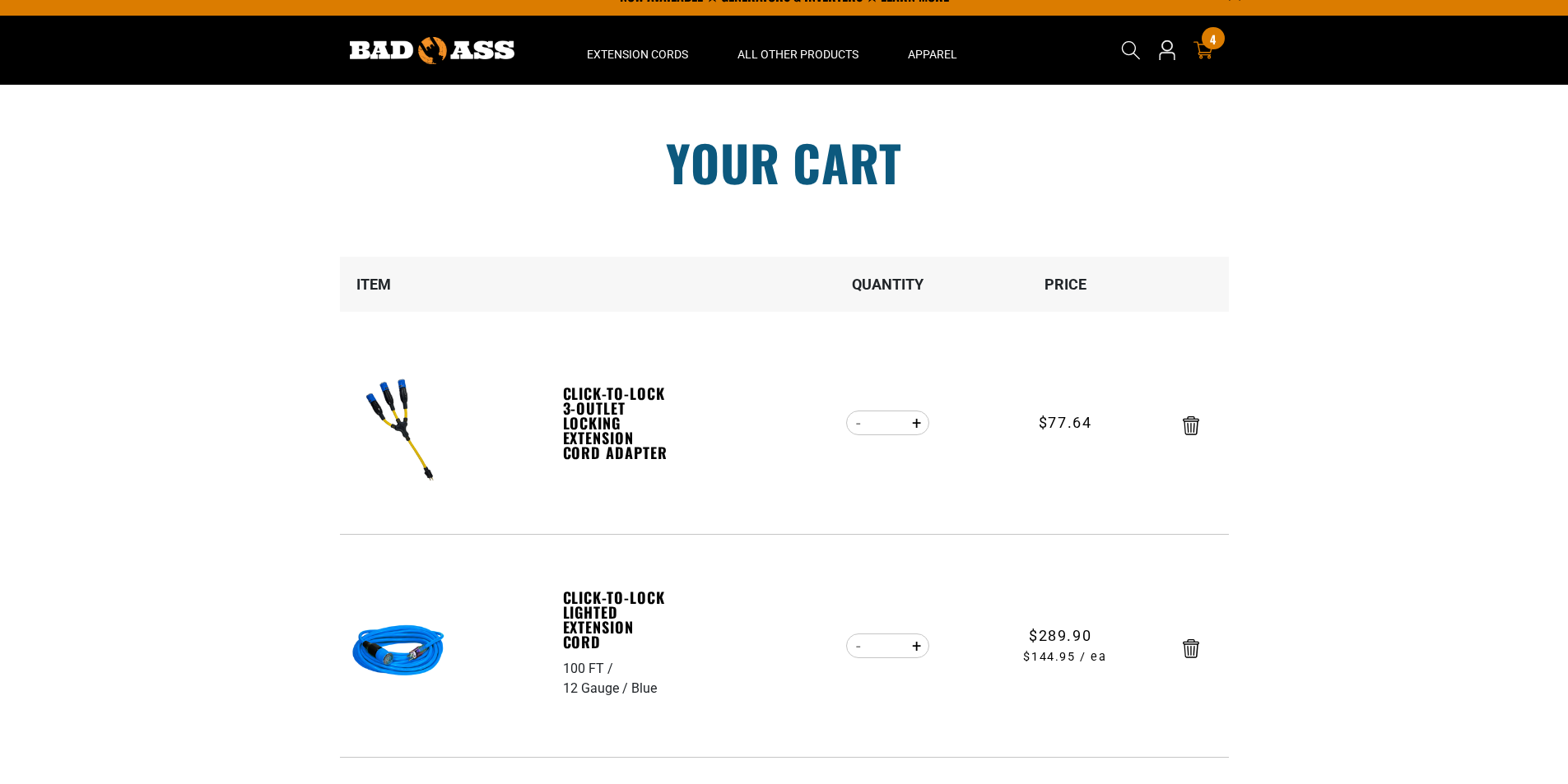
scroll to position [329, 0]
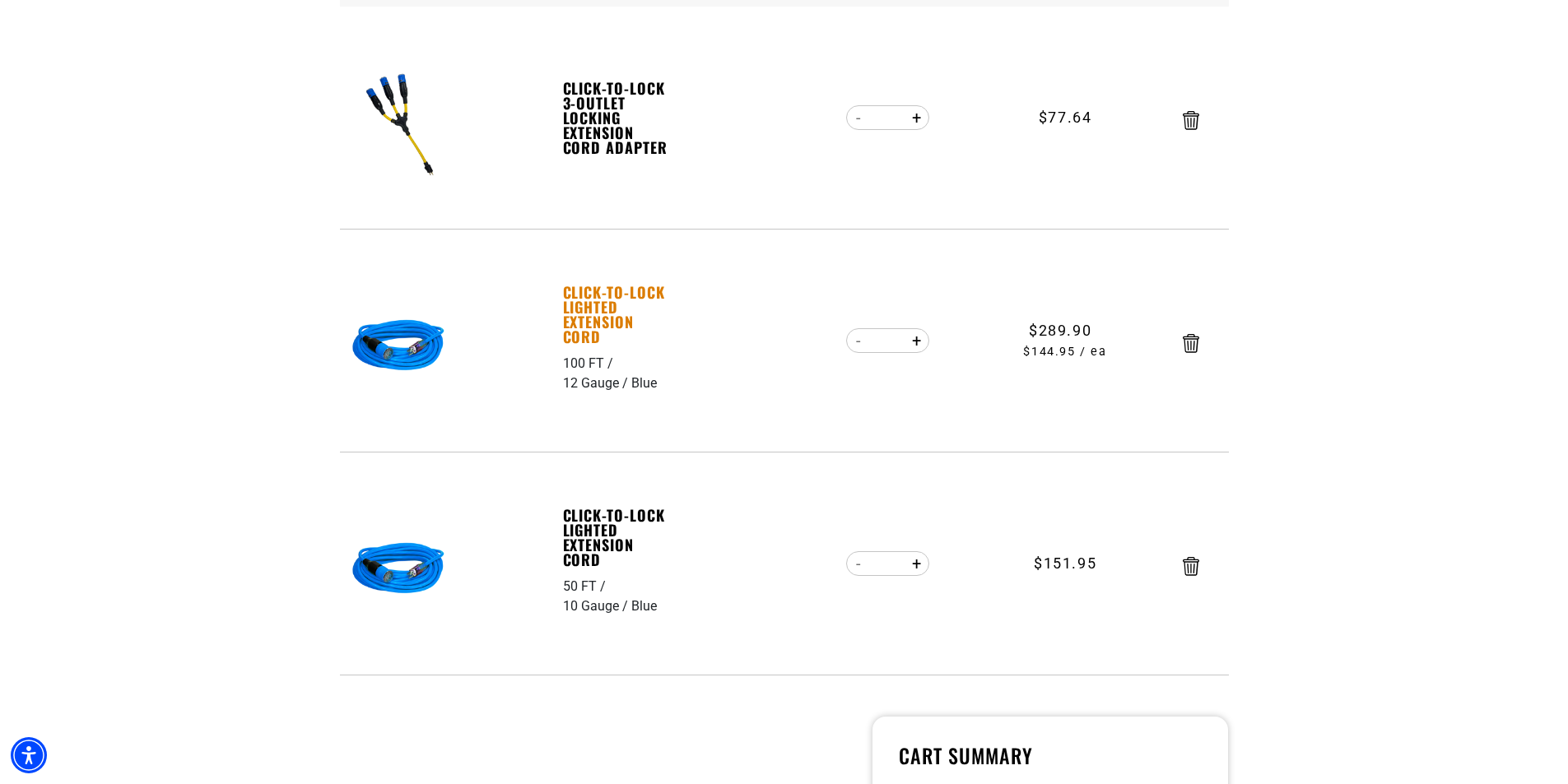
click at [595, 320] on link "Click-to-Lock Lighted Extension Cord" at bounding box center [619, 314] width 113 height 60
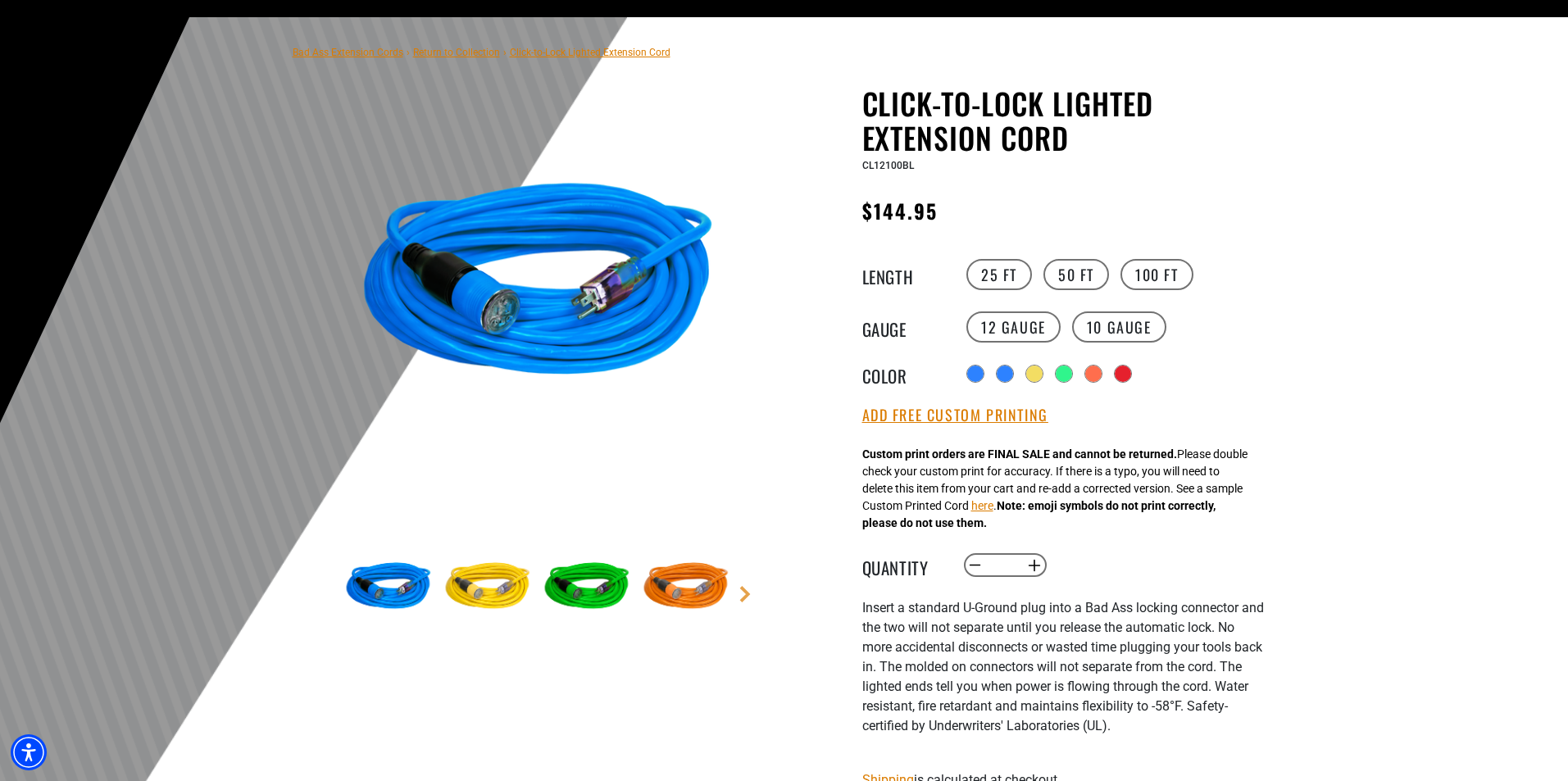
scroll to position [246, 0]
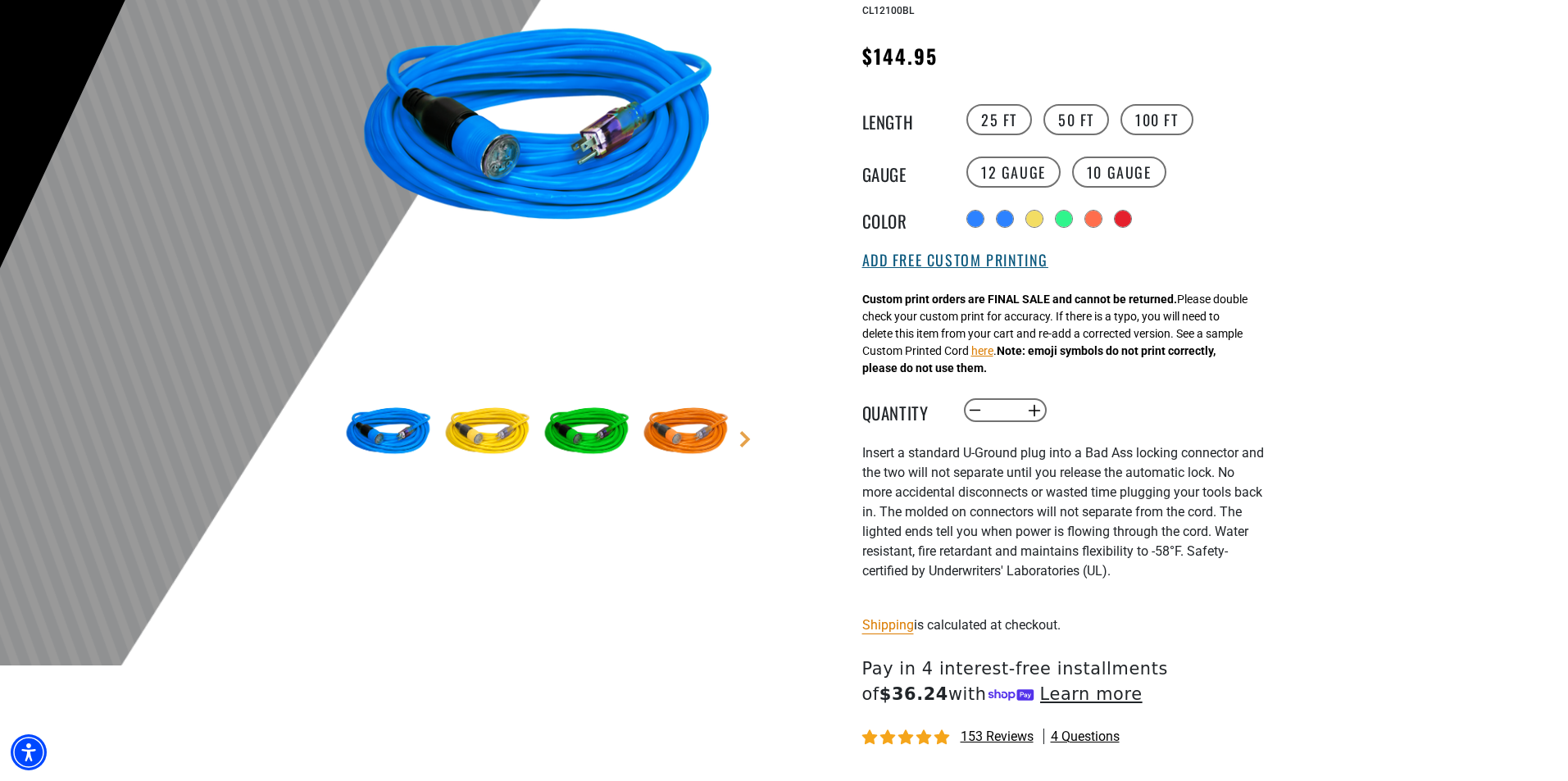
click at [969, 269] on button "Add Free Custom Printing" at bounding box center [954, 261] width 186 height 18
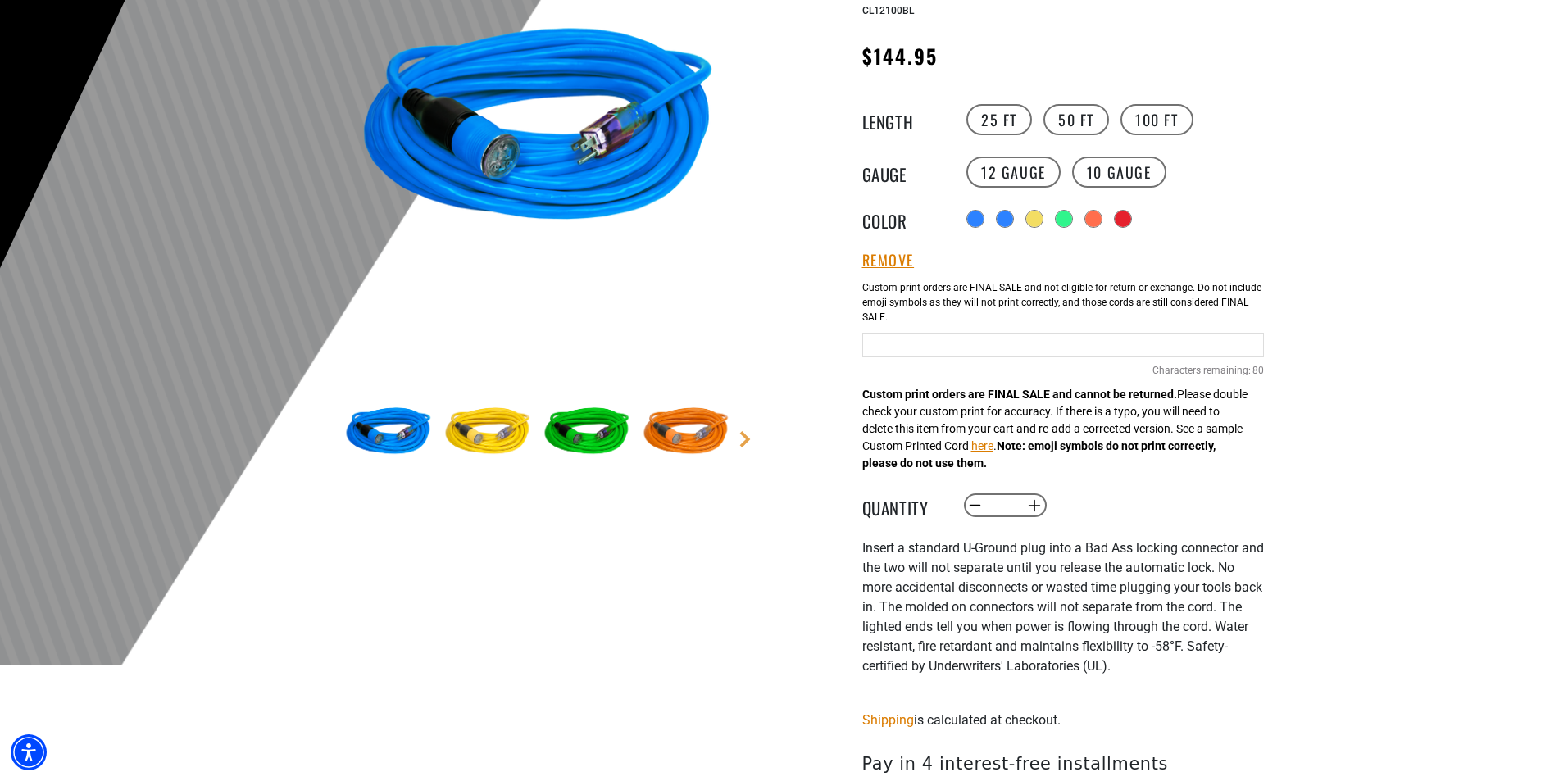
click at [955, 347] on input "Blue Cables" at bounding box center [1062, 344] width 402 height 24
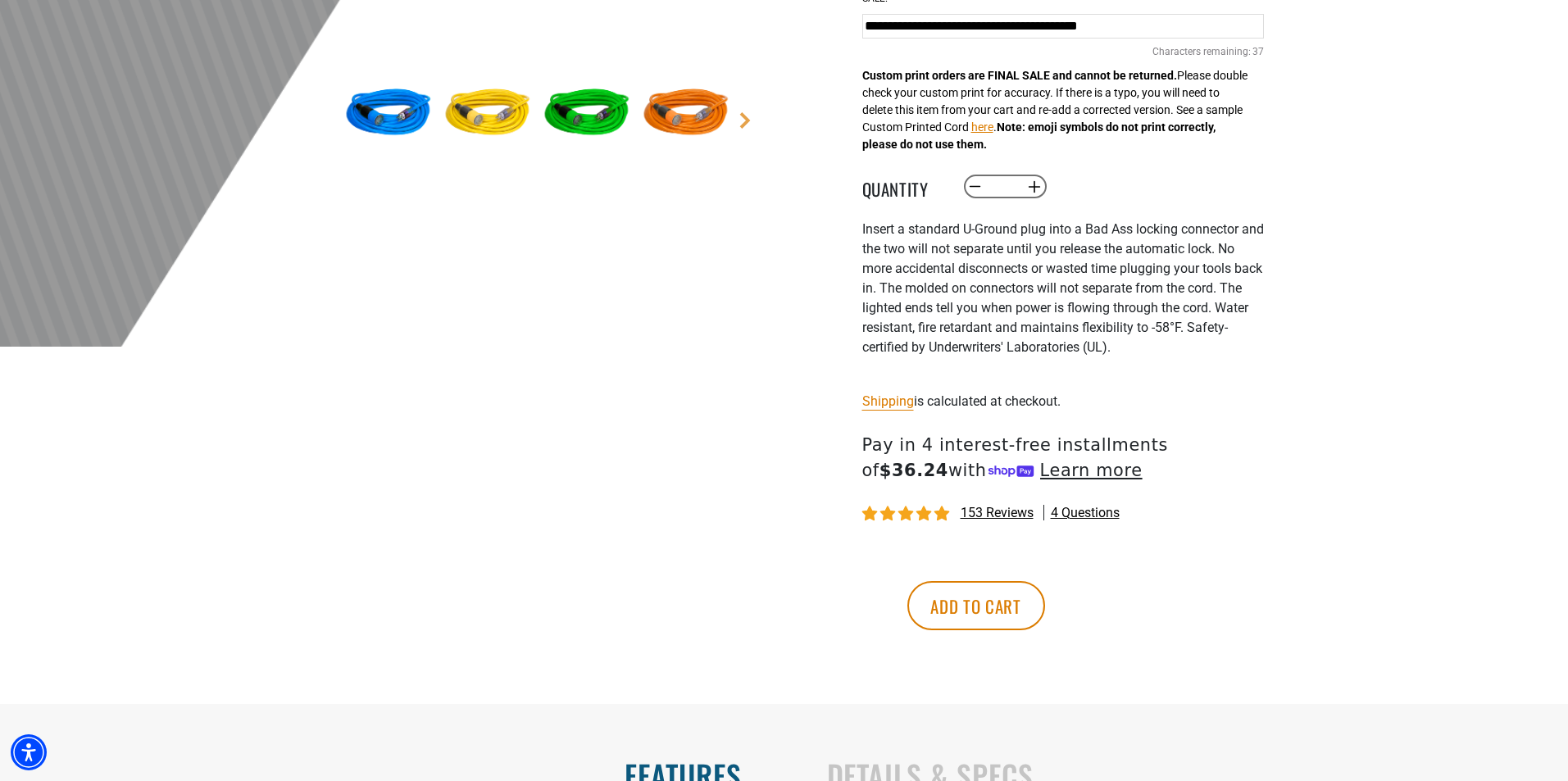
scroll to position [574, 0]
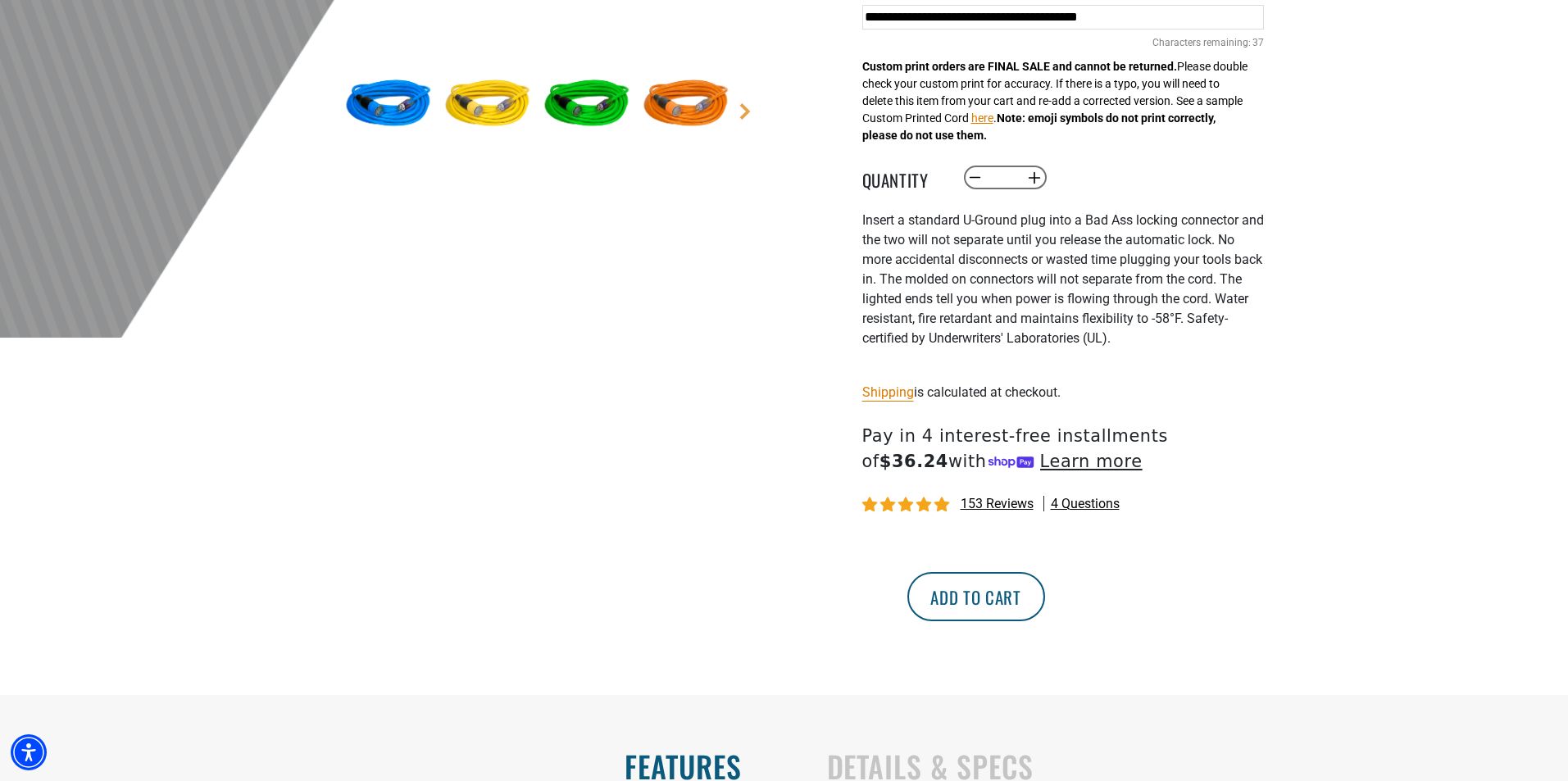
click at [1106, 590] on div "Click-to-Lock Lighted Extension Cord Click-to-Lock Lighted Extension Cord CL121…" at bounding box center [1062, 136] width 402 height 1067
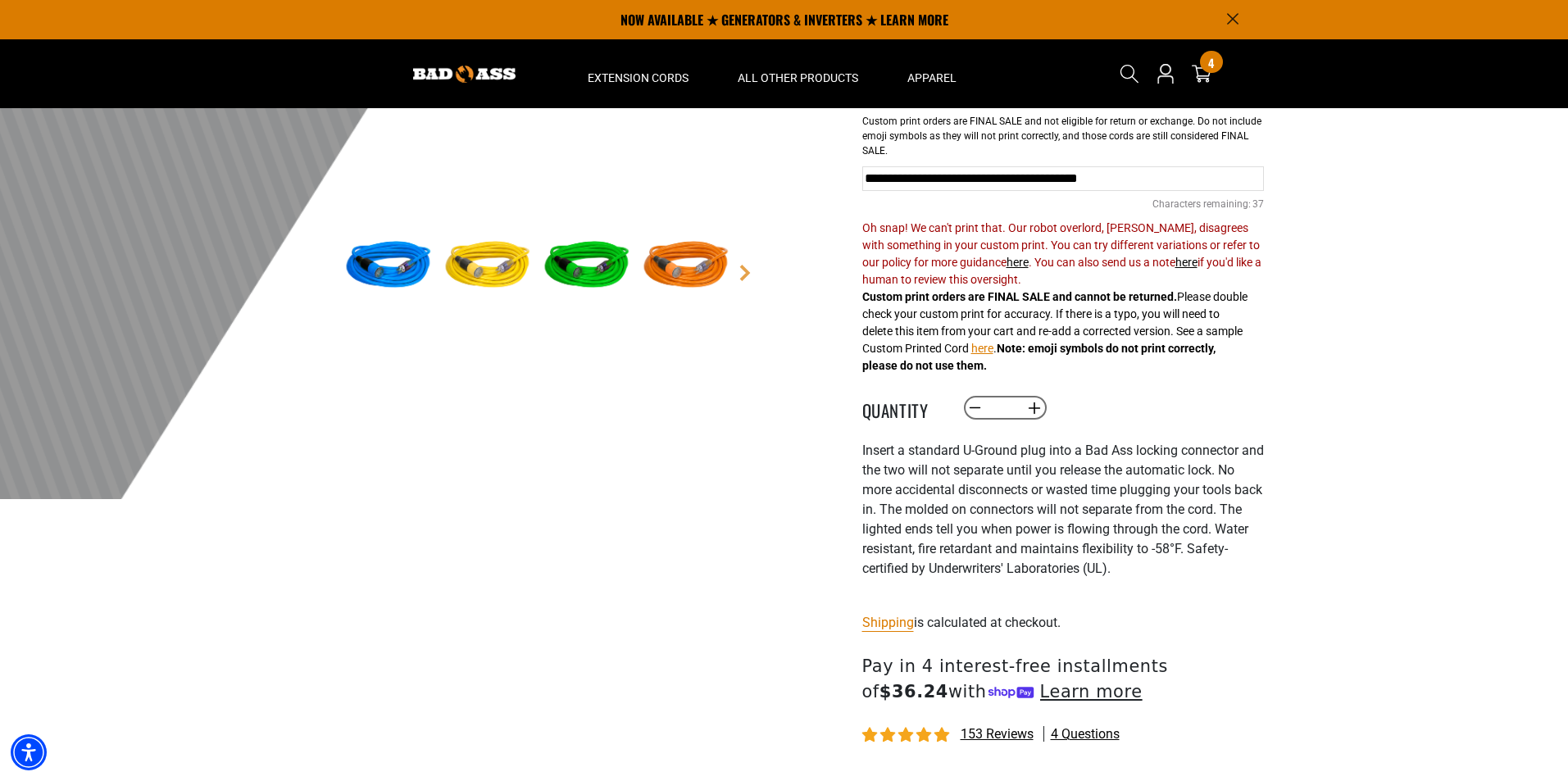
scroll to position [409, 0]
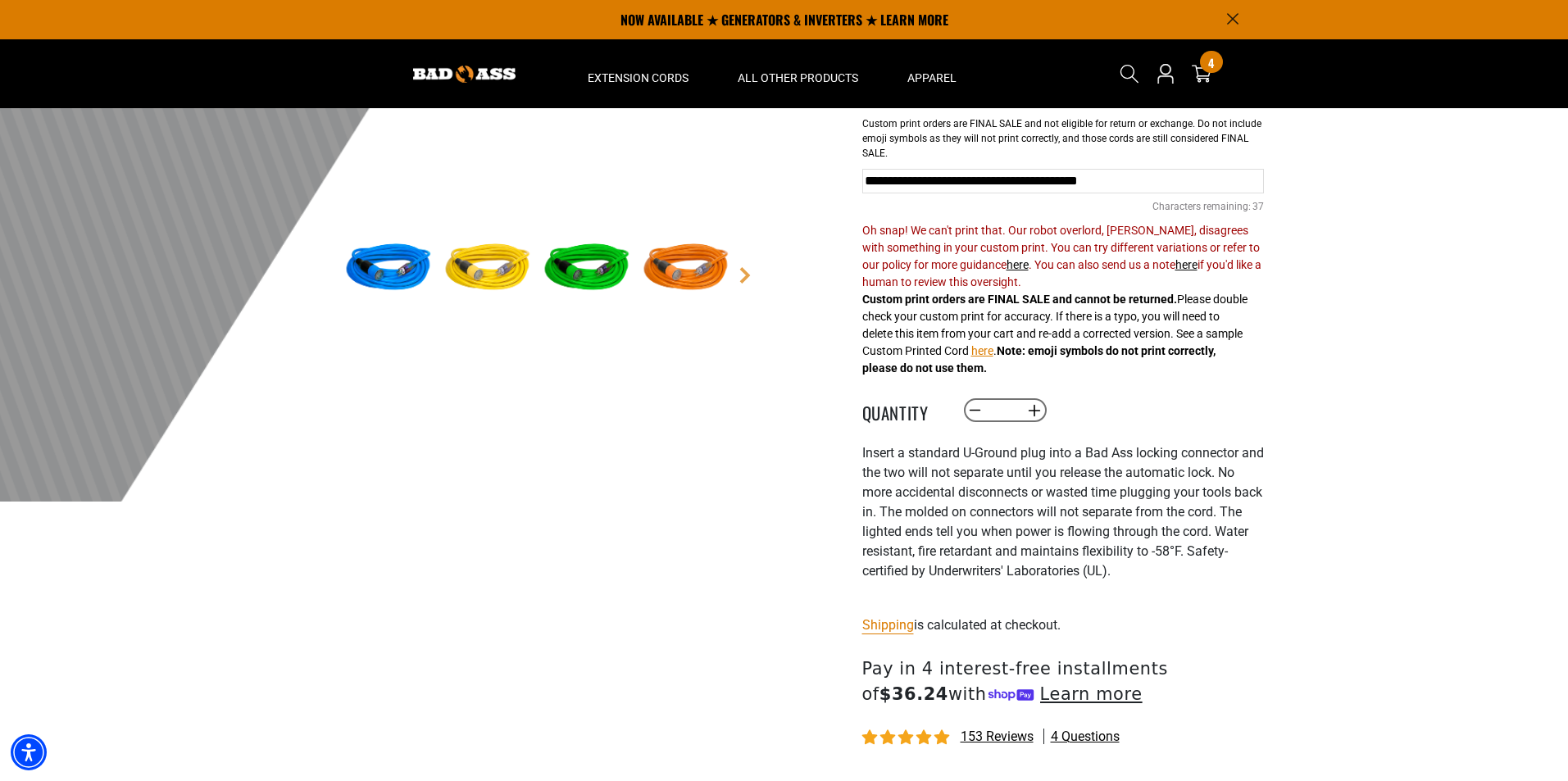
click at [1179, 185] on input "**********" at bounding box center [1062, 181] width 402 height 24
click at [1137, 182] on input "**********" at bounding box center [1062, 181] width 402 height 24
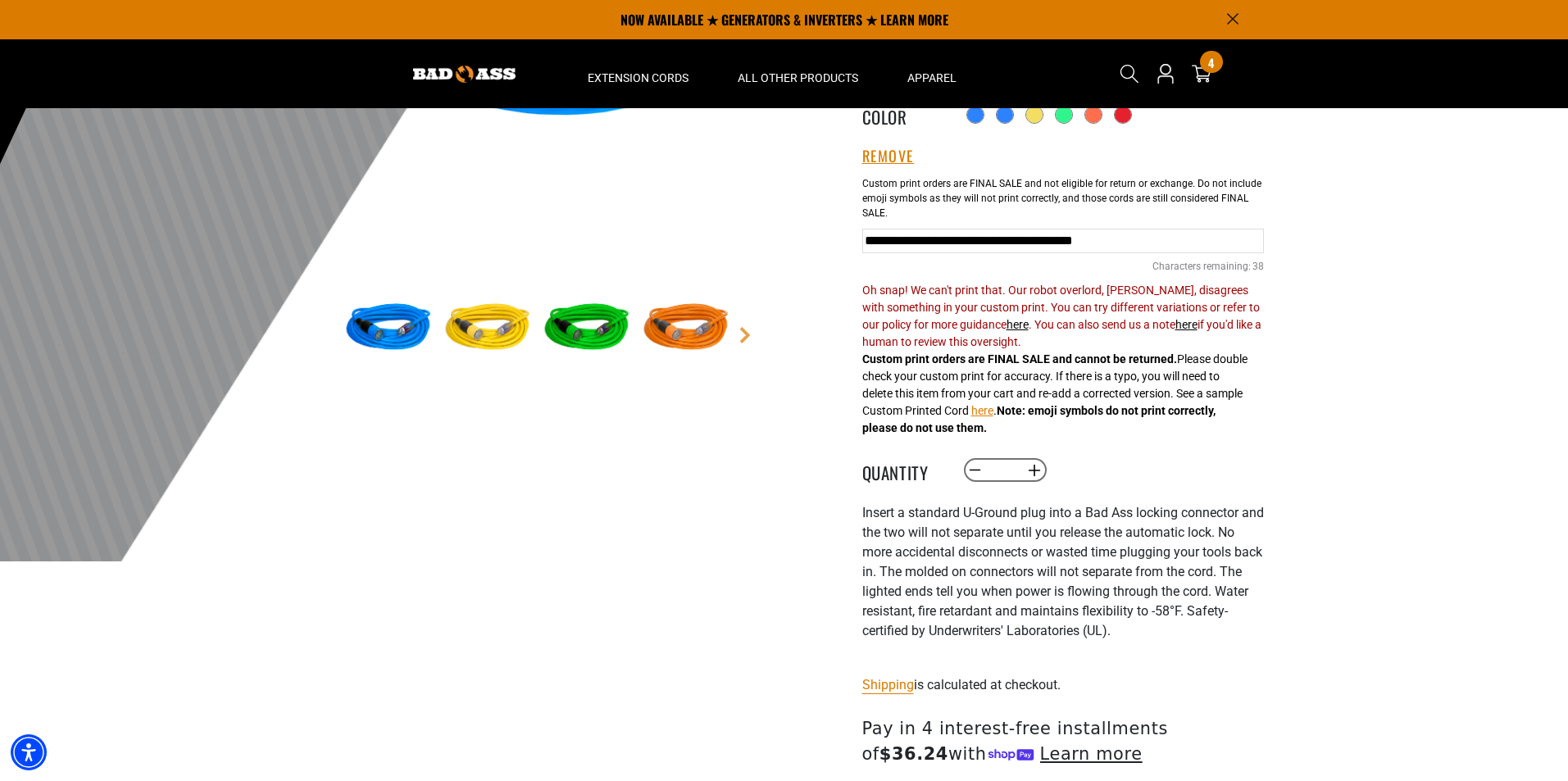
scroll to position [328, 0]
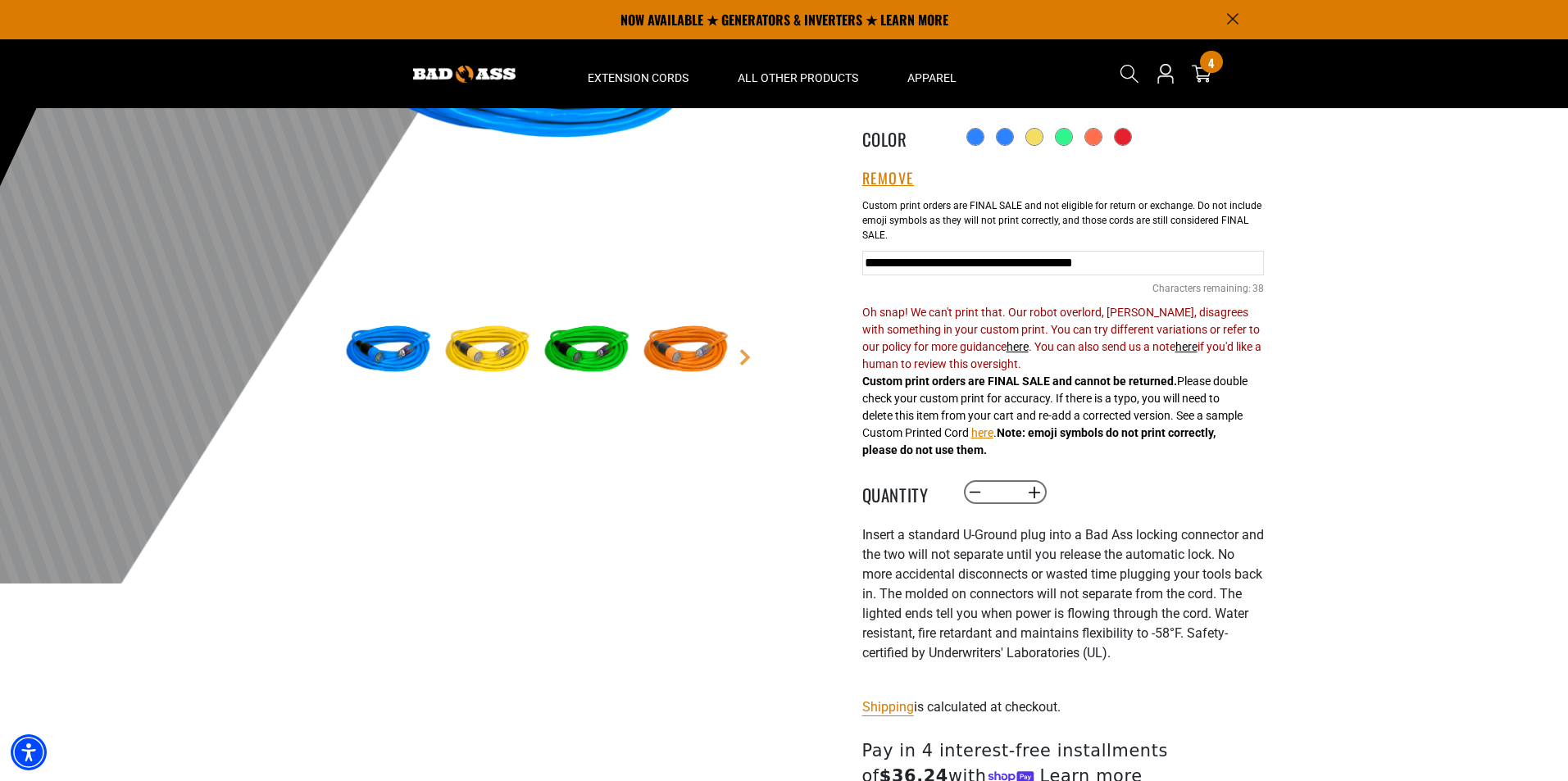
drag, startPoint x: 1256, startPoint y: 265, endPoint x: 747, endPoint y: 242, distance: 509.5
click at [747, 242] on div "1 of 6 Previous Next" at bounding box center [784, 429] width 983 height 1160
type input "*"
type input "**********"
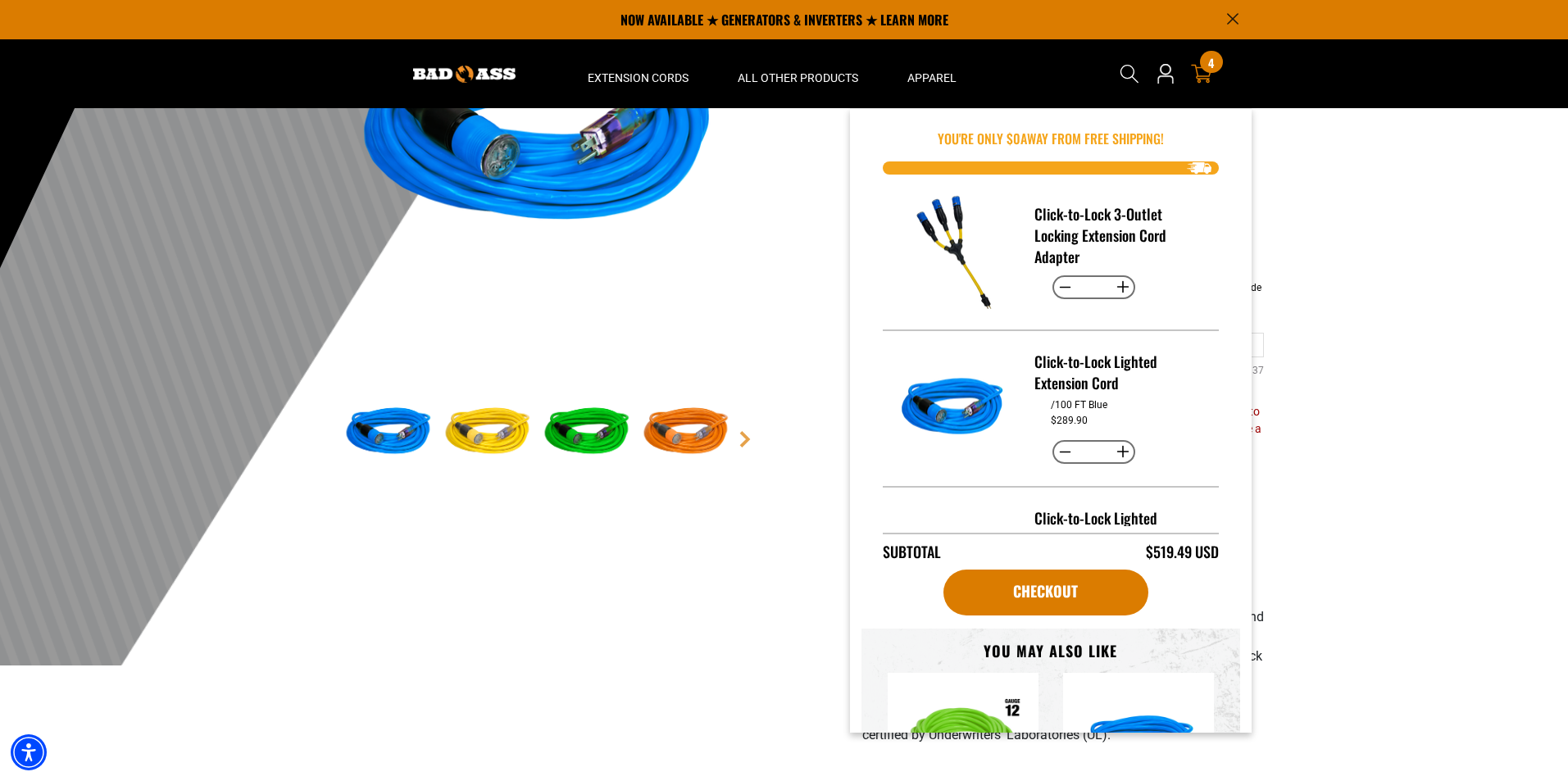
scroll to position [0, 0]
click at [1194, 68] on icon at bounding box center [1201, 74] width 21 height 21
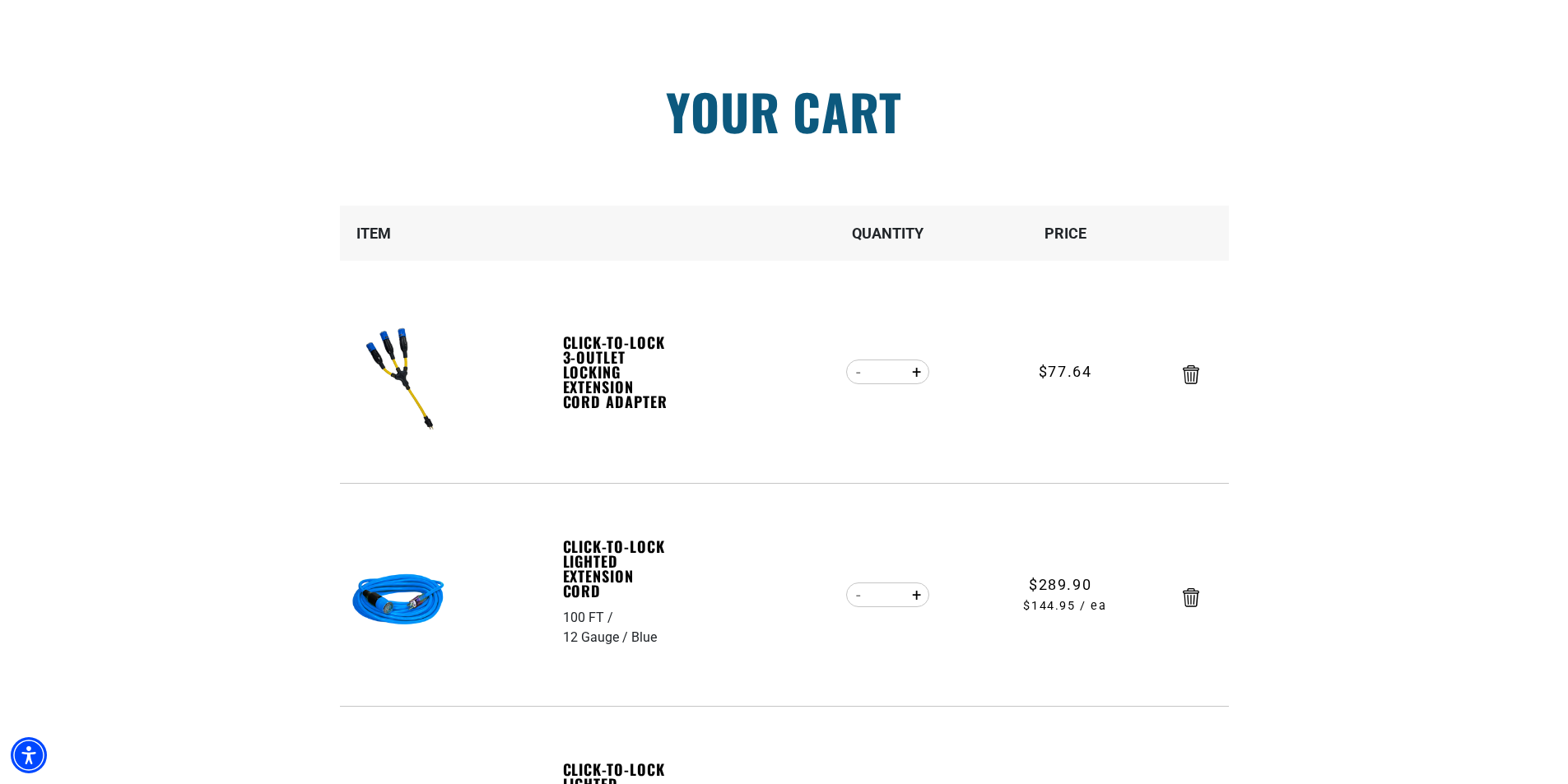
scroll to position [411, 0]
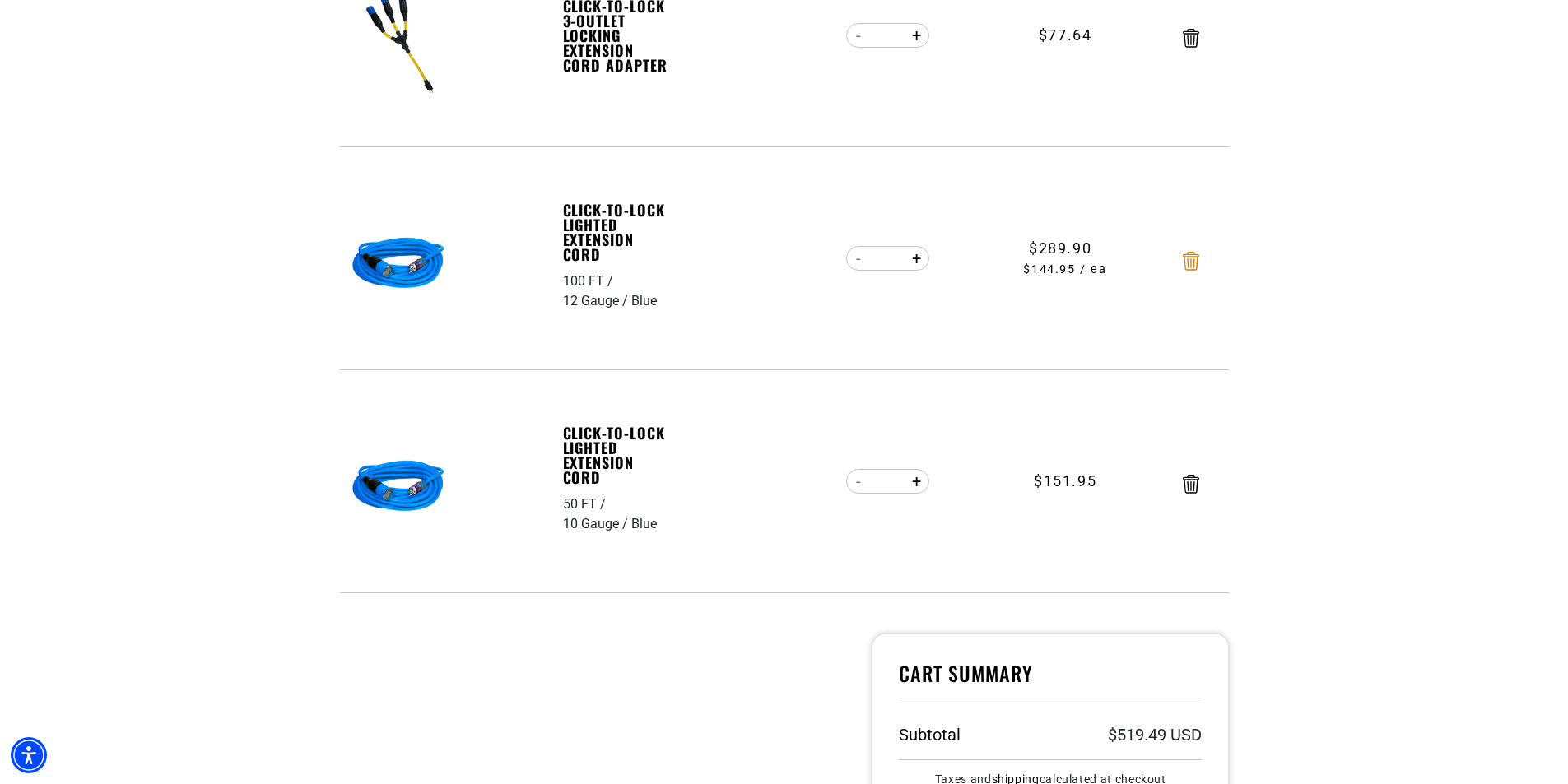
click at [1187, 266] on icon "Remove Click-to-Lock Lighted Extension Cord - 100 FT / 12 Gauge / Blue" at bounding box center [1191, 261] width 17 height 19
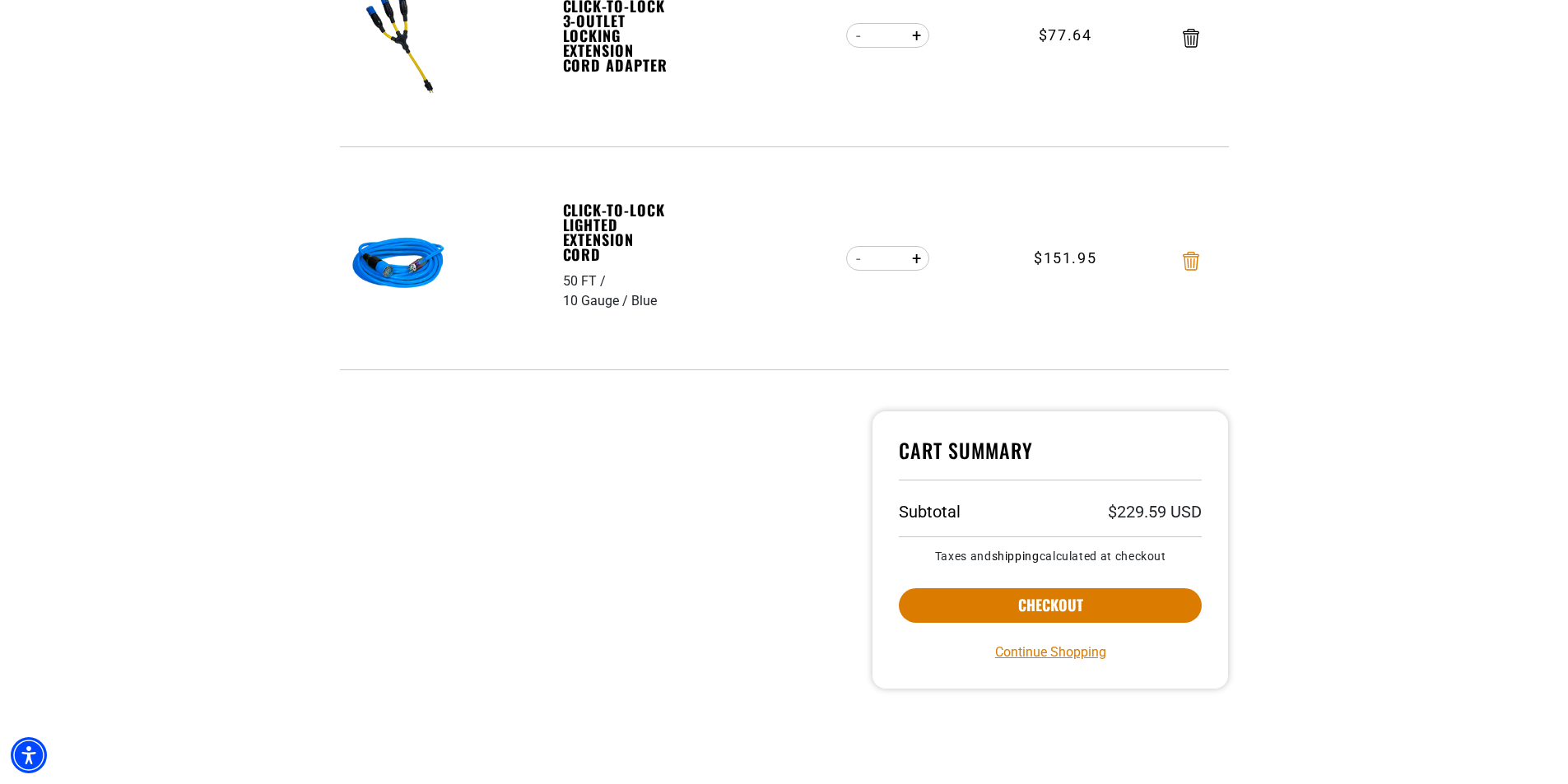
click at [1195, 264] on icon "Remove Click-to-Lock Lighted Extension Cord - 50 FT / 10 Gauge / Blue" at bounding box center [1191, 261] width 17 height 19
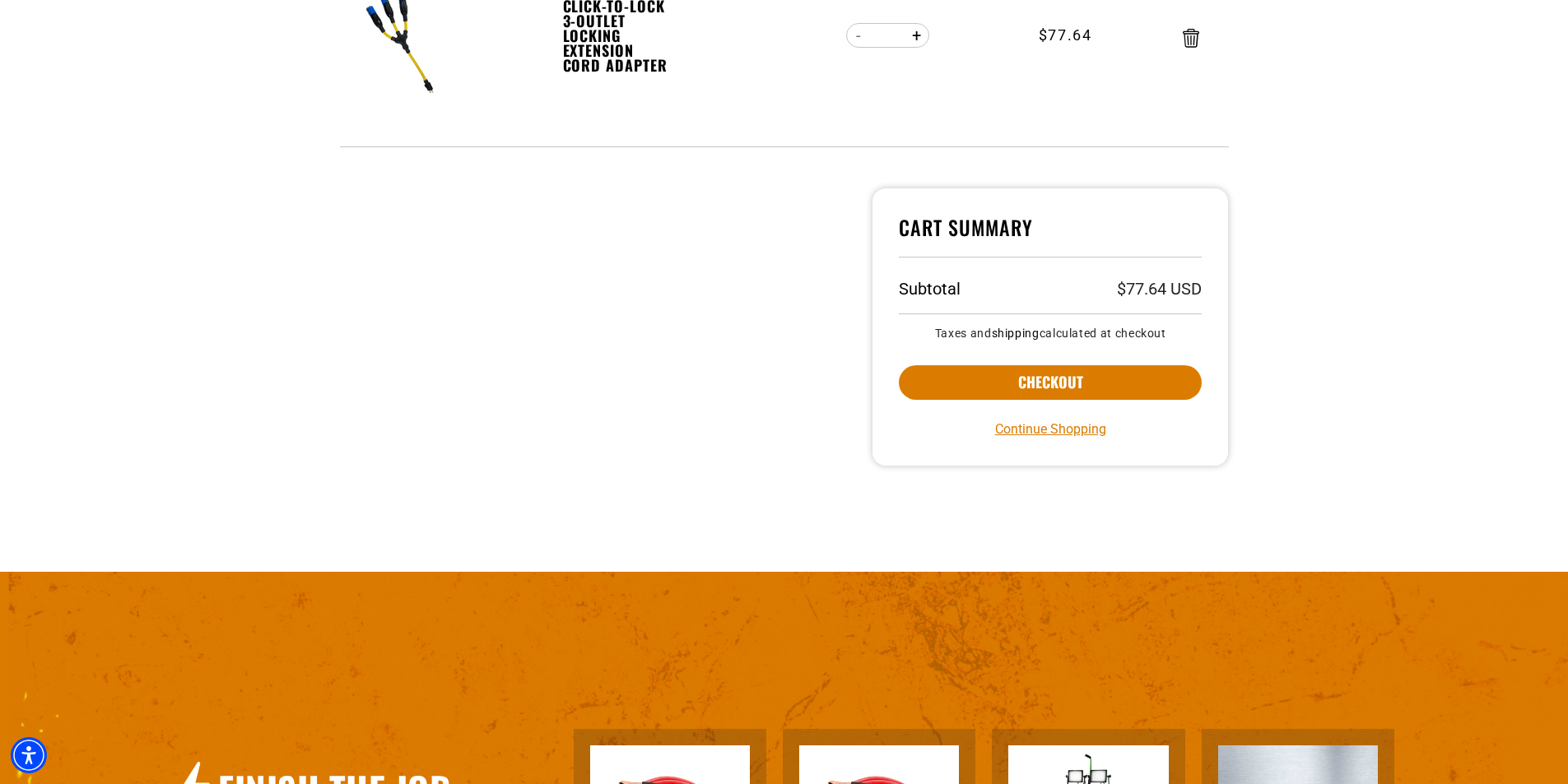
scroll to position [0, 0]
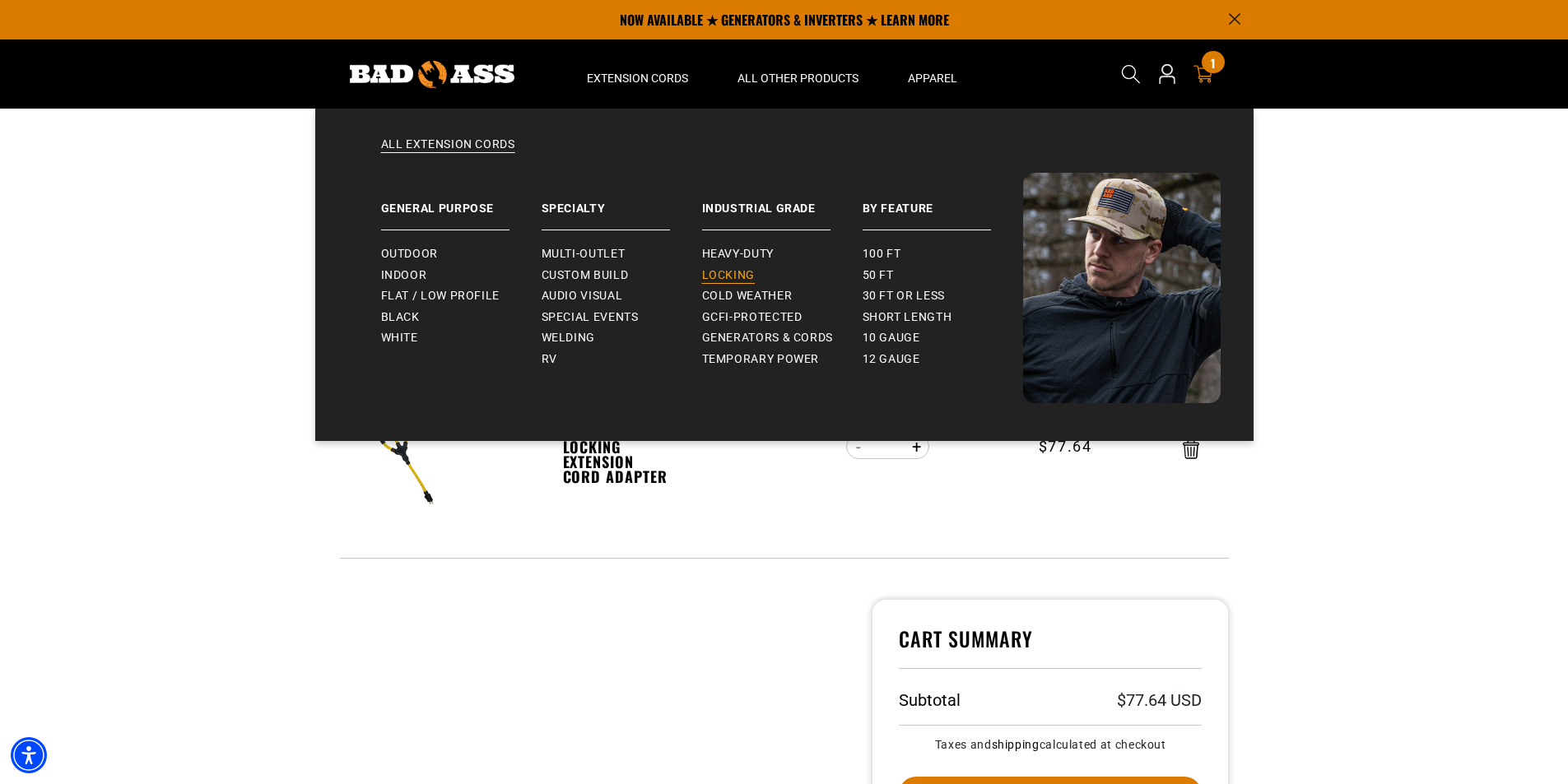
click at [735, 276] on span "Locking" at bounding box center [729, 275] width 53 height 15
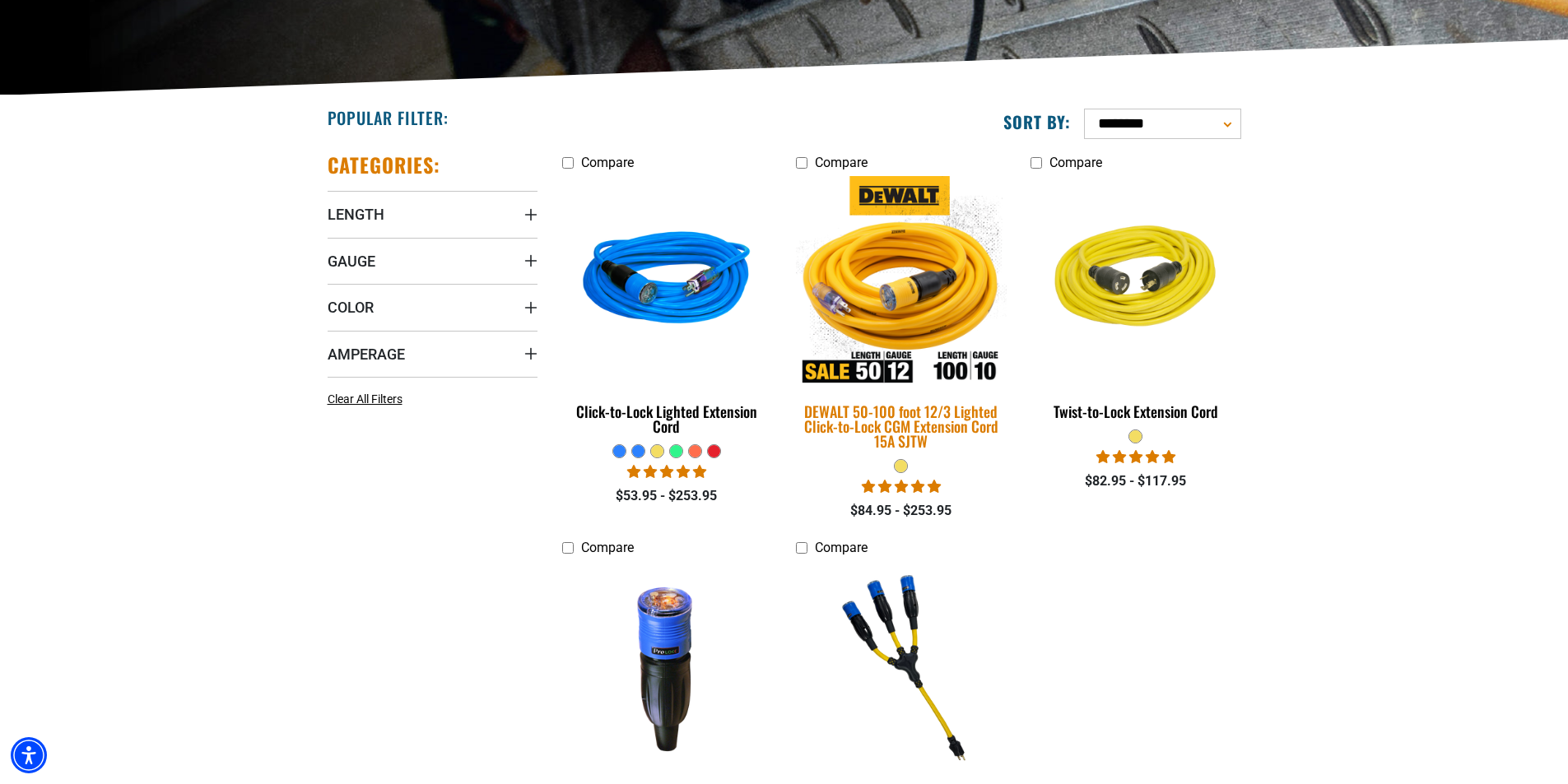
scroll to position [329, 0]
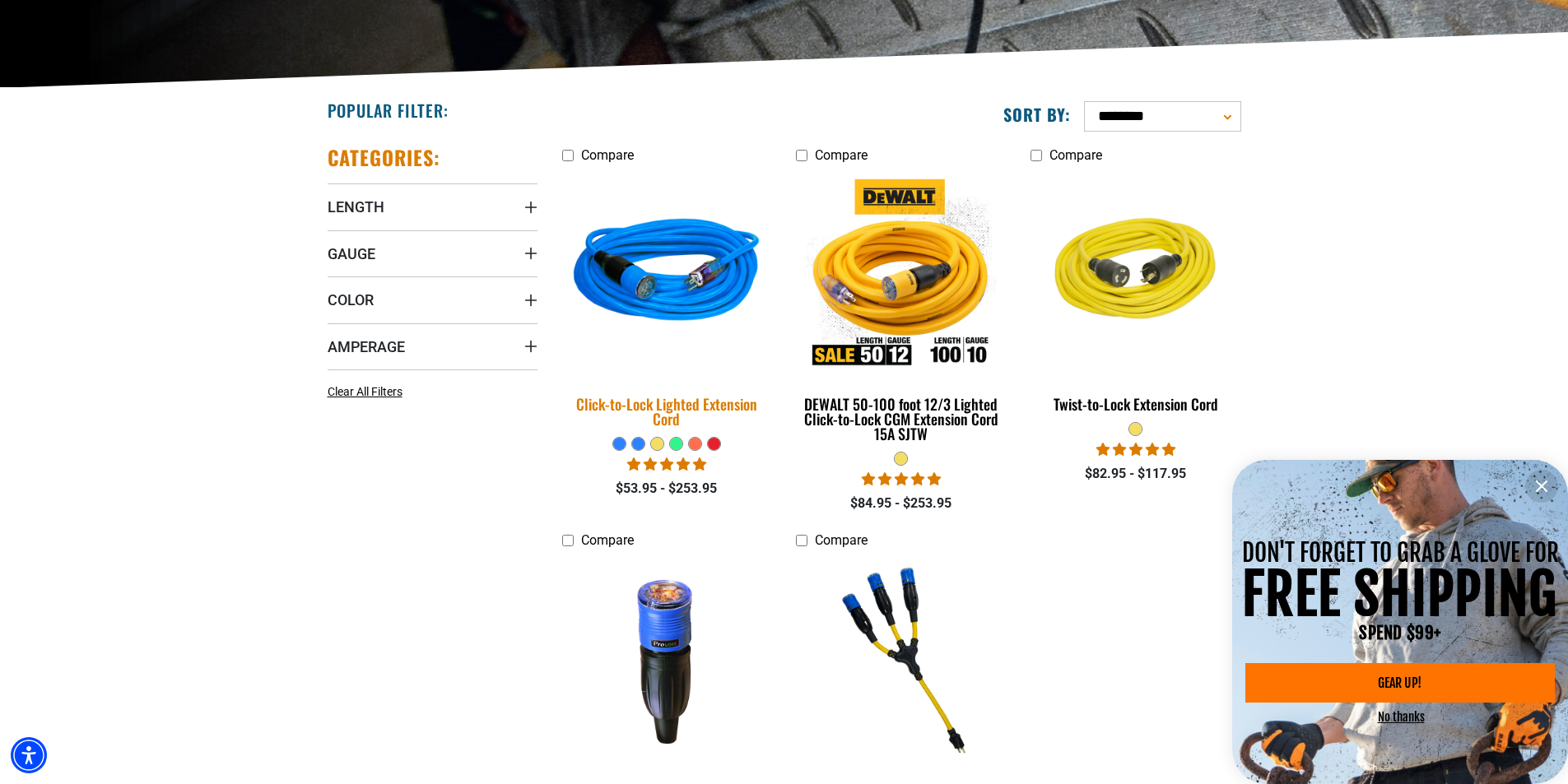
click at [693, 403] on div "Click-to-Lock Lighted Extension Cord" at bounding box center [666, 411] width 210 height 29
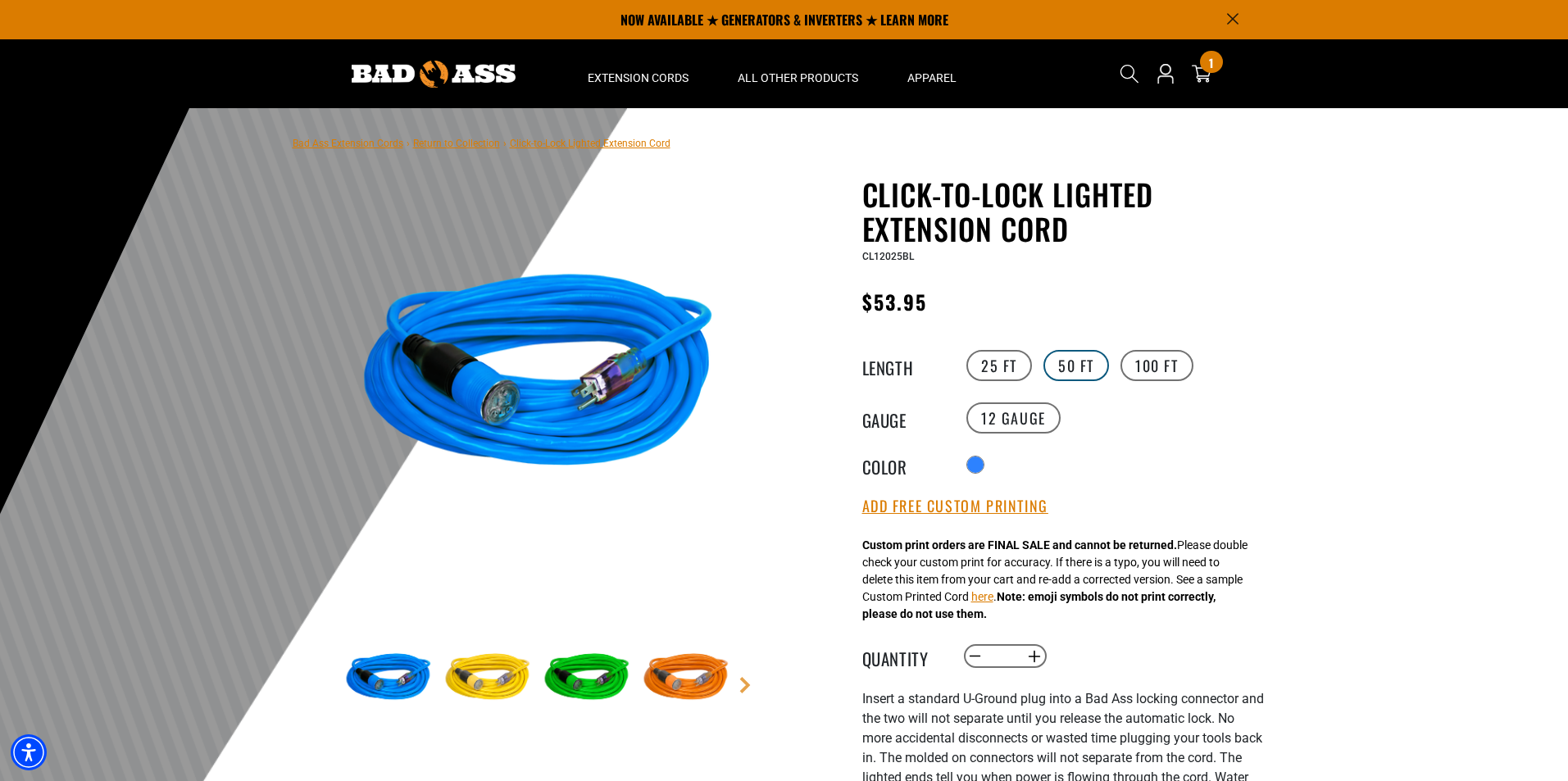
click at [1070, 362] on label "50 FT" at bounding box center [1076, 366] width 65 height 31
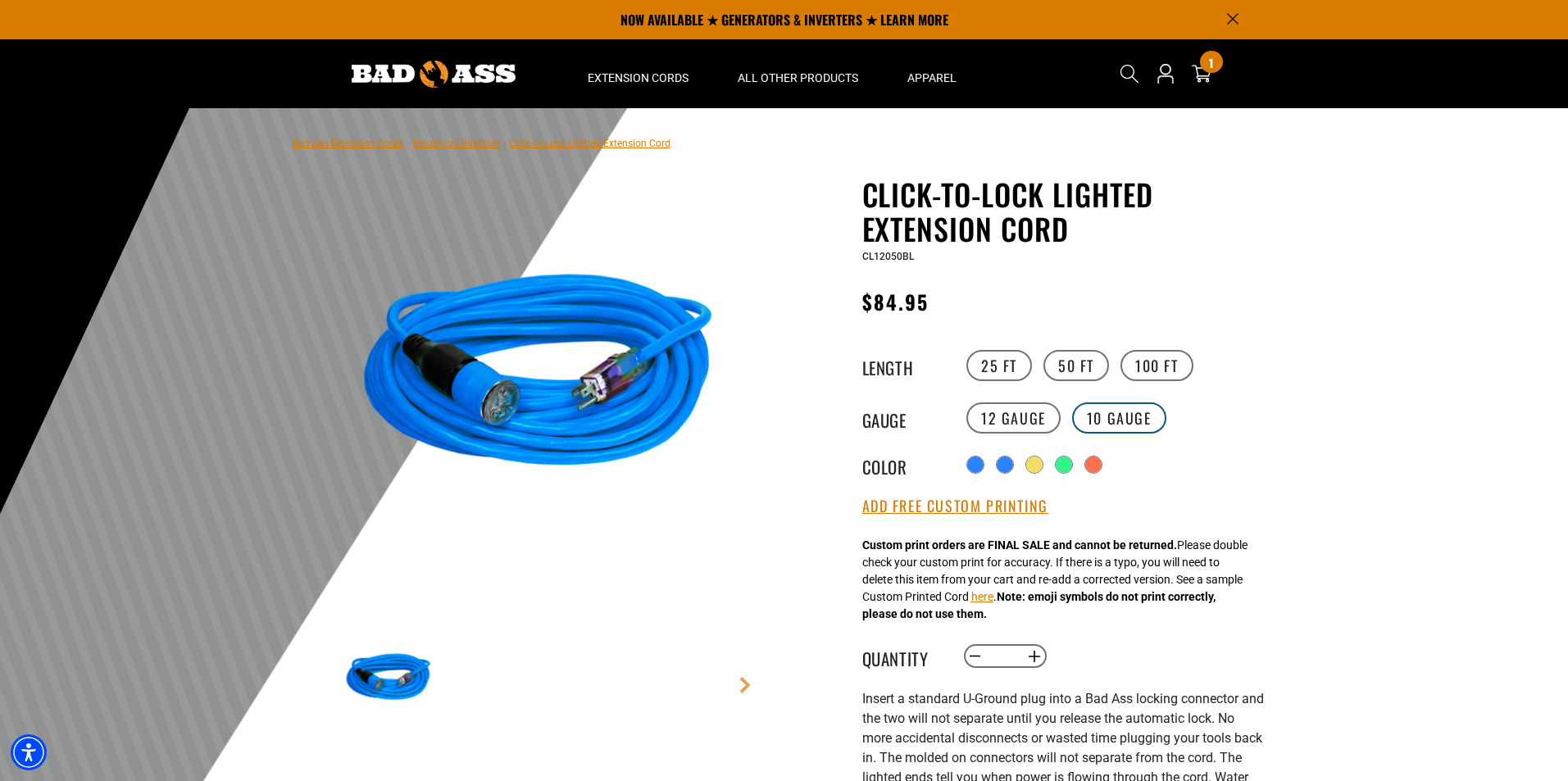
click at [1132, 414] on label "10 Gauge products.product.variant_sold_out_or_unavailable" at bounding box center [1119, 418] width 94 height 31
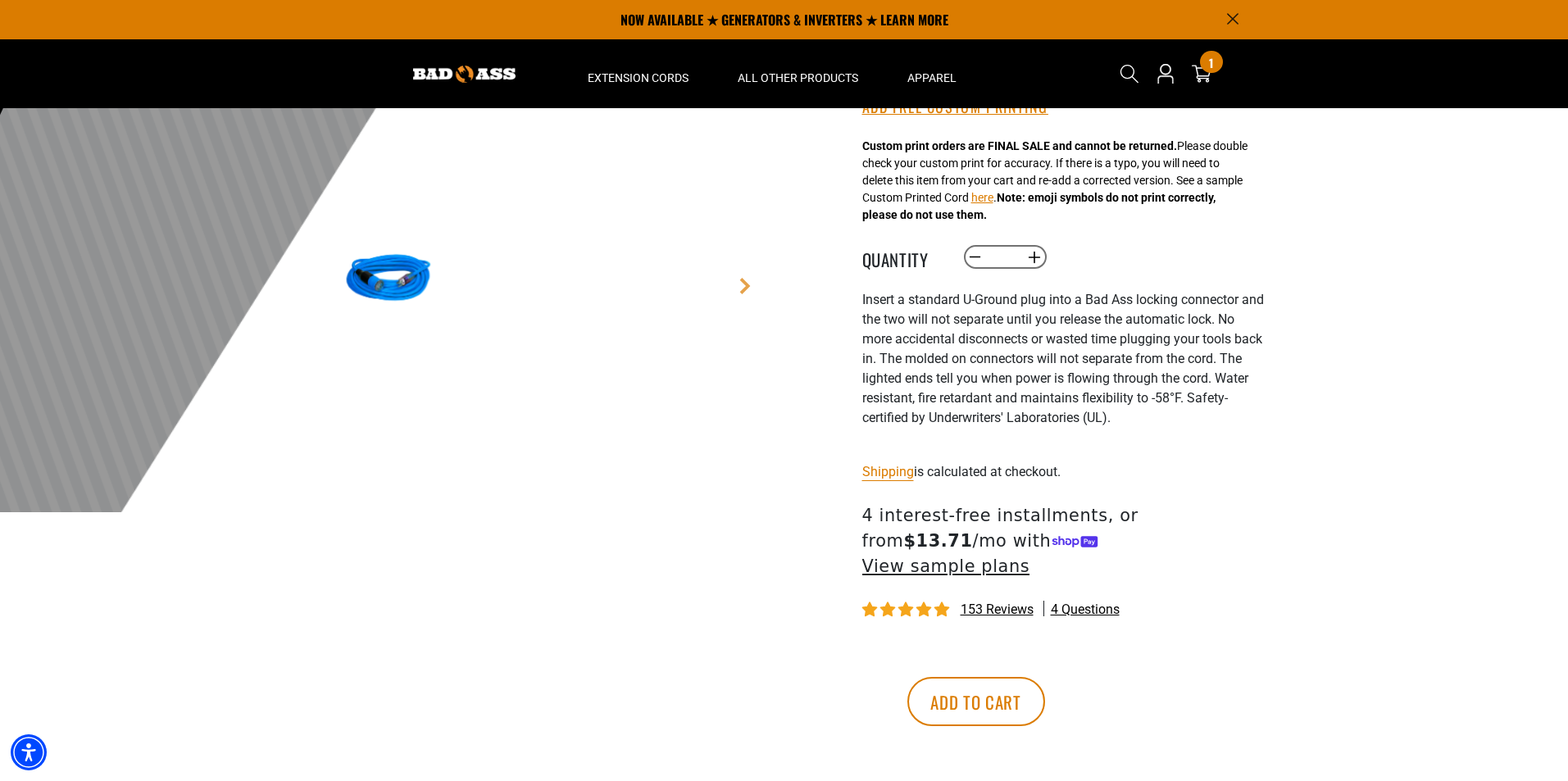
scroll to position [246, 0]
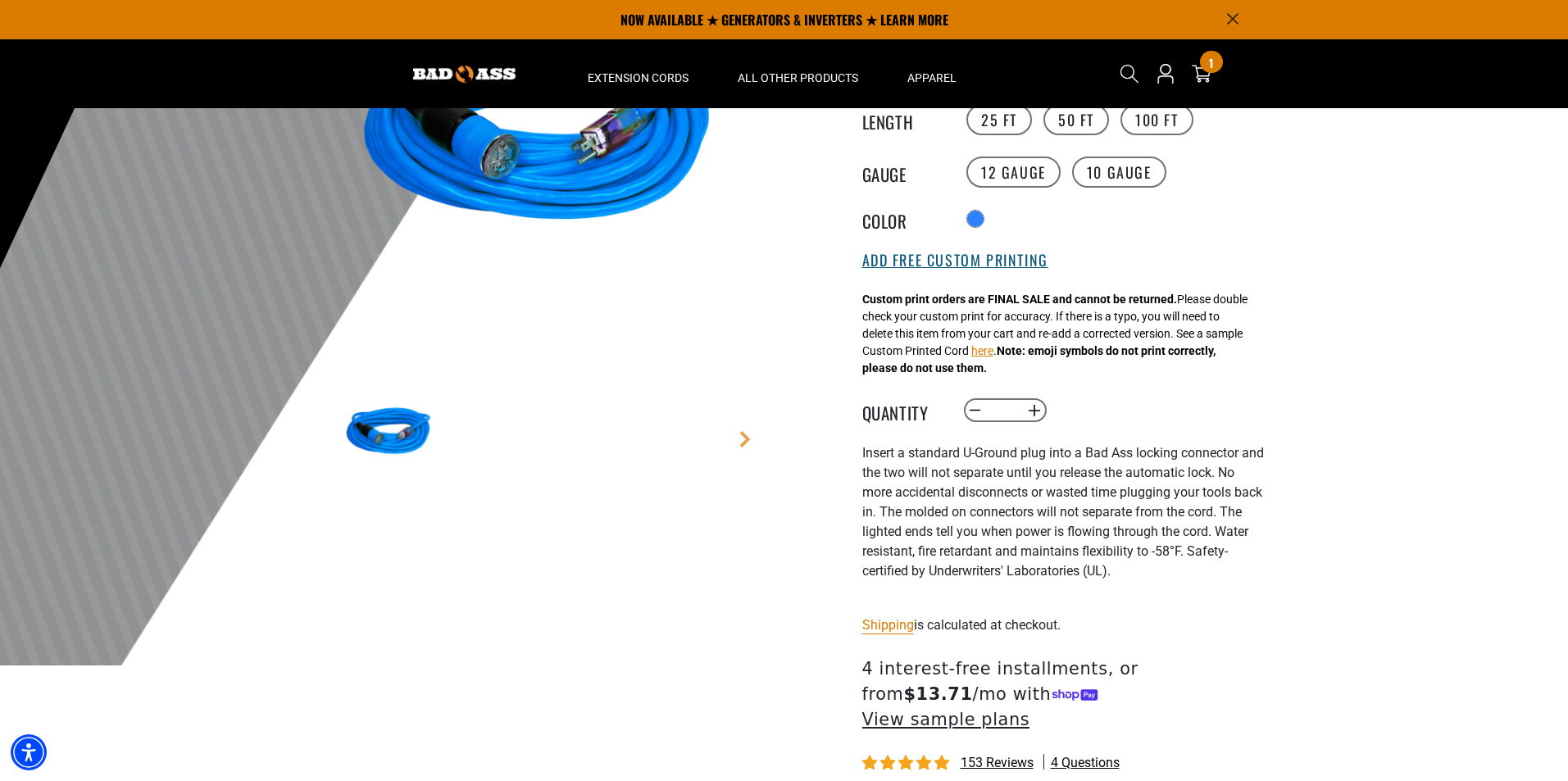
click at [956, 268] on button "Add Free Custom Printing" at bounding box center [954, 261] width 186 height 18
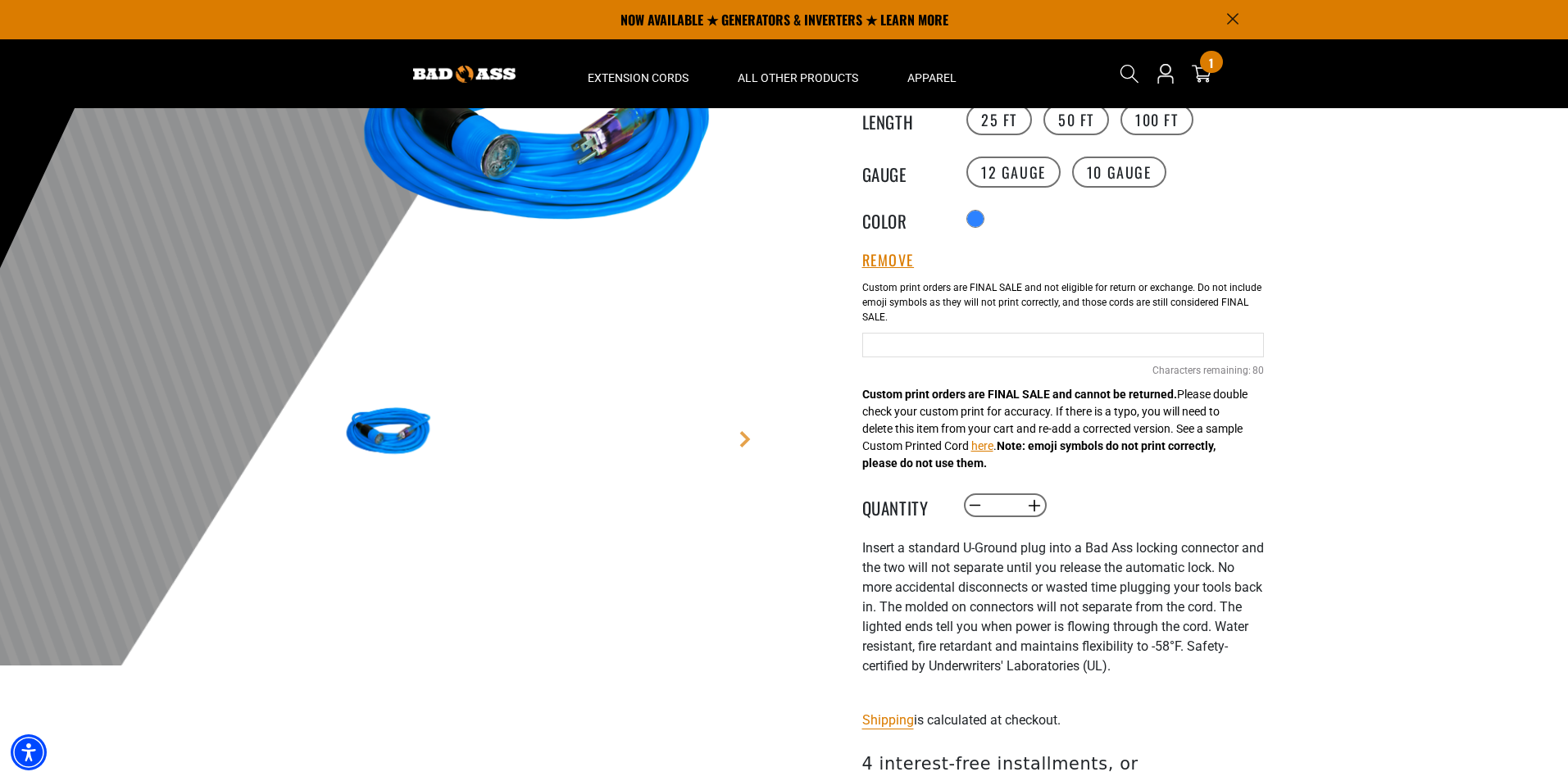
click at [922, 344] on input "Blue Cables" at bounding box center [1062, 344] width 402 height 24
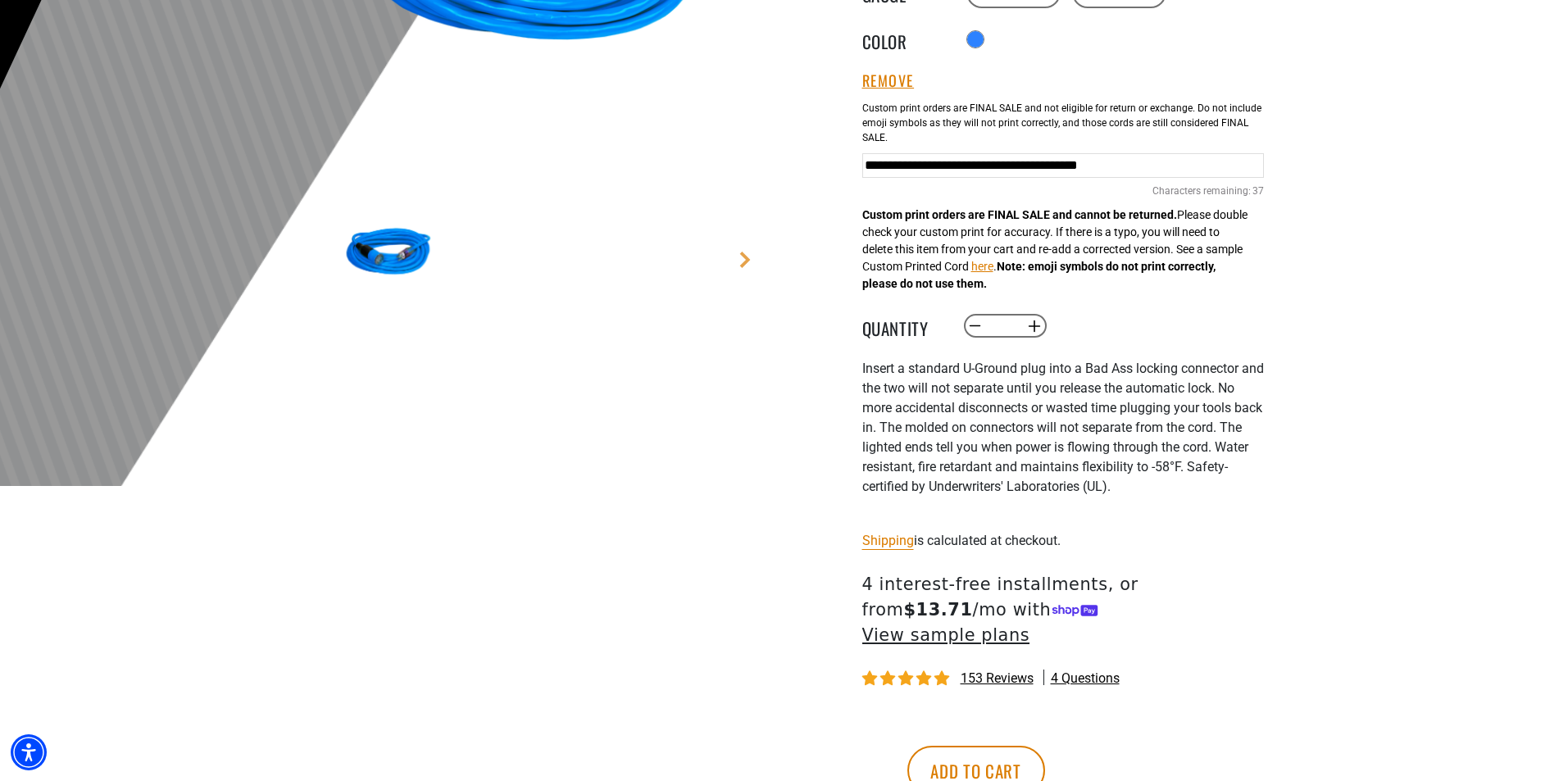
scroll to position [574, 0]
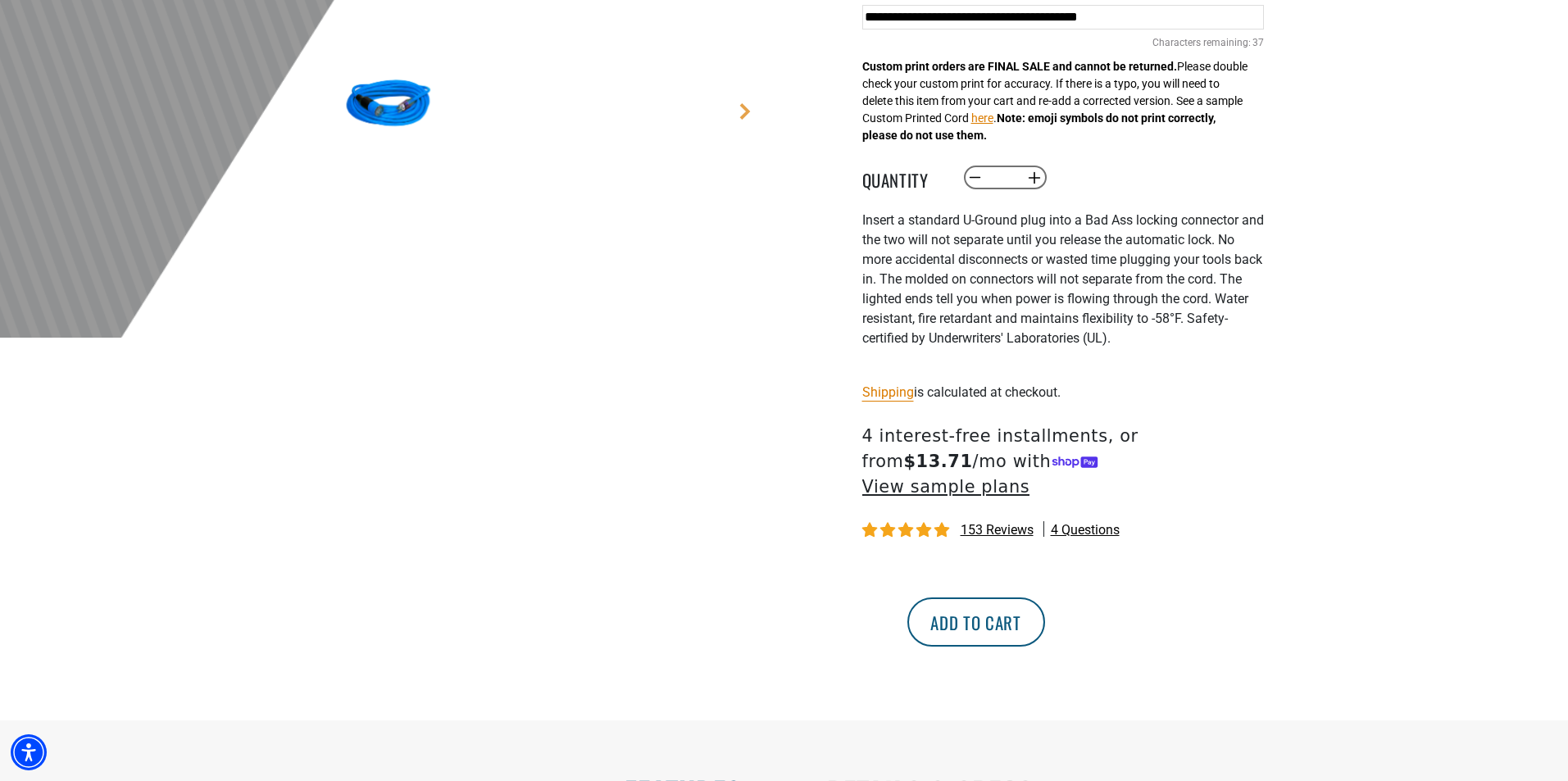
click at [1110, 590] on div "Click-to-Lock Lighted Extension Cord Click-to-Lock Lighted Extension Cord CL100…" at bounding box center [1062, 149] width 402 height 1092
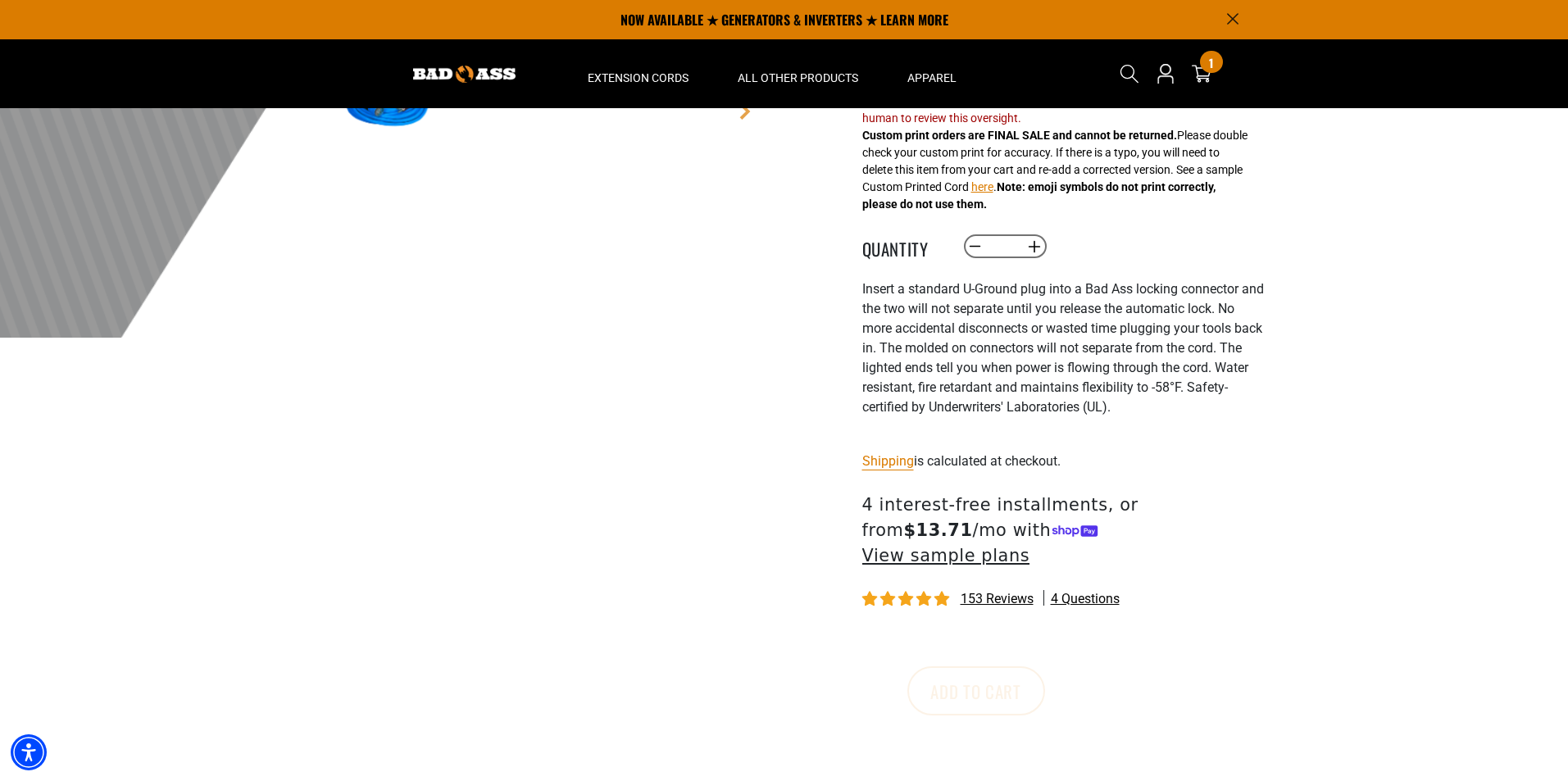
scroll to position [246, 0]
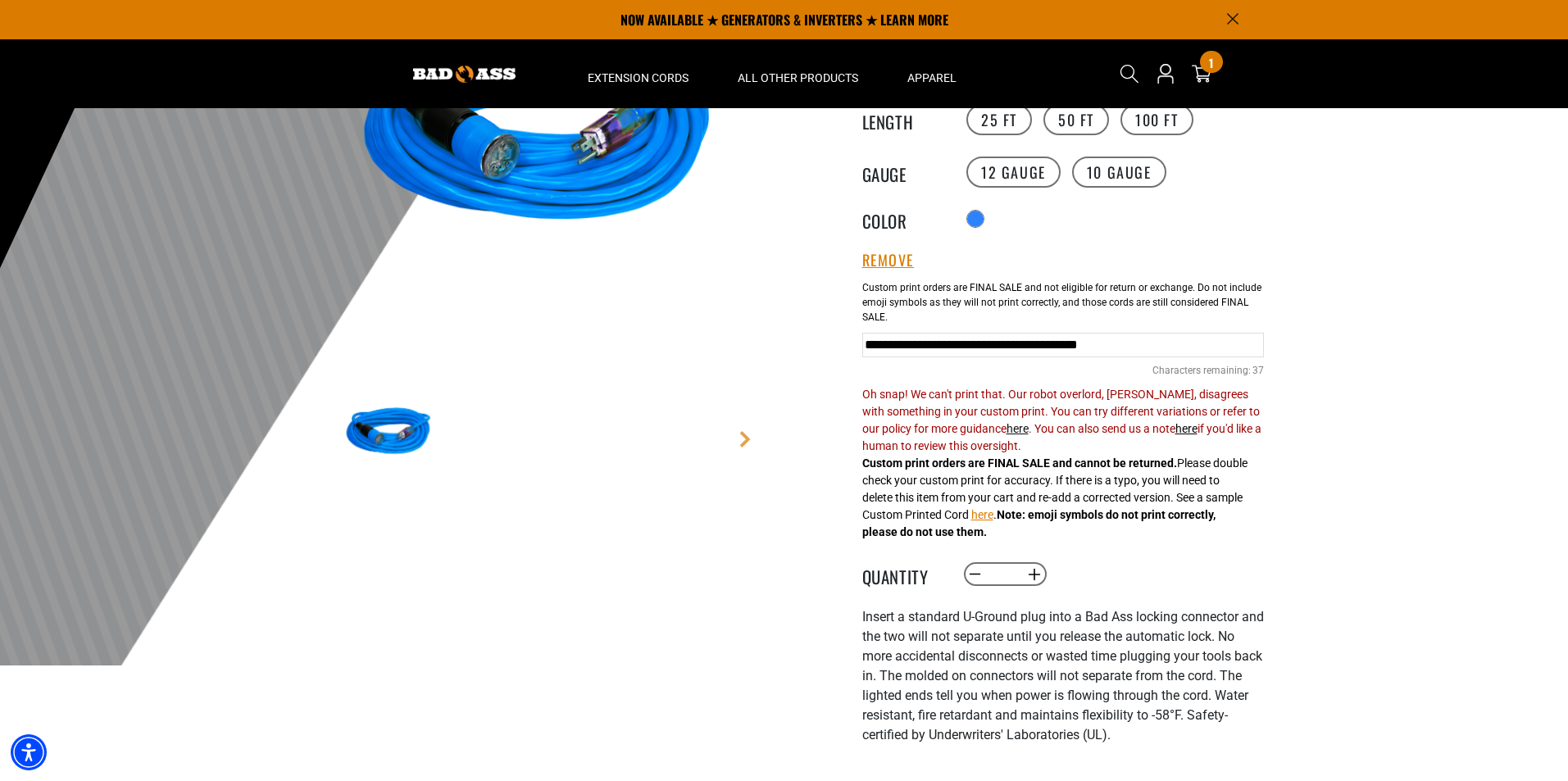
click at [1007, 433] on link "here" at bounding box center [1017, 428] width 22 height 13
click at [952, 344] on input "**********" at bounding box center [1062, 344] width 402 height 24
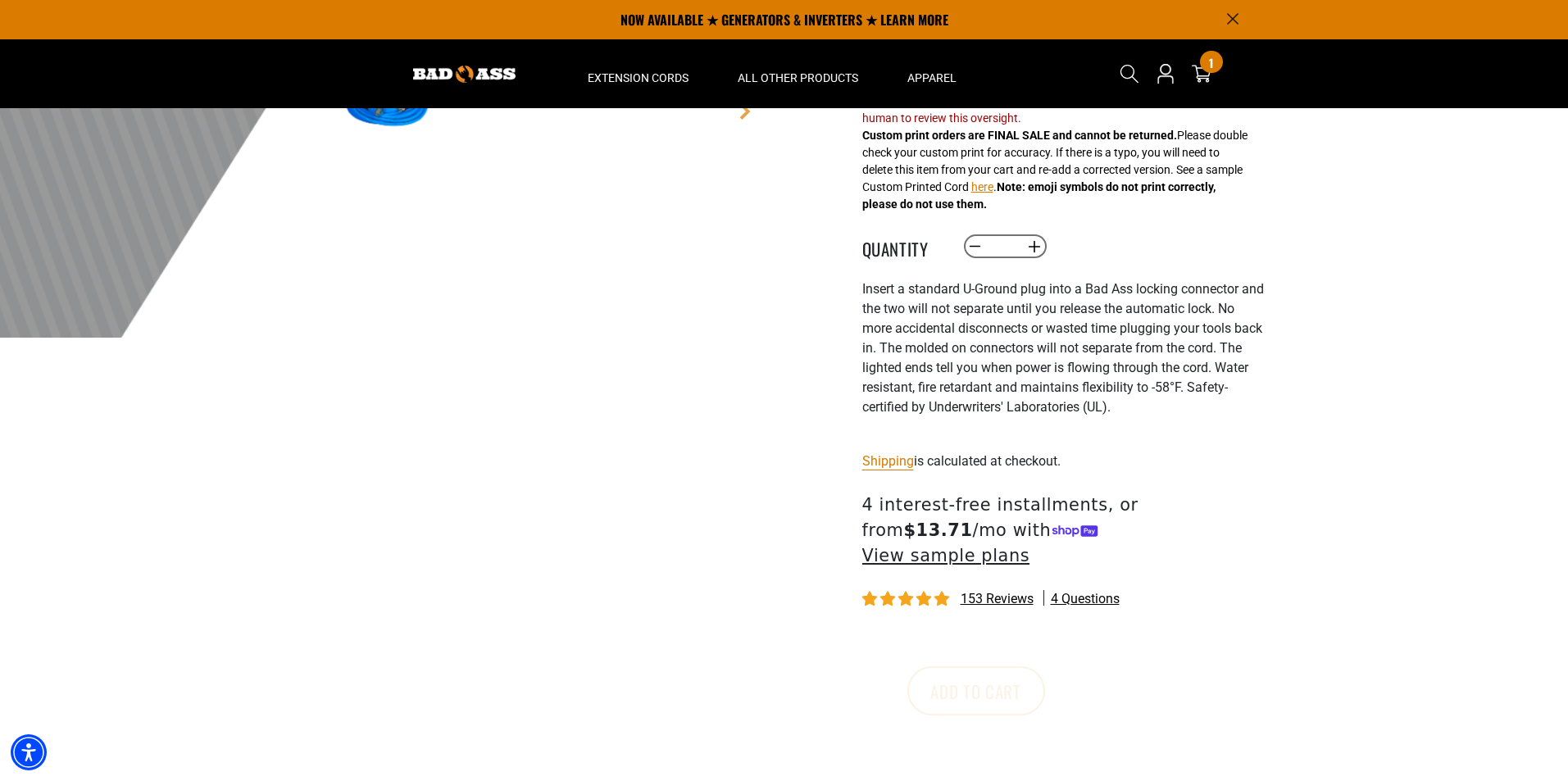
scroll to position [164, 0]
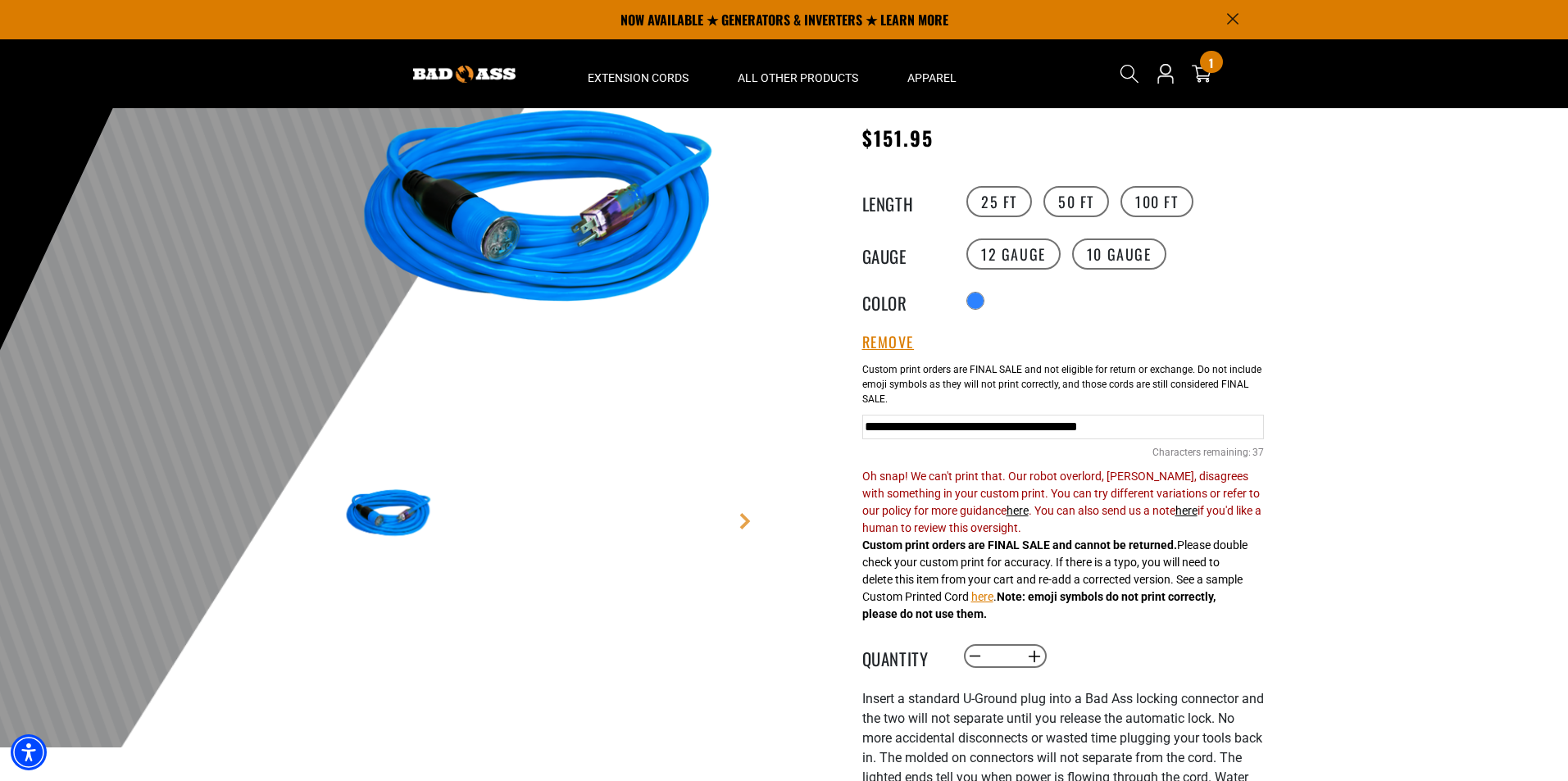
click at [1224, 333] on div "Click-to-Lock Lighted Extension Cord Click-to-Lock Lighted Extension Cord CL100…" at bounding box center [1062, 593] width 402 height 1161
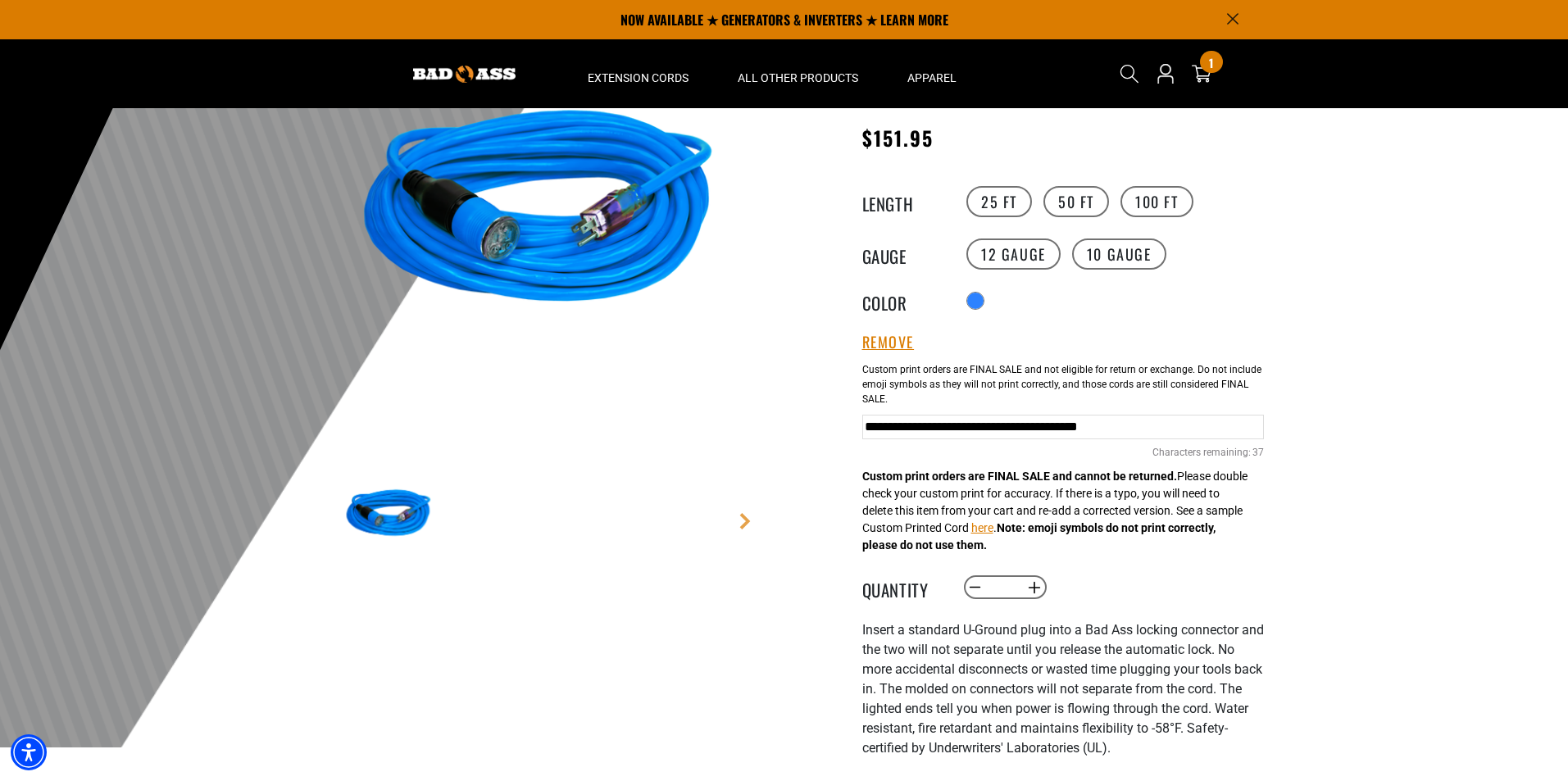
click at [955, 429] on input "**********" at bounding box center [1062, 426] width 402 height 24
click at [967, 424] on input "**********" at bounding box center [1062, 426] width 402 height 24
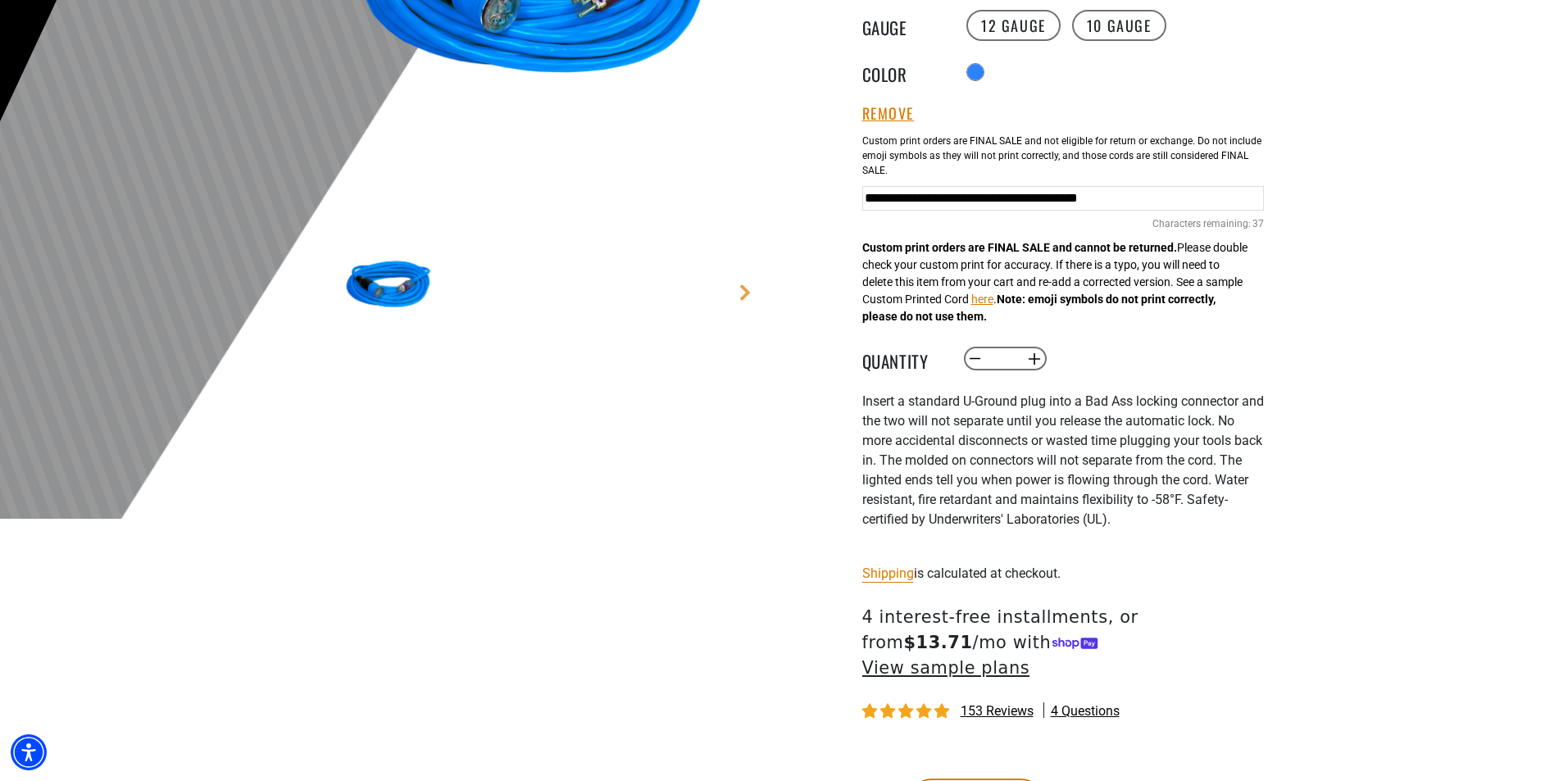
scroll to position [409, 0]
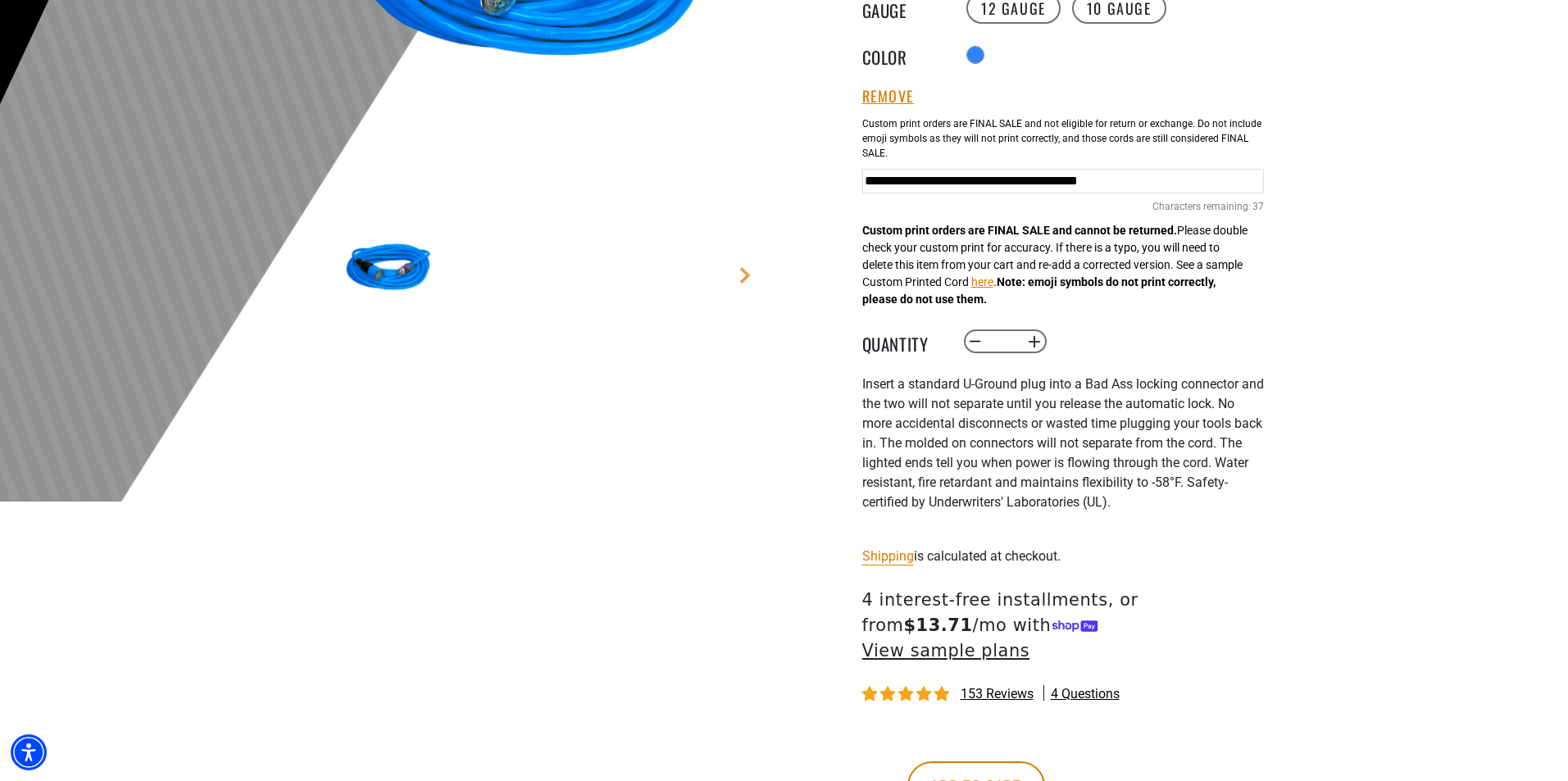
click at [1101, 752] on div "Click-to-Lock Lighted Extension Cord Click-to-Lock Lighted Extension Cord CL100…" at bounding box center [1062, 313] width 402 height 1092
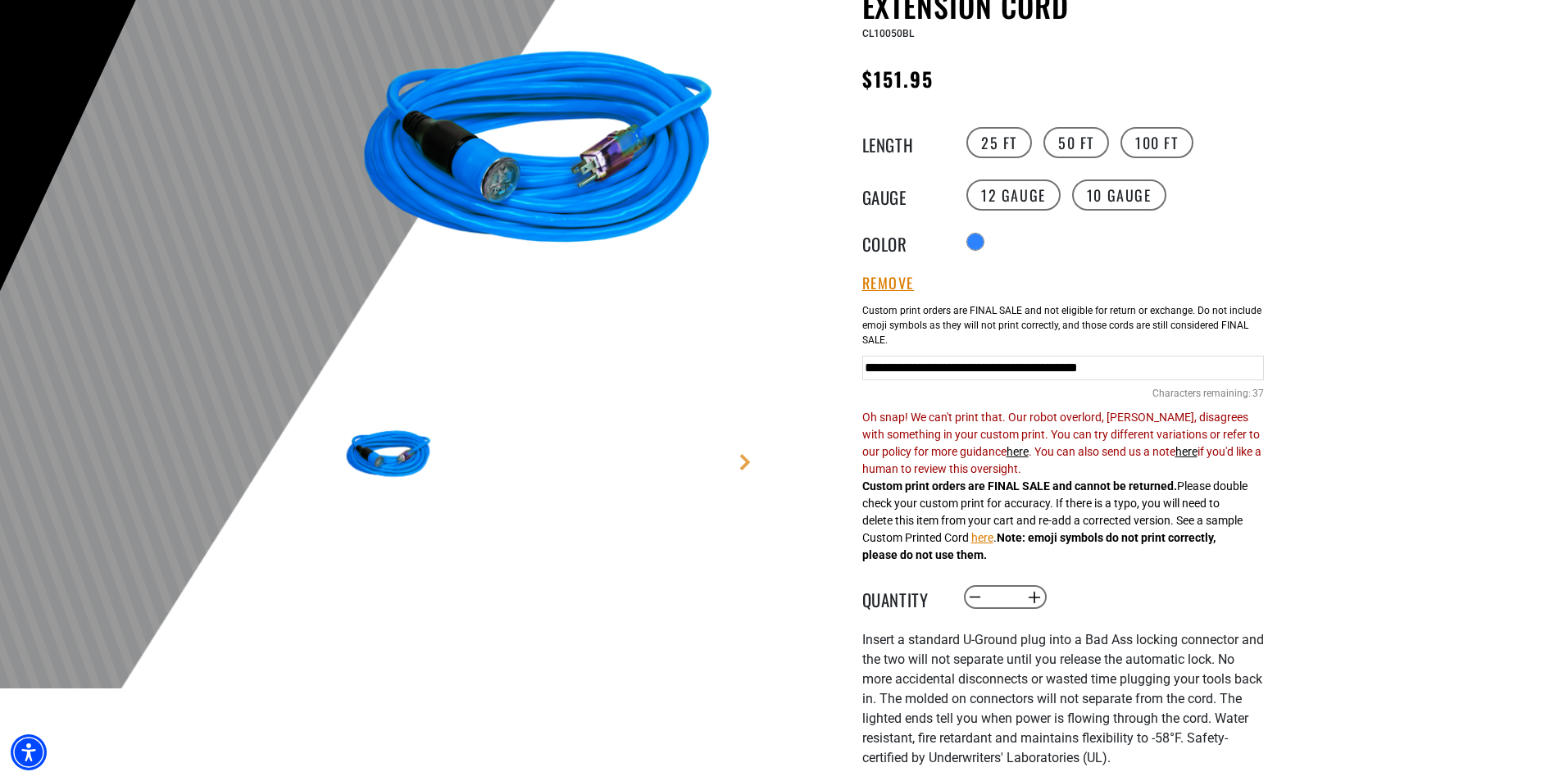
scroll to position [246, 0]
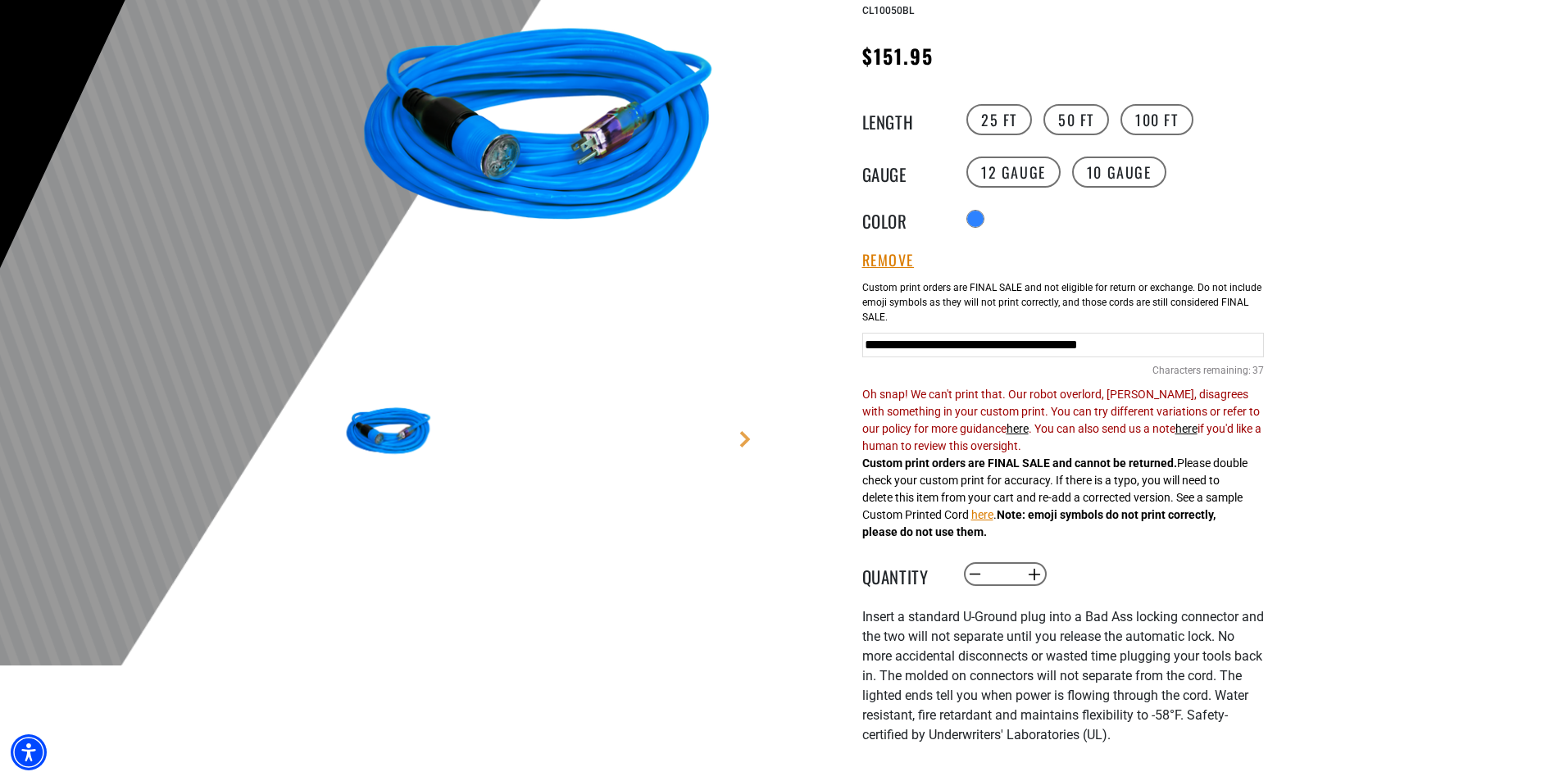
click at [1117, 350] on input "**********" at bounding box center [1062, 344] width 402 height 24
click at [1123, 379] on div "**********" at bounding box center [1062, 342] width 402 height 140
click at [1044, 354] on input "**********" at bounding box center [1062, 344] width 402 height 24
click at [1034, 343] on input "**********" at bounding box center [1062, 344] width 402 height 24
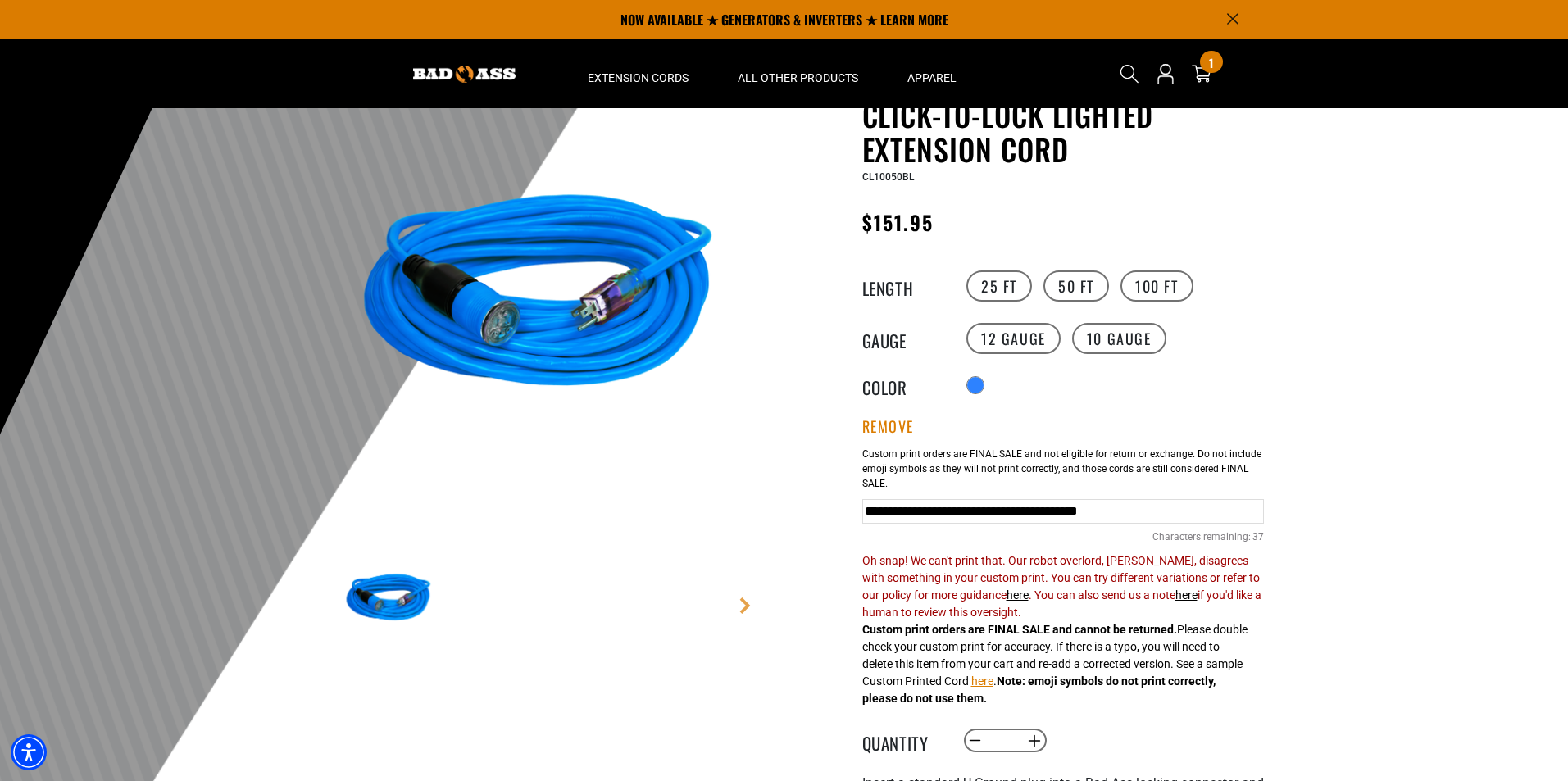
scroll to position [0, 0]
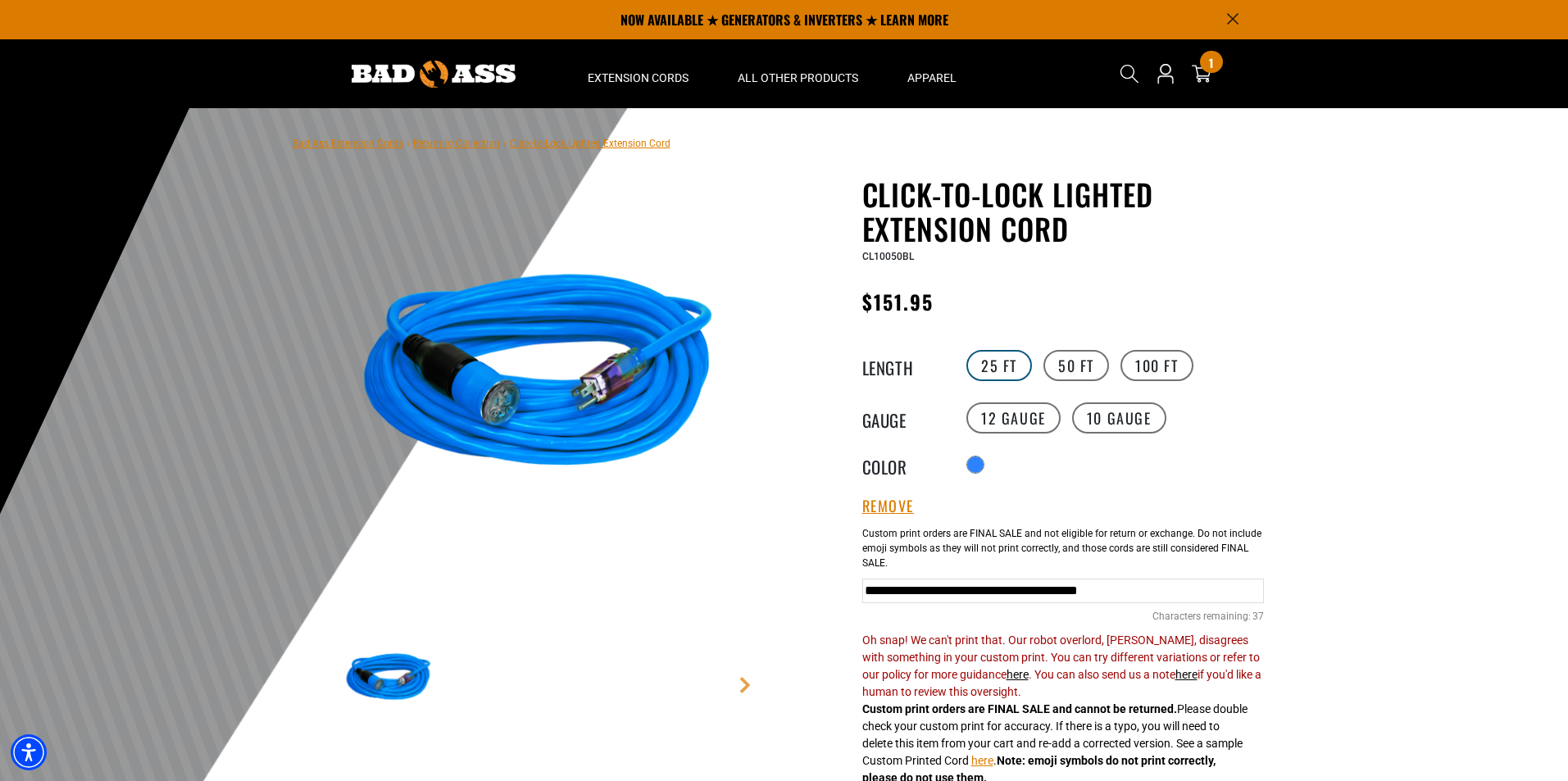
click at [992, 369] on label "25 FT" at bounding box center [998, 366] width 65 height 31
click at [1056, 363] on label "50 FT" at bounding box center [1076, 366] width 65 height 31
click at [951, 596] on input "**********" at bounding box center [1062, 590] width 402 height 24
click at [960, 513] on div "**********" at bounding box center [1062, 598] width 402 height 203
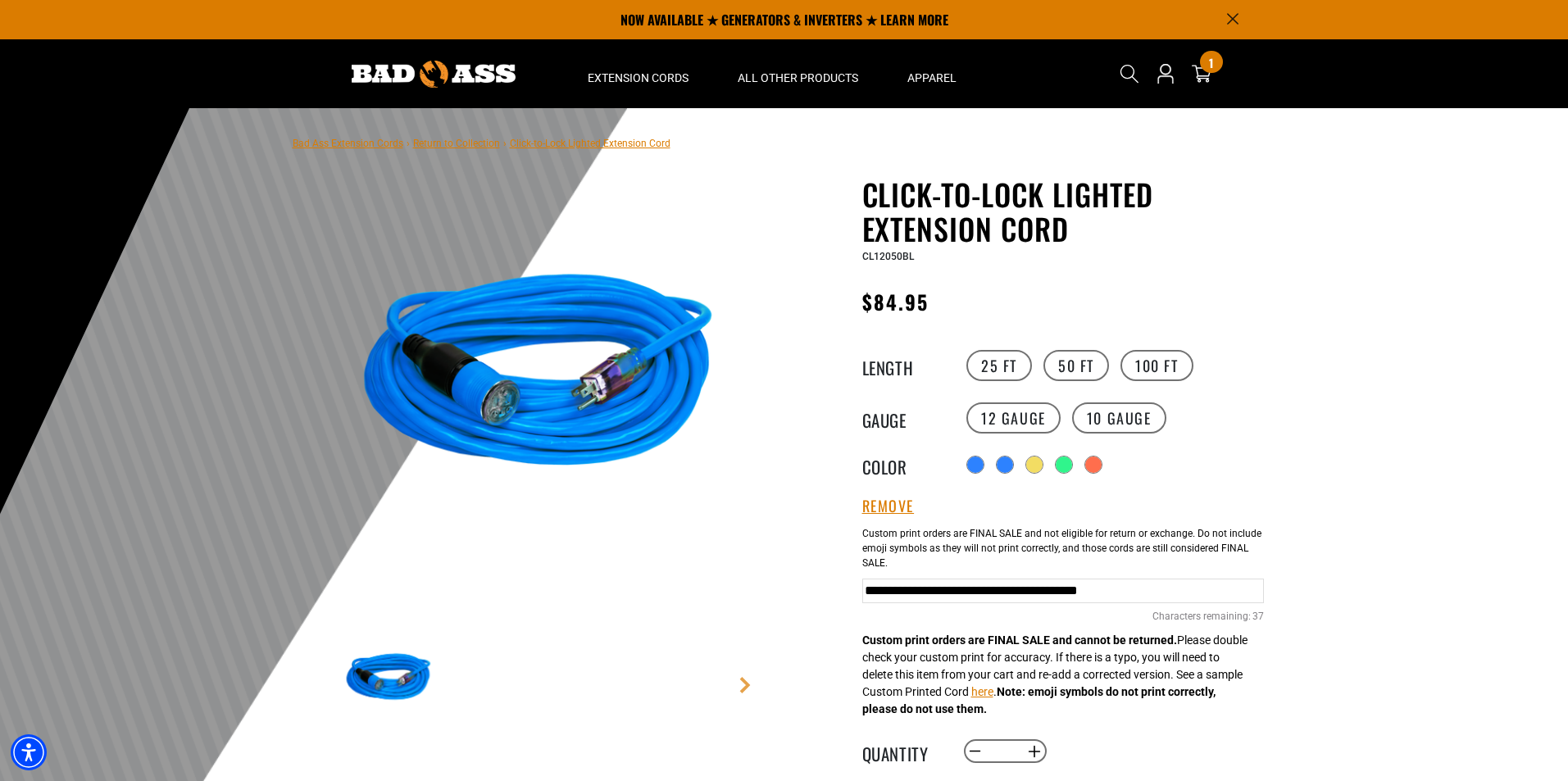
click at [955, 596] on input "**********" at bounding box center [1062, 590] width 402 height 24
type input "**********"
click at [1414, 598] on div at bounding box center [784, 510] width 1568 height 803
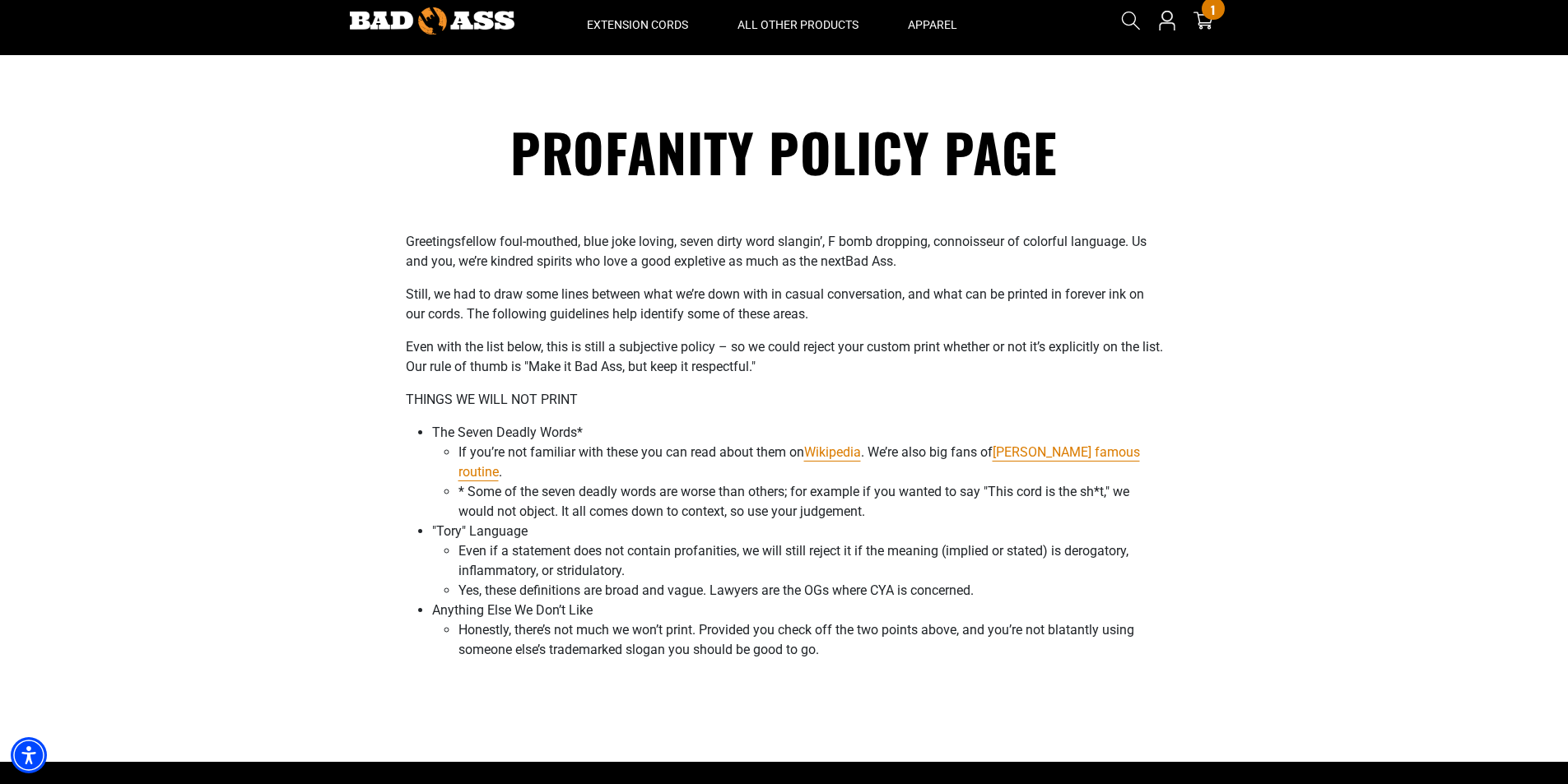
scroll to position [82, 0]
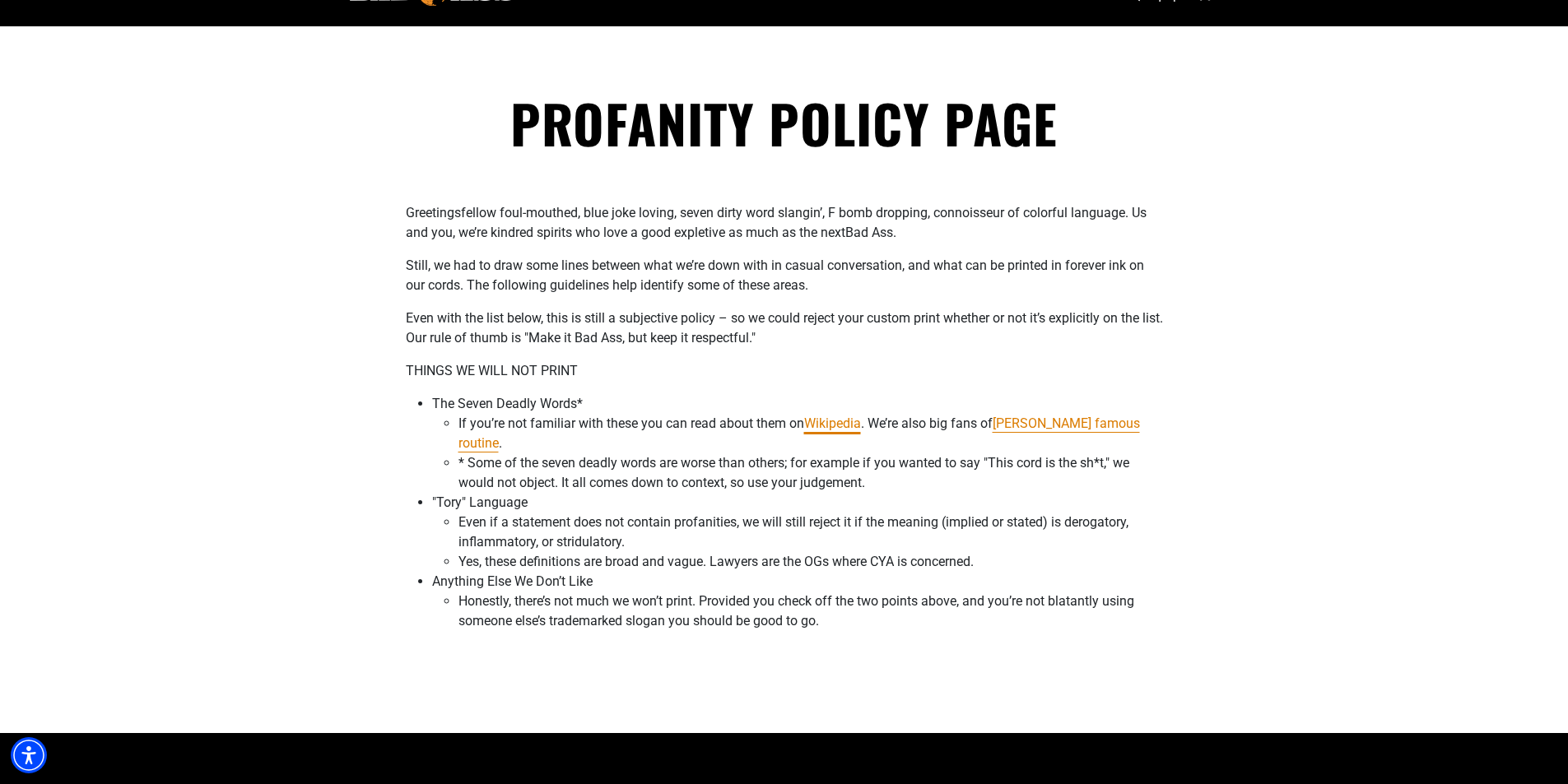
click at [832, 424] on link "Wikipedia" at bounding box center [832, 423] width 57 height 16
